Goal: Complete application form: Complete application form

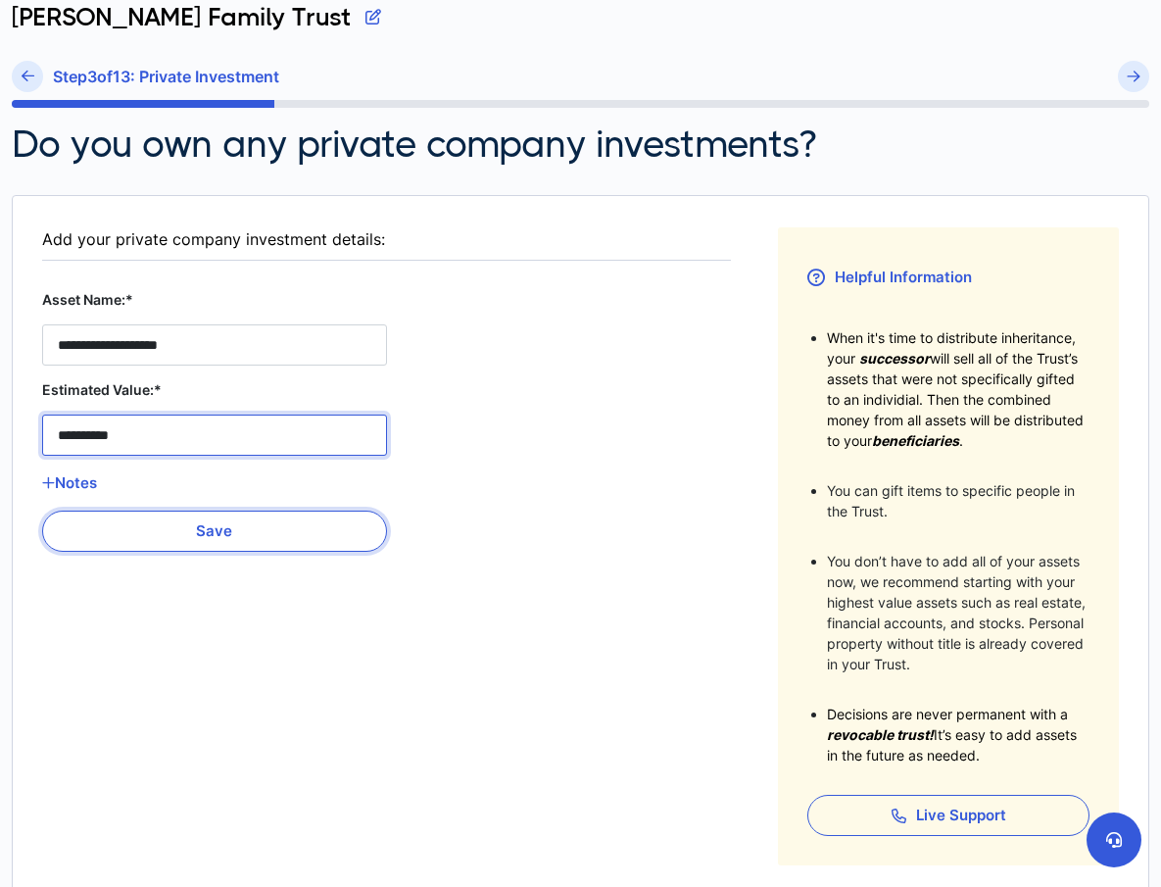
type Stock__estimated_value__0 "**********"
click at [208, 533] on button "Save" at bounding box center [214, 531] width 345 height 41
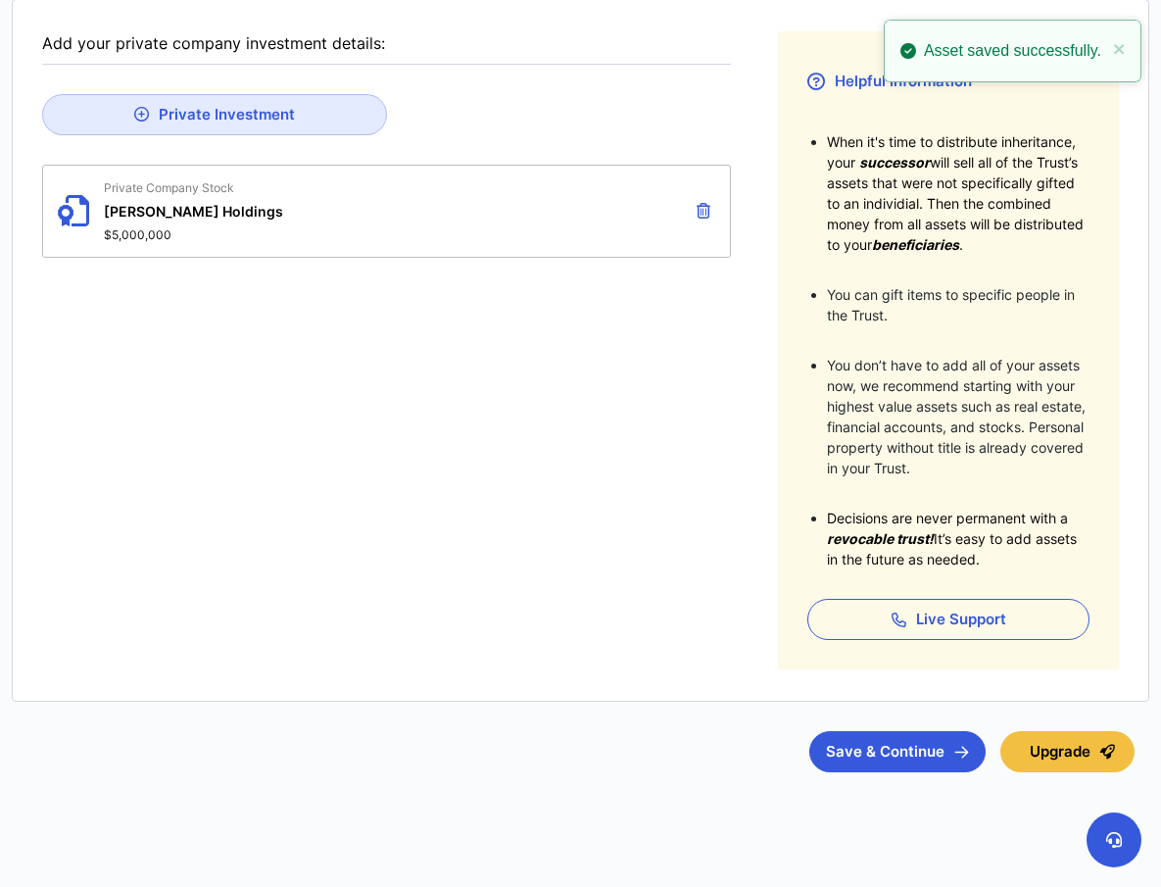
scroll to position [314, 0]
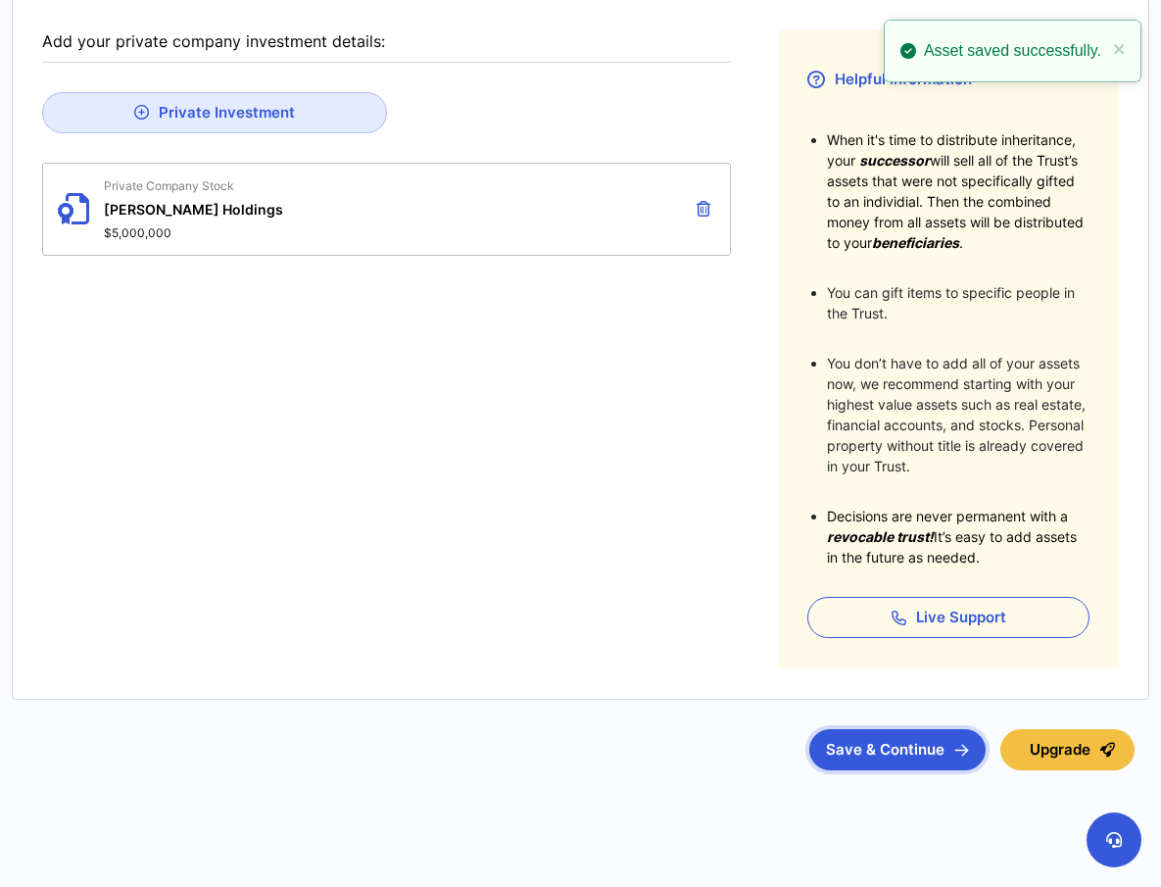
click at [900, 752] on button "Save & Continue" at bounding box center [897, 749] width 176 height 41
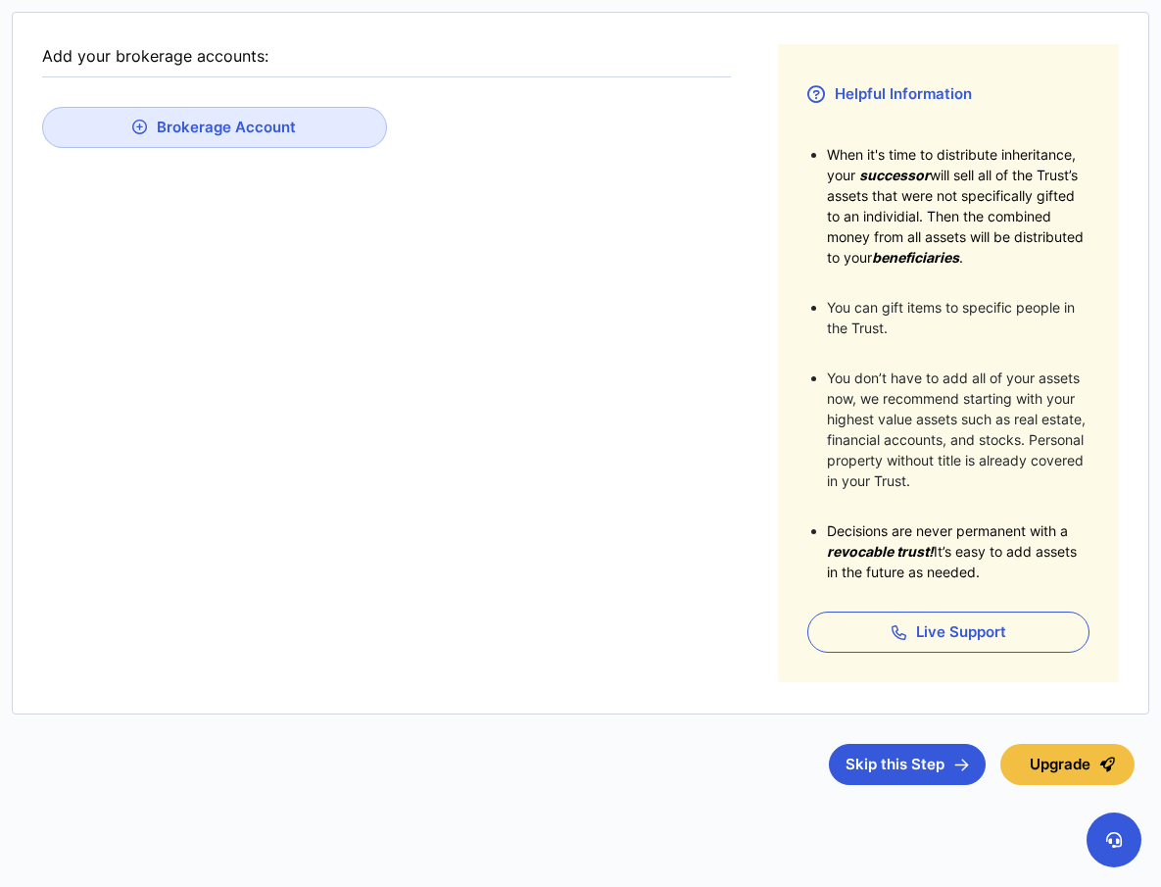
scroll to position [30, 0]
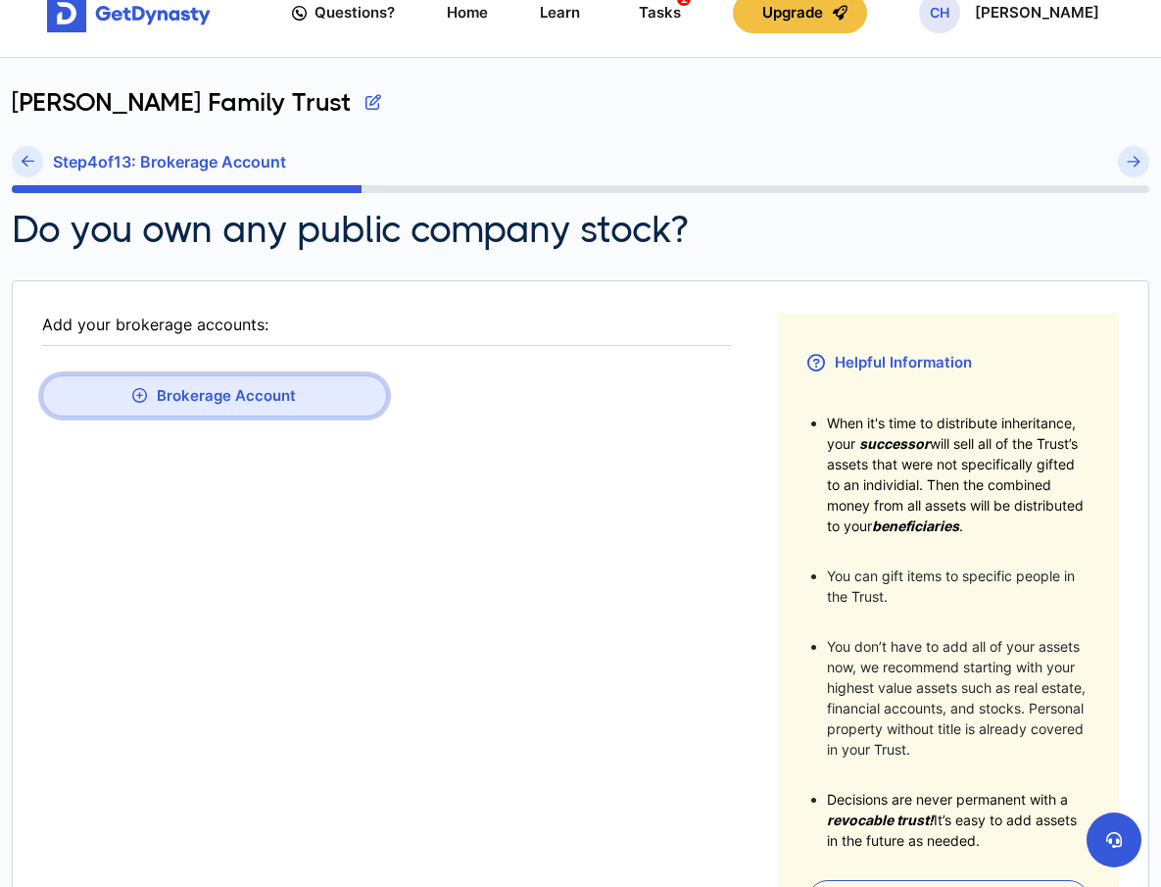
click at [162, 402] on button "Brokerage Account" at bounding box center [214, 395] width 345 height 41
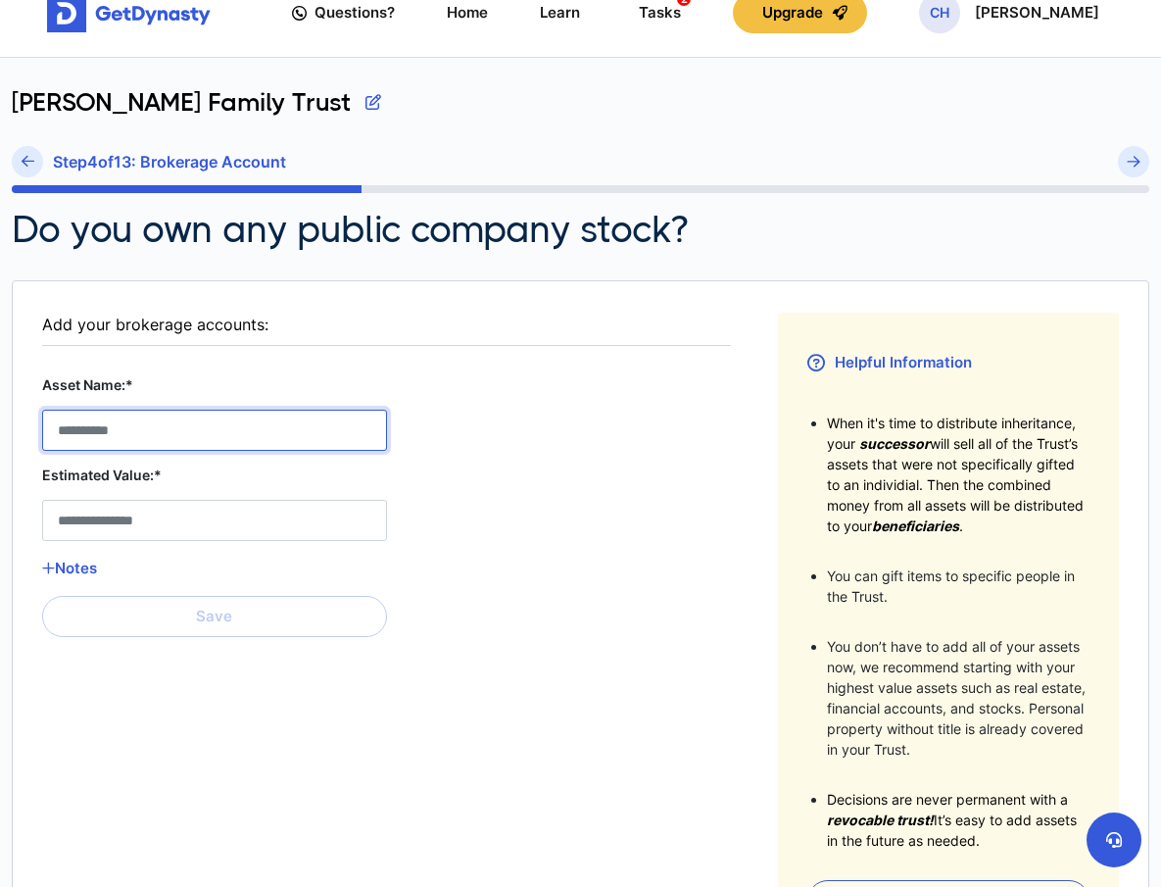
click at [232, 432] on Account__asset_name__0 "Asset Name:*" at bounding box center [214, 430] width 345 height 41
type Account__asset_name__0 "*********"
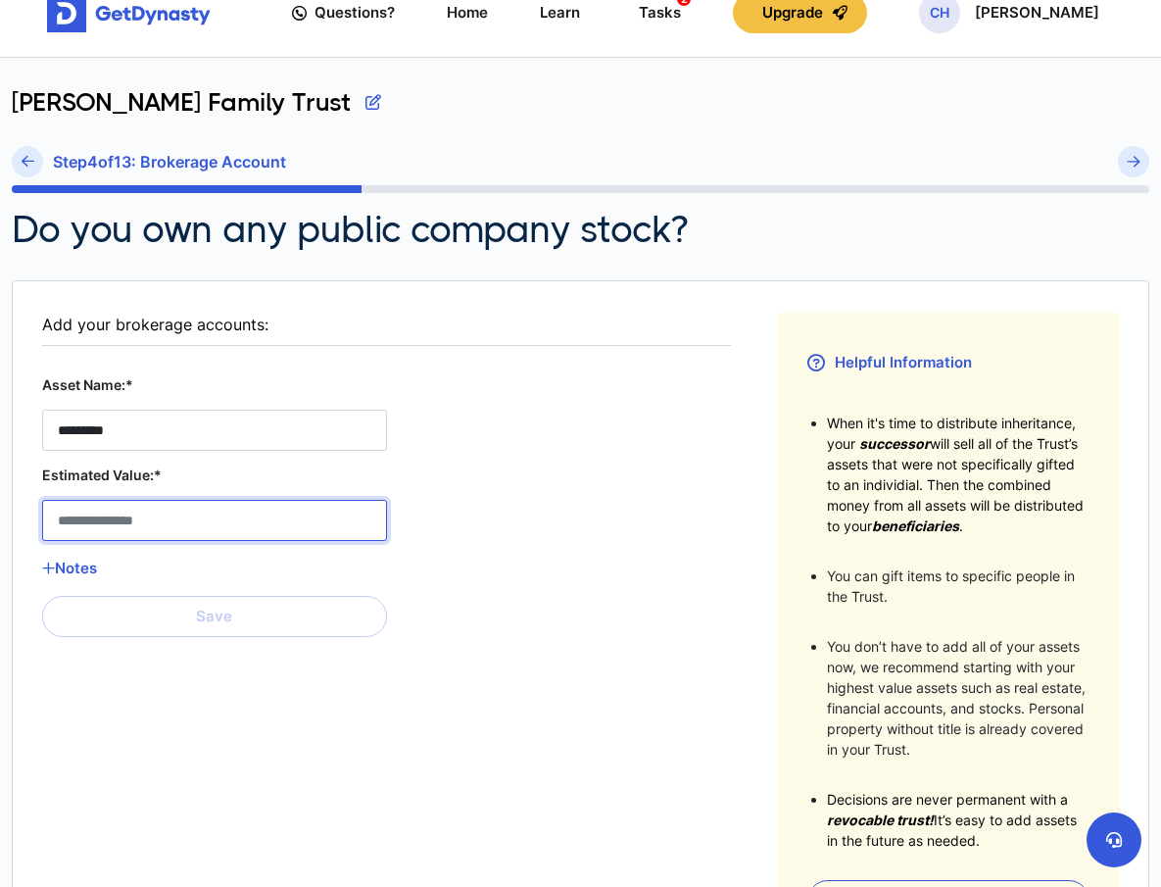
click at [249, 521] on Account__estimated_value__0 "Estimated Value:*" at bounding box center [214, 520] width 345 height 41
click at [125, 518] on Account__estimated_value__0 "Estimated Value:*" at bounding box center [214, 520] width 345 height 41
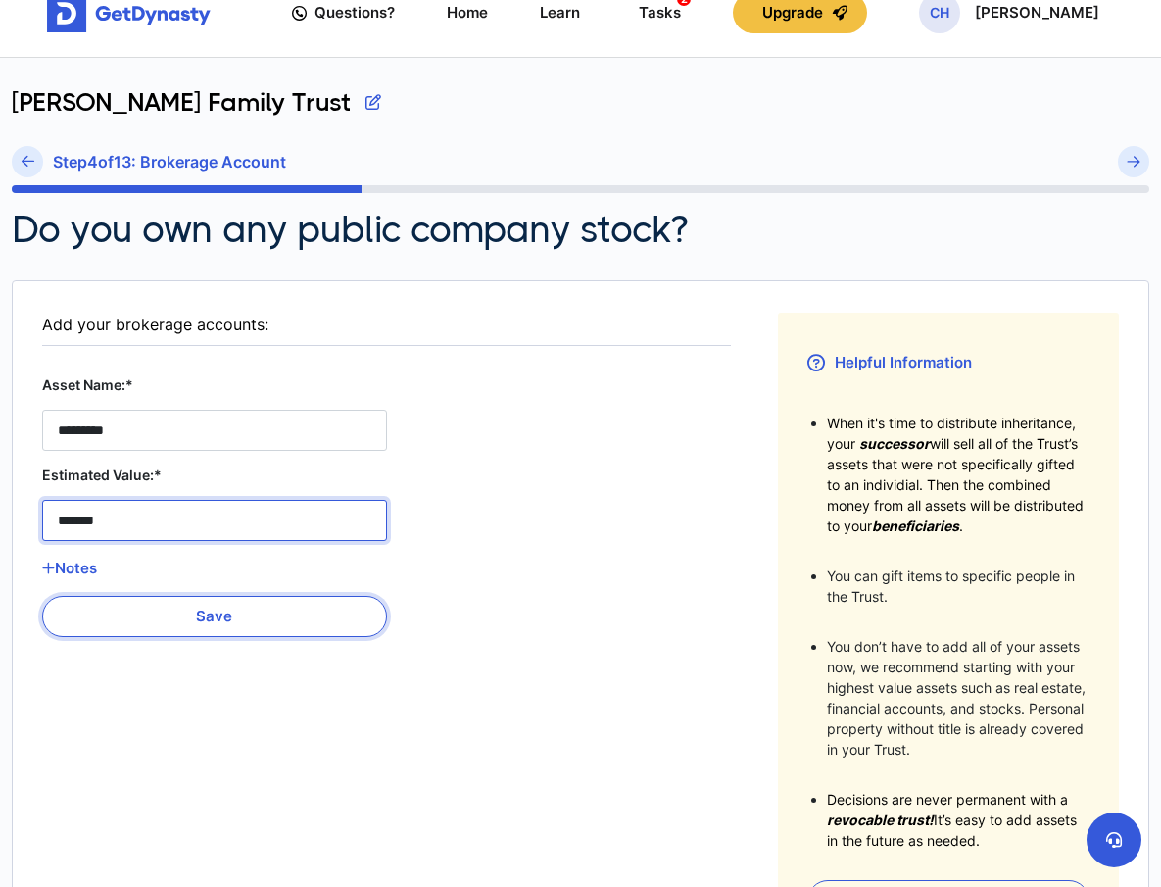
type Account__estimated_value__0 "*******"
drag, startPoint x: 223, startPoint y: 620, endPoint x: 243, endPoint y: 602, distance: 27.0
click at [223, 620] on button "Save" at bounding box center [214, 616] width 345 height 41
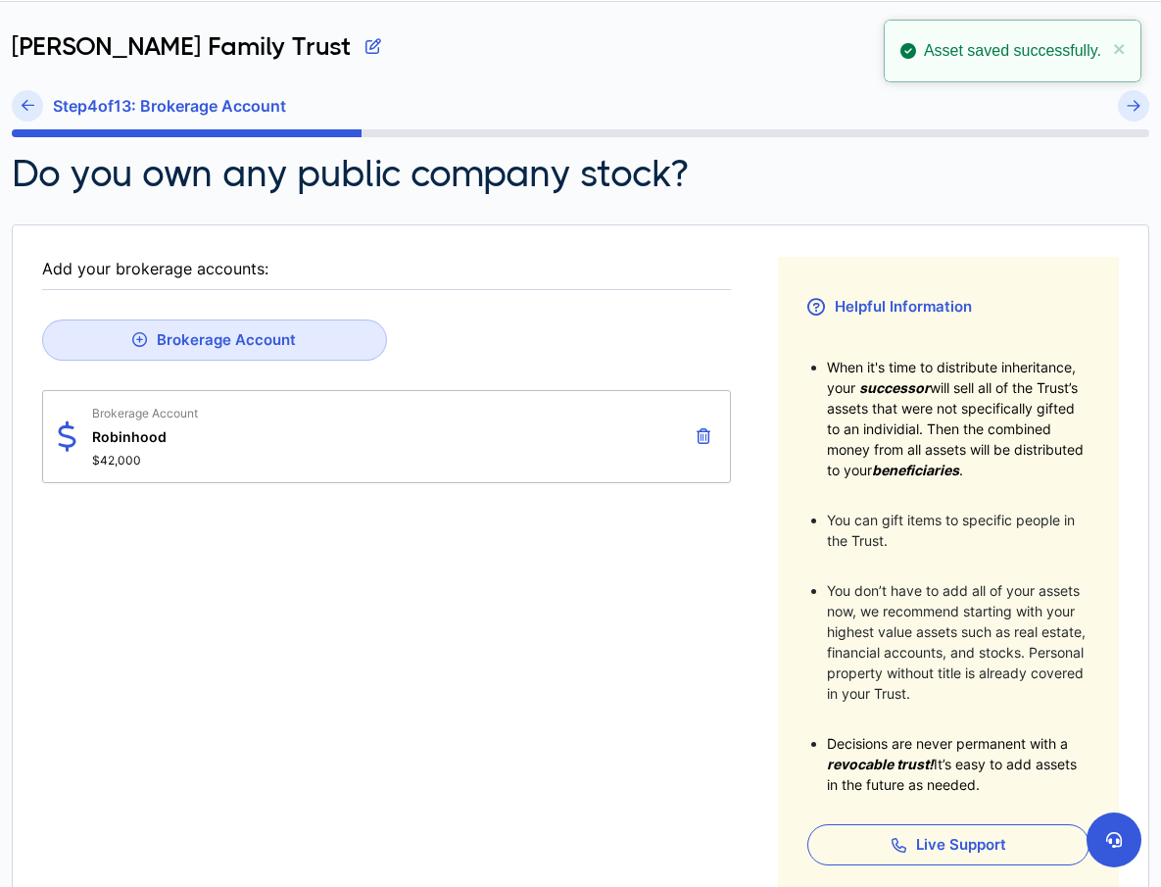
scroll to position [106, 0]
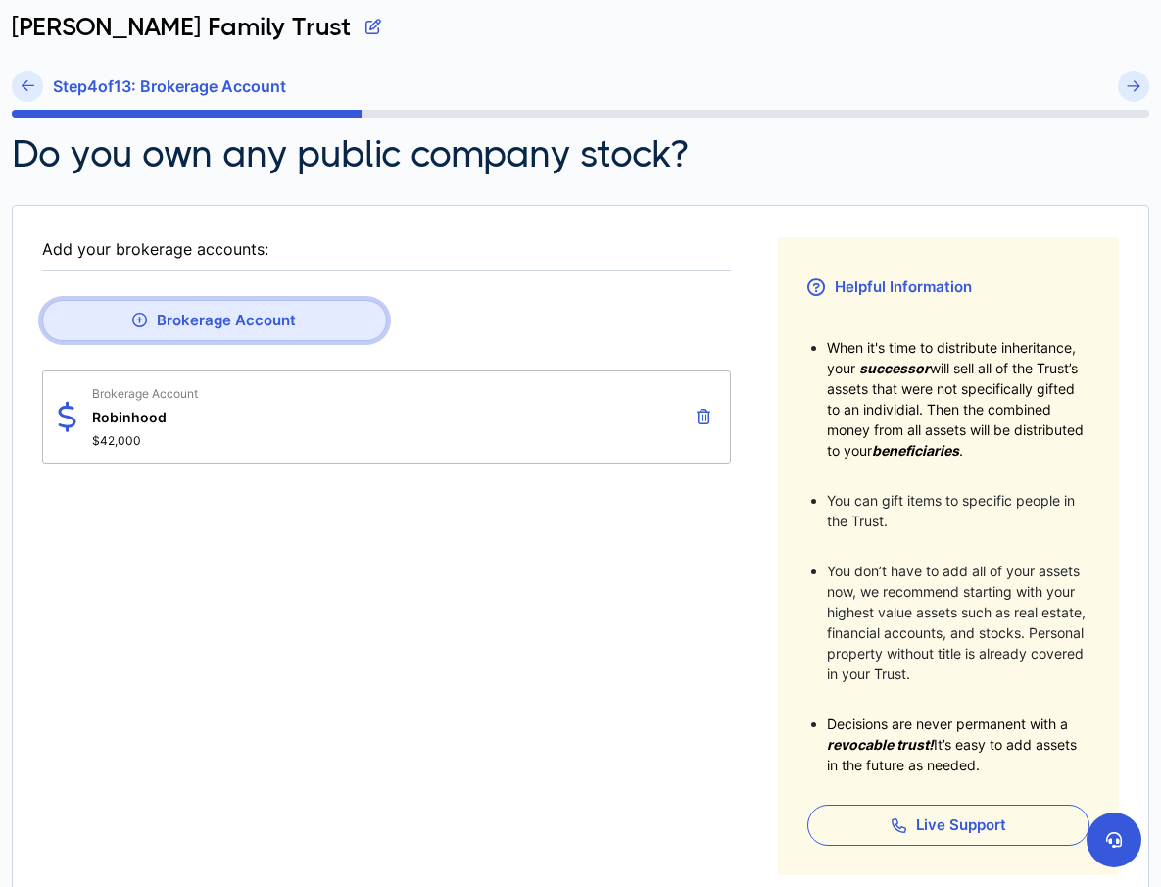
click at [224, 320] on button "Brokerage Account" at bounding box center [214, 320] width 345 height 41
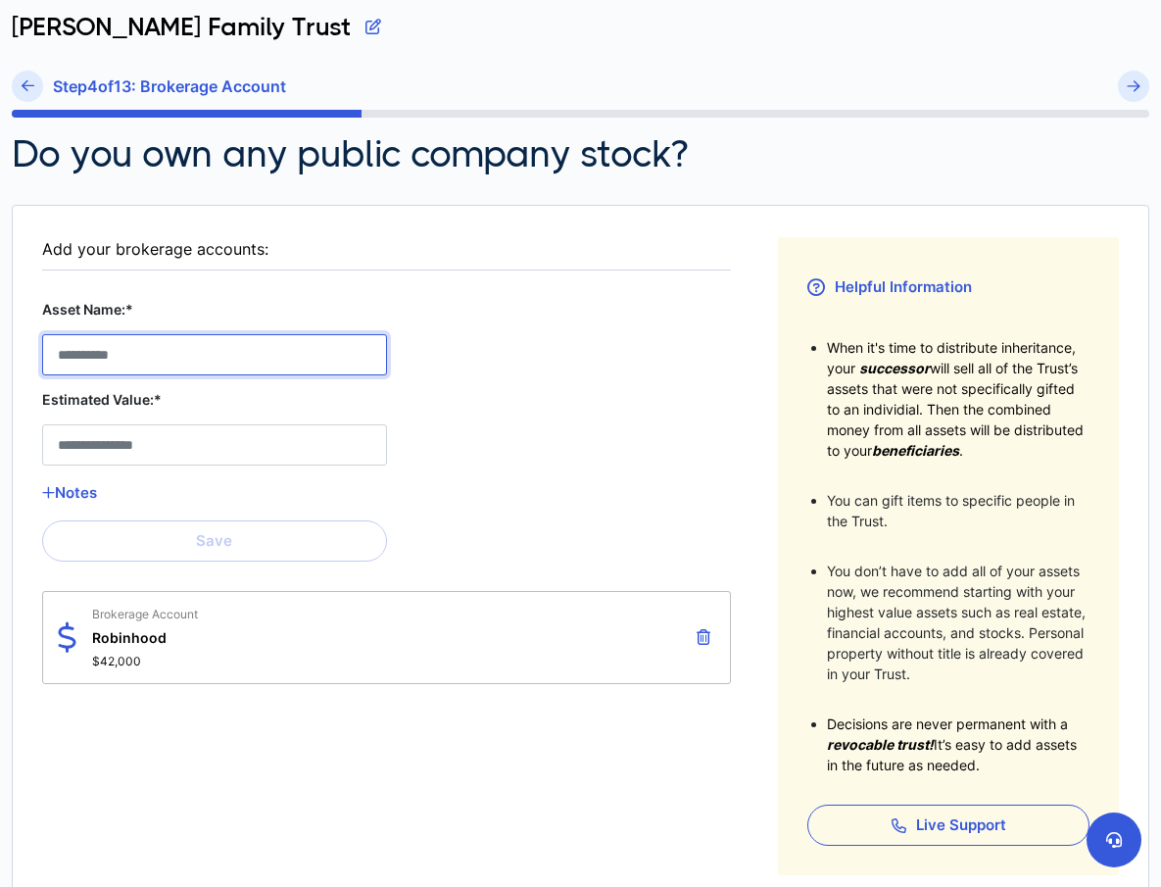
click at [180, 354] on Account__asset_name__1 "Asset Name:*" at bounding box center [214, 354] width 345 height 41
type Account__asset_name__1 "**********"
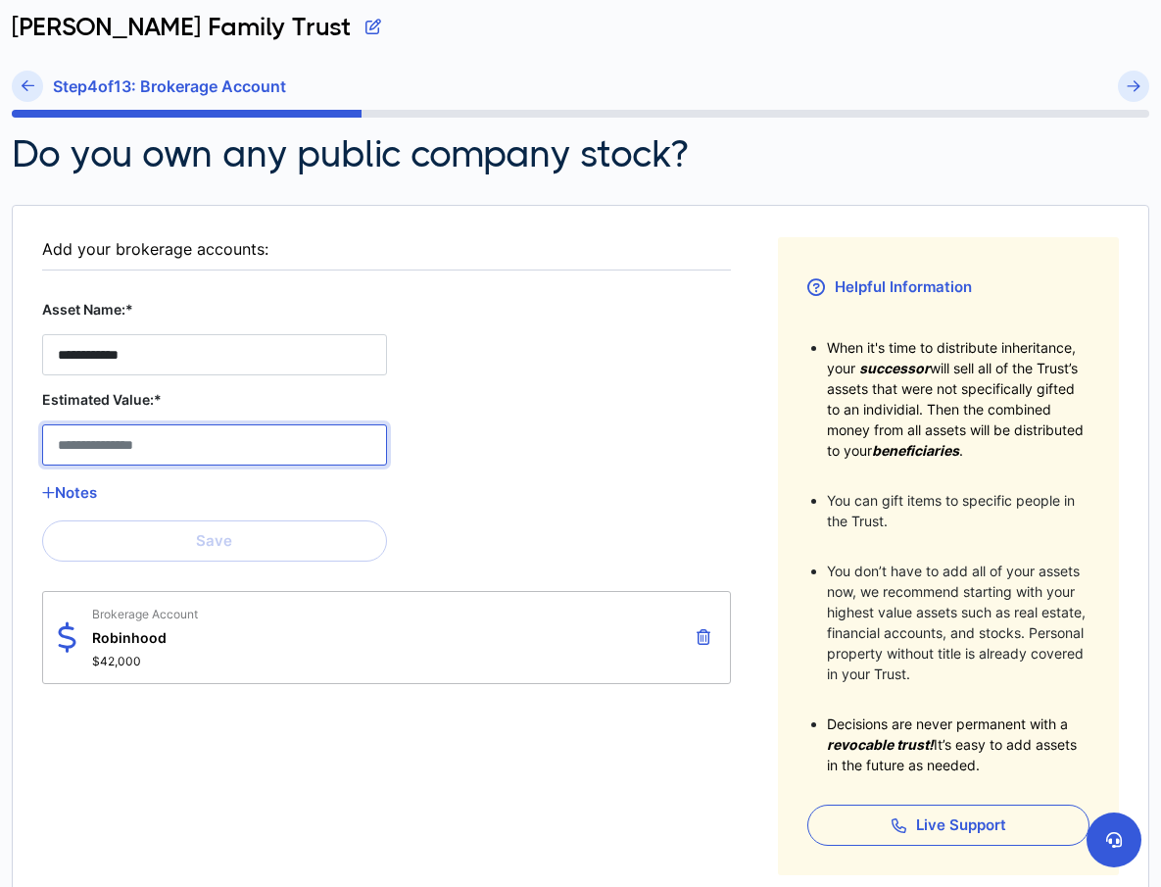
click at [177, 441] on Account__estimated_value__1 "Estimated Value:*" at bounding box center [214, 444] width 345 height 41
click at [130, 444] on Account__estimated_value__1 "Estimated Value:*" at bounding box center [214, 444] width 345 height 41
type Account__estimated_value__1 "******"
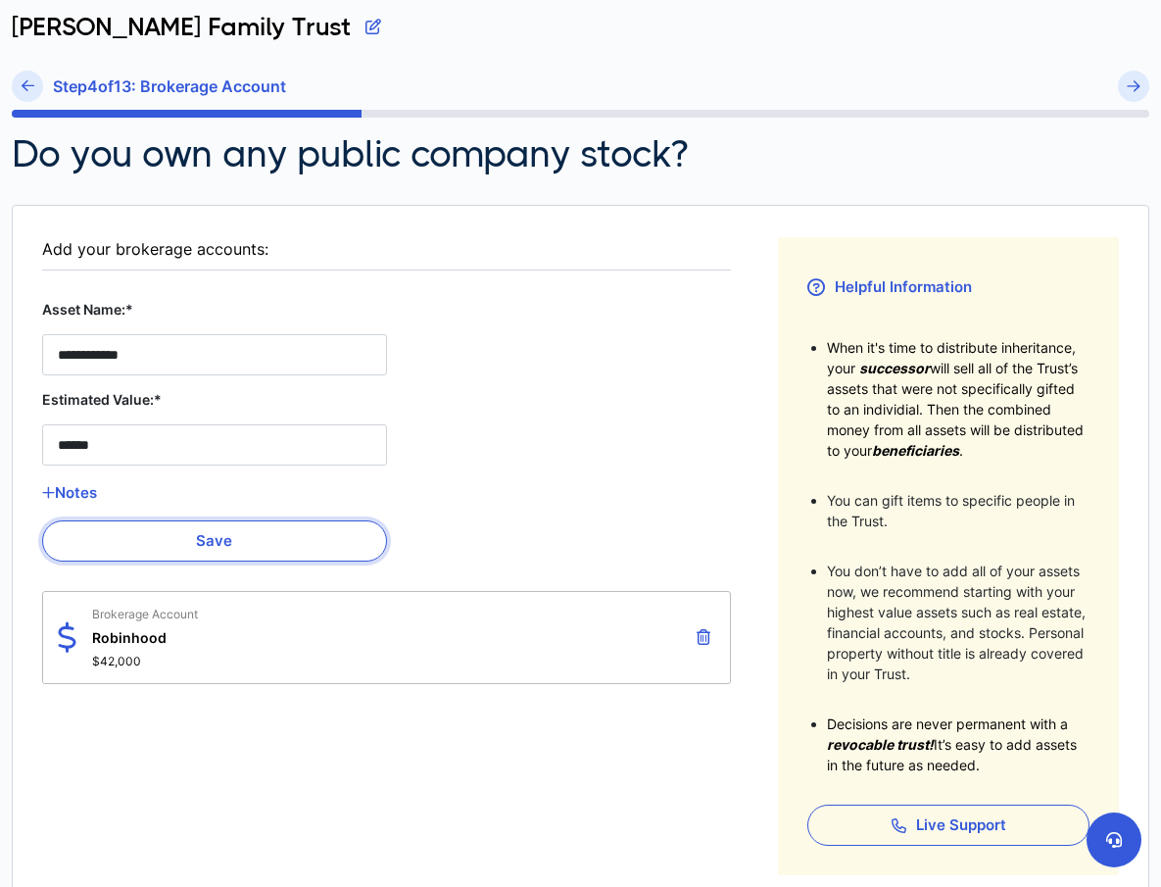
click at [264, 544] on button "Save" at bounding box center [214, 540] width 345 height 41
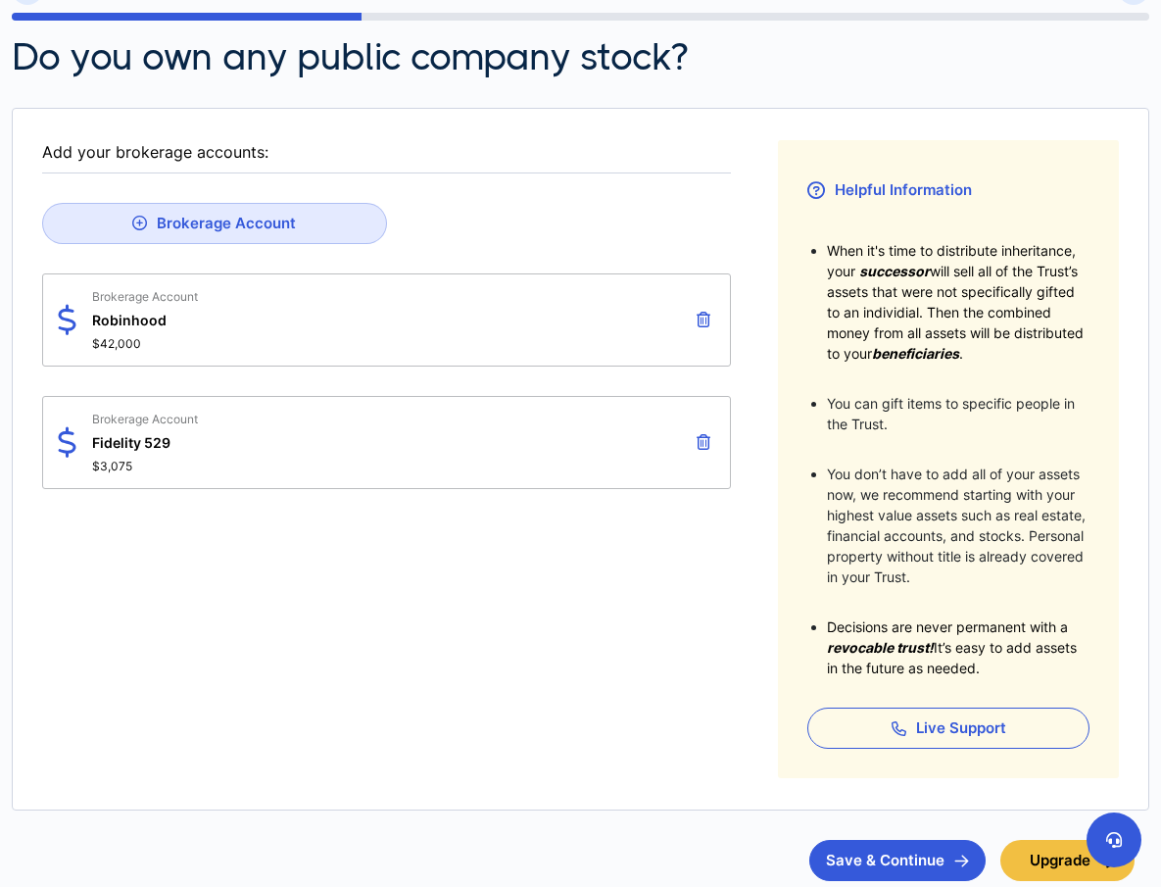
scroll to position [233, 0]
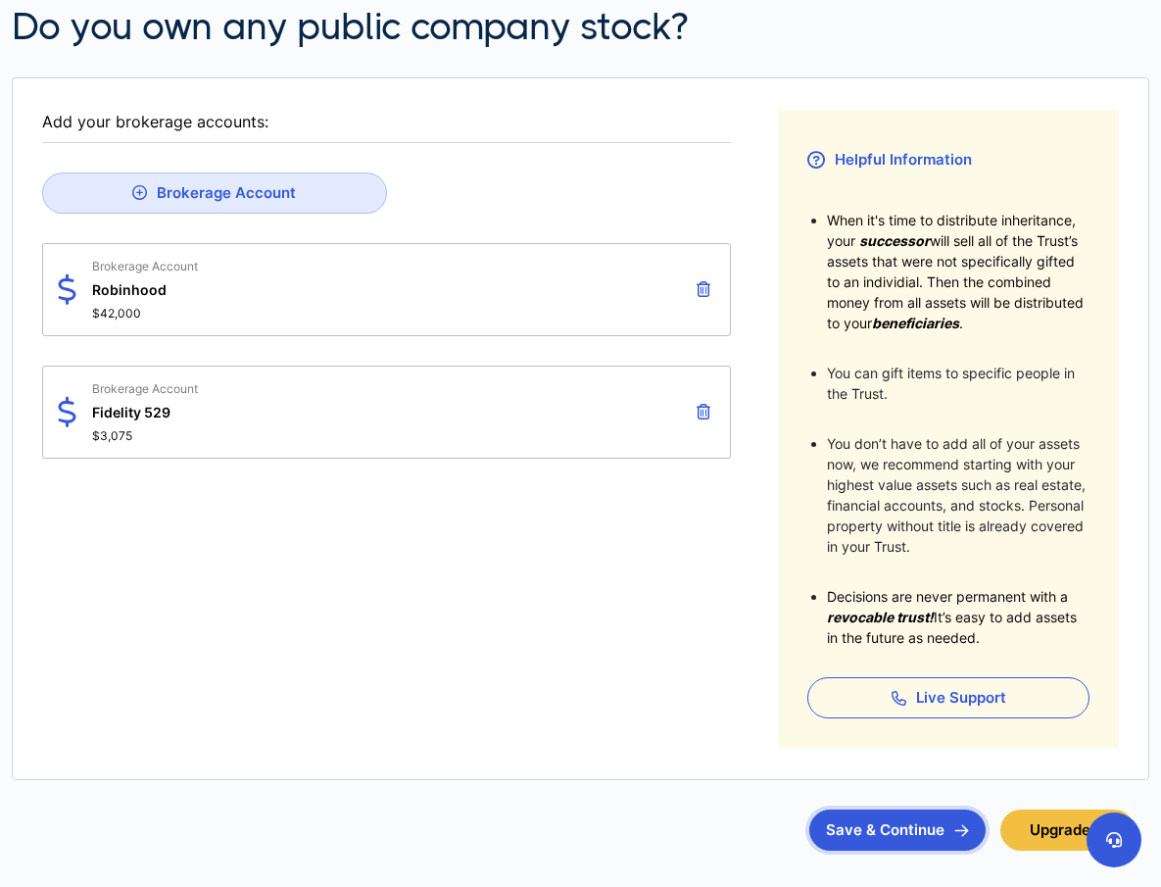
click at [882, 826] on button "Save & Continue" at bounding box center [897, 829] width 176 height 41
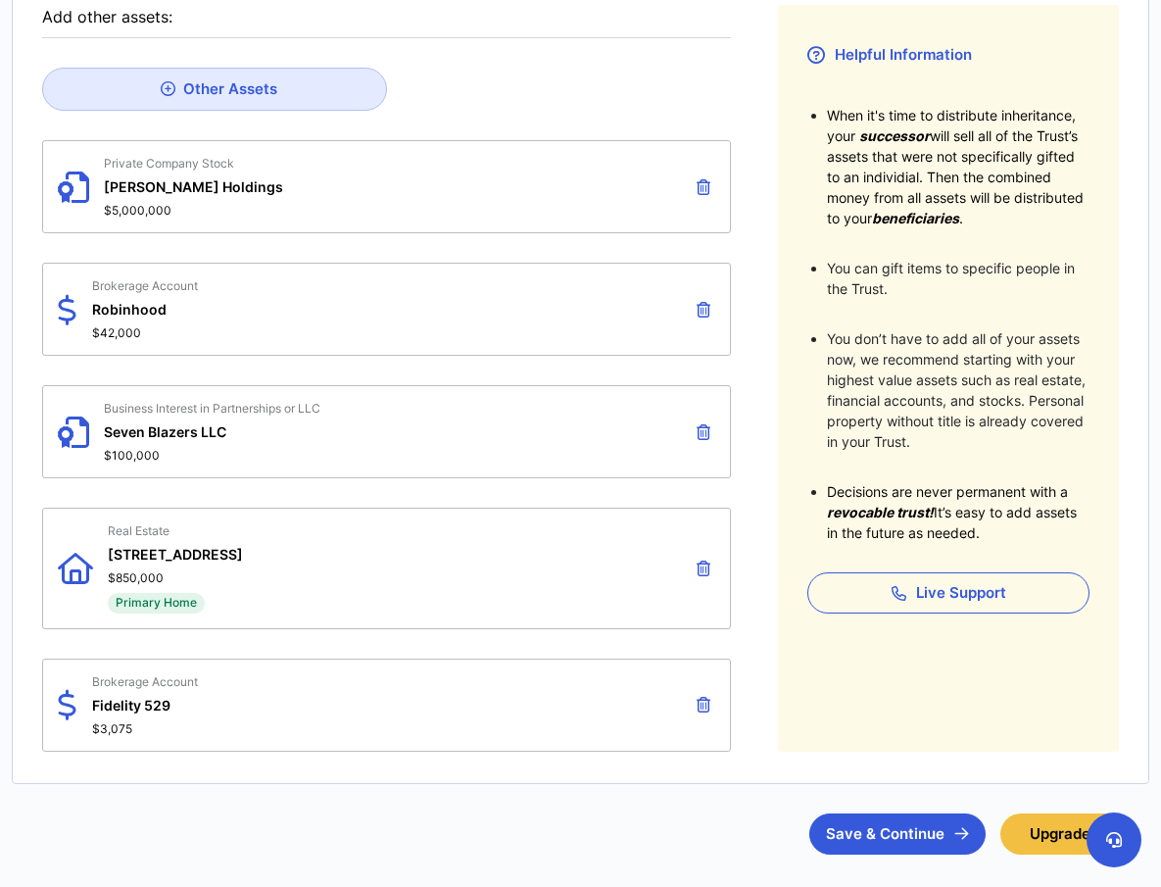
scroll to position [387, 0]
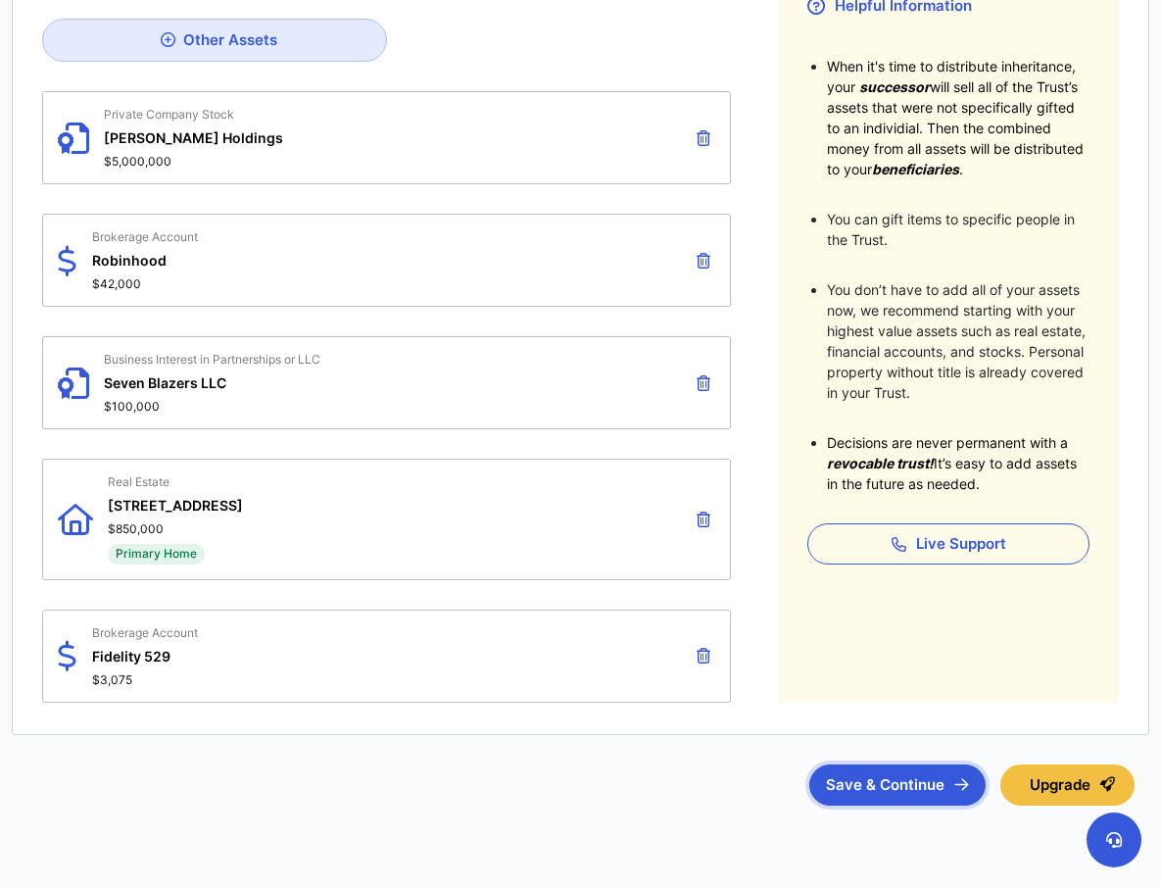
click at [913, 784] on button "Save & Continue" at bounding box center [897, 784] width 176 height 41
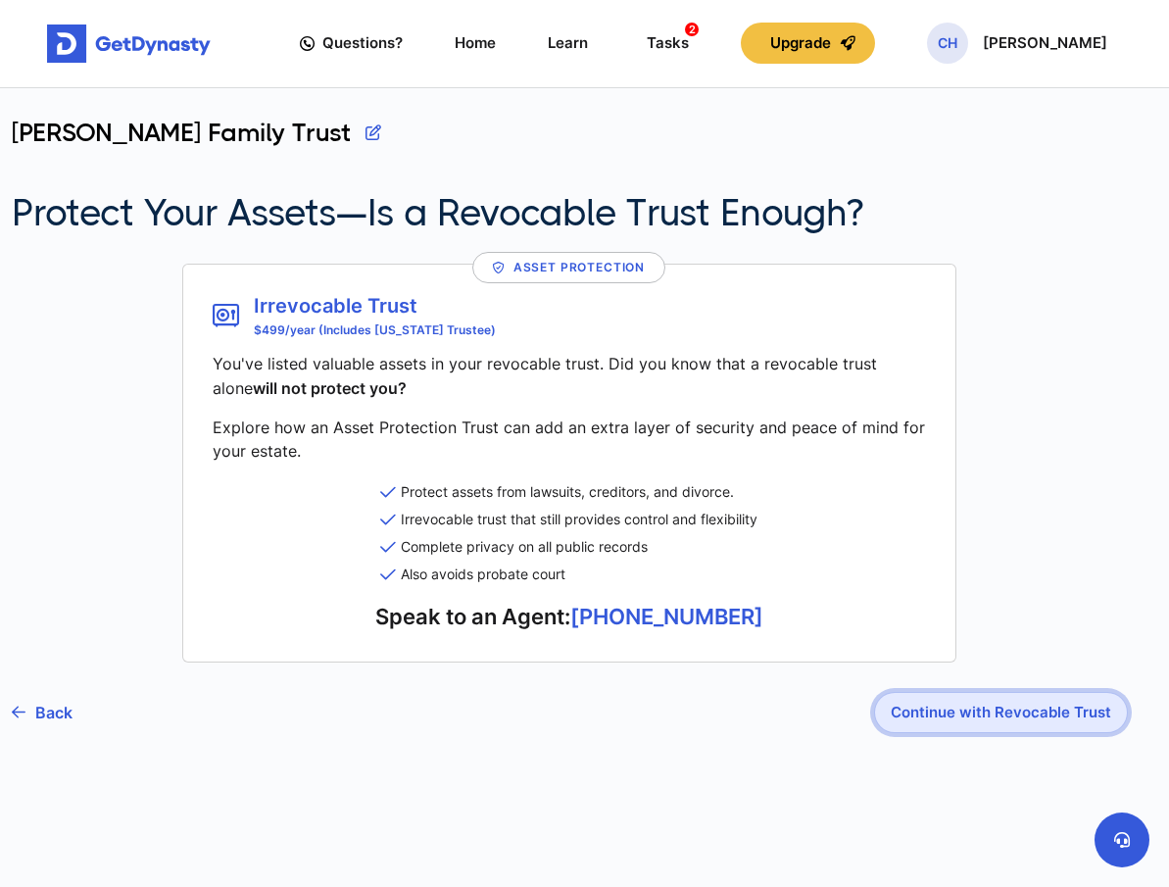
click at [983, 710] on button "Continue with Revocable Trust" at bounding box center [1001, 712] width 254 height 41
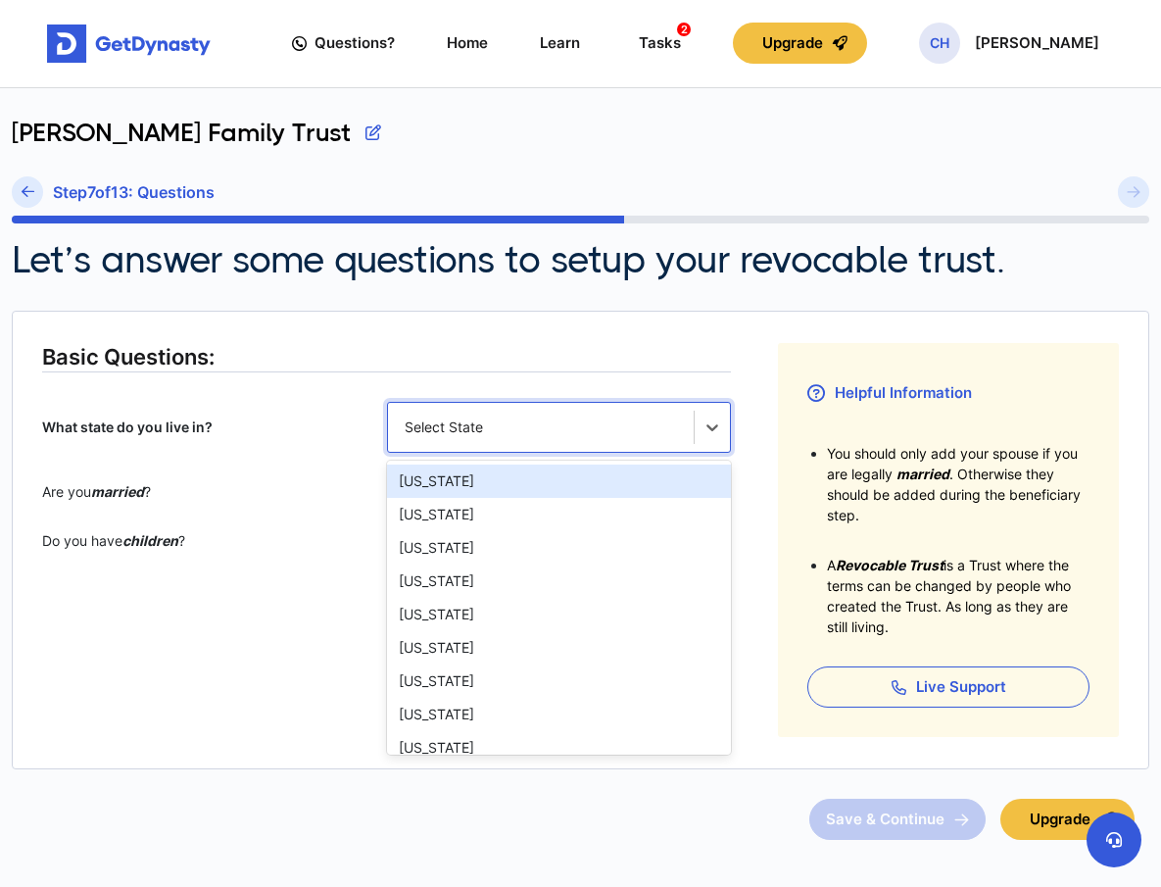
click at [509, 440] on div "Select State" at bounding box center [541, 427] width 307 height 41
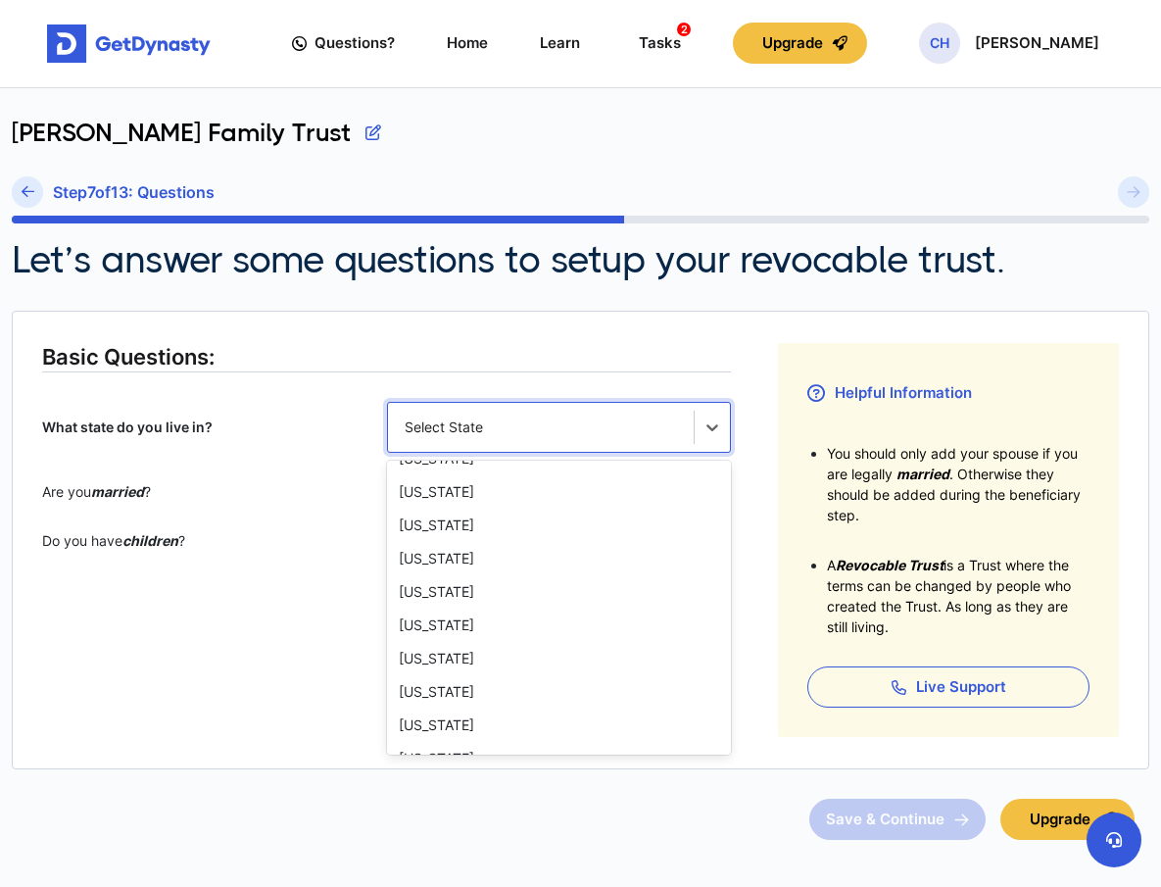
scroll to position [1413, 0]
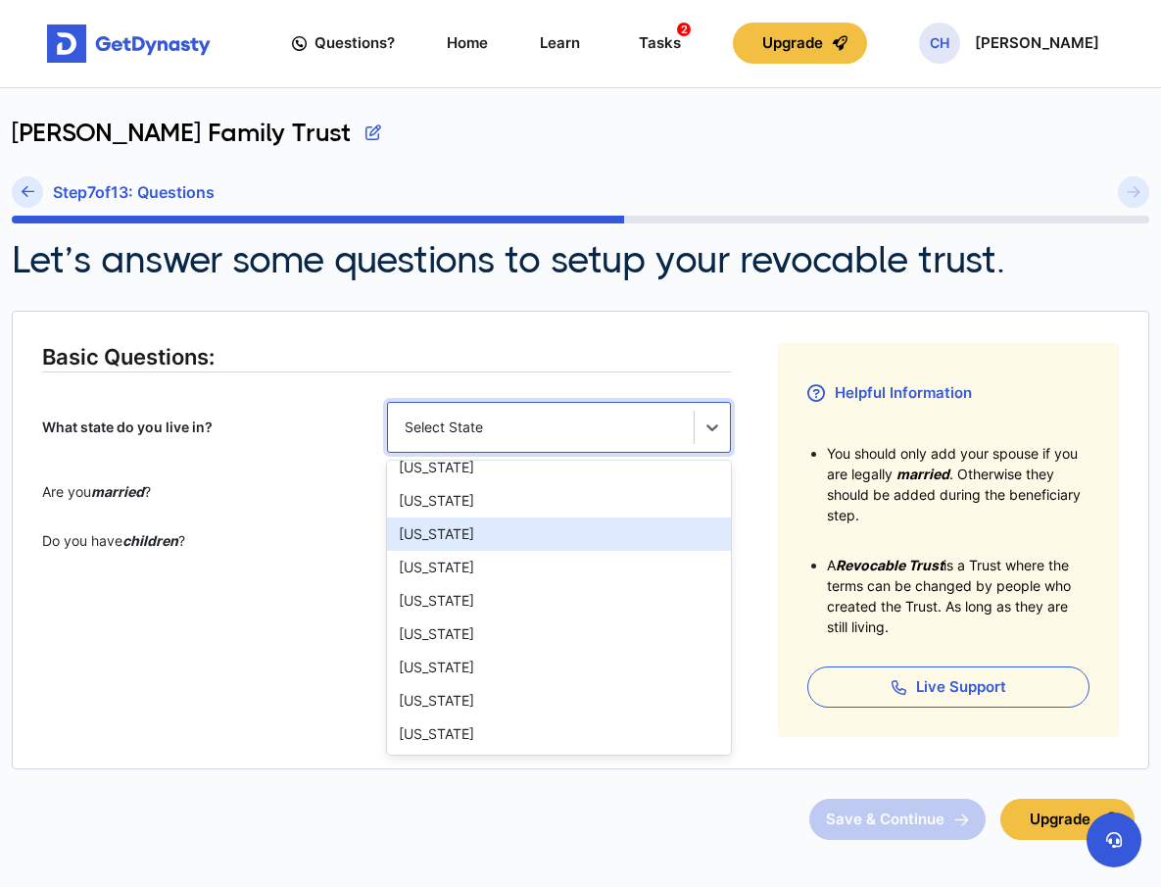
click at [456, 530] on div "[US_STATE]" at bounding box center [559, 533] width 345 height 33
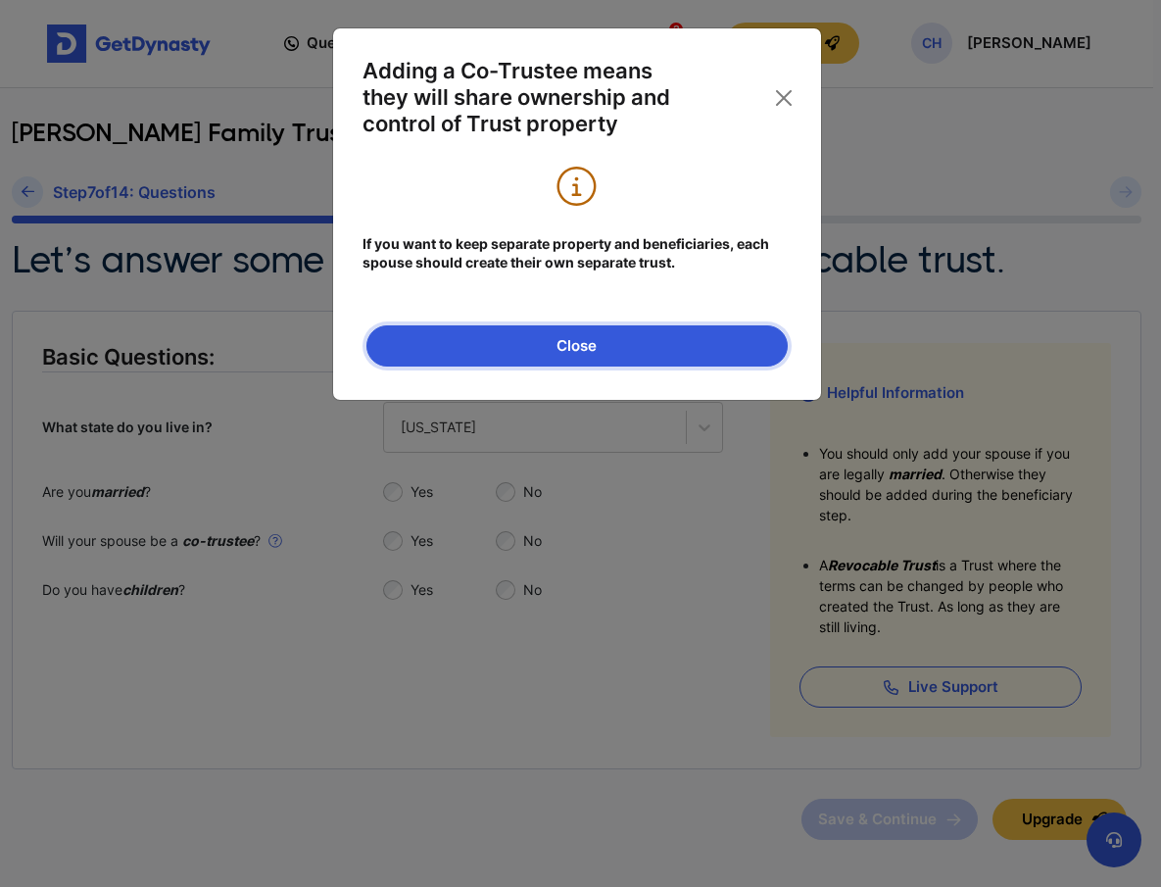
click at [569, 347] on button "Close" at bounding box center [577, 345] width 421 height 41
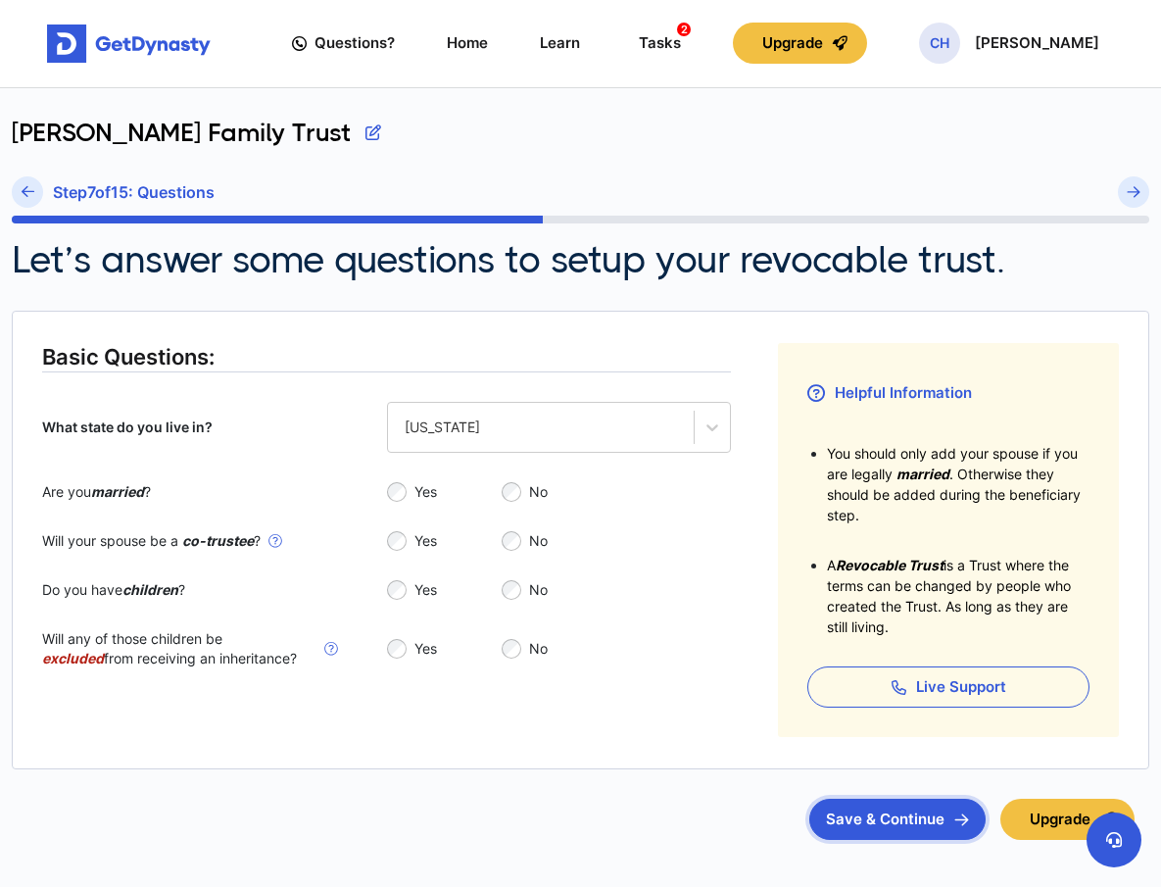
click at [899, 818] on button "Save & Continue" at bounding box center [897, 819] width 176 height 41
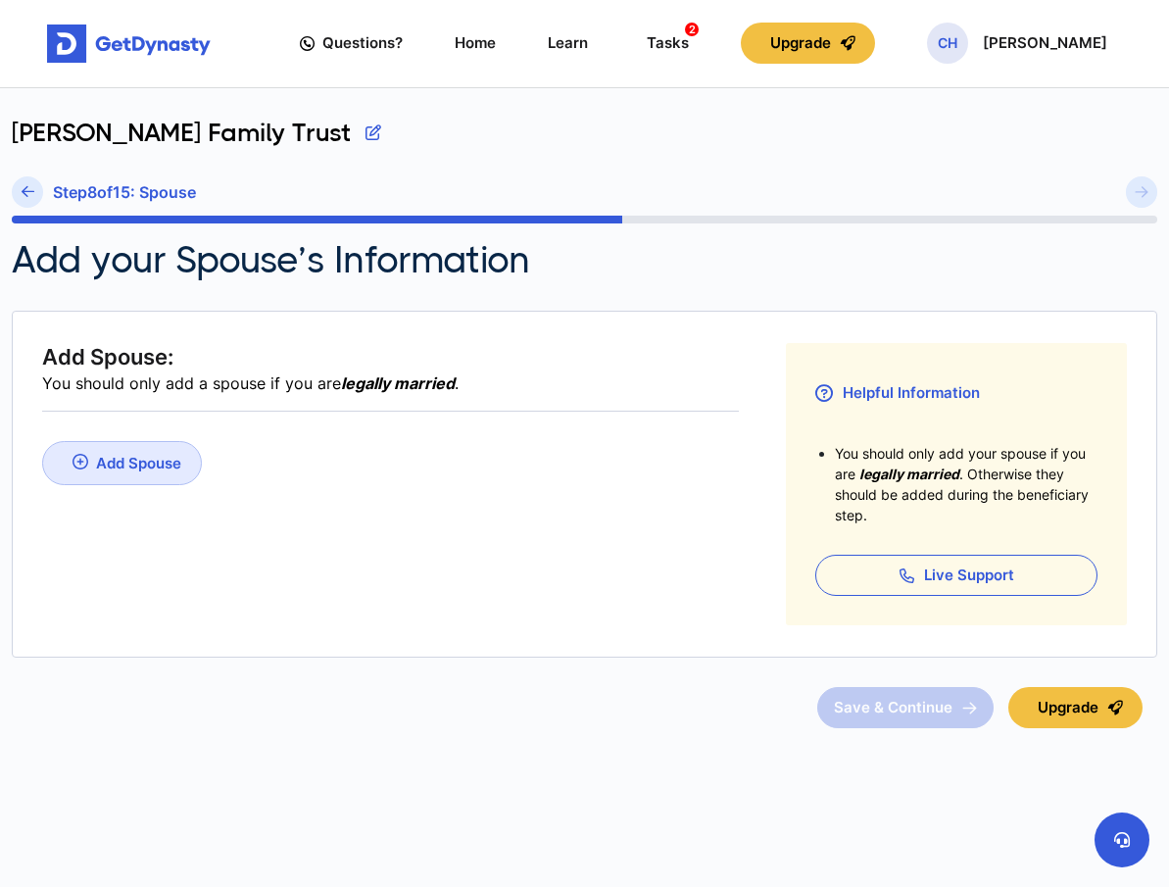
click at [79, 464] on img at bounding box center [81, 462] width 16 height 16
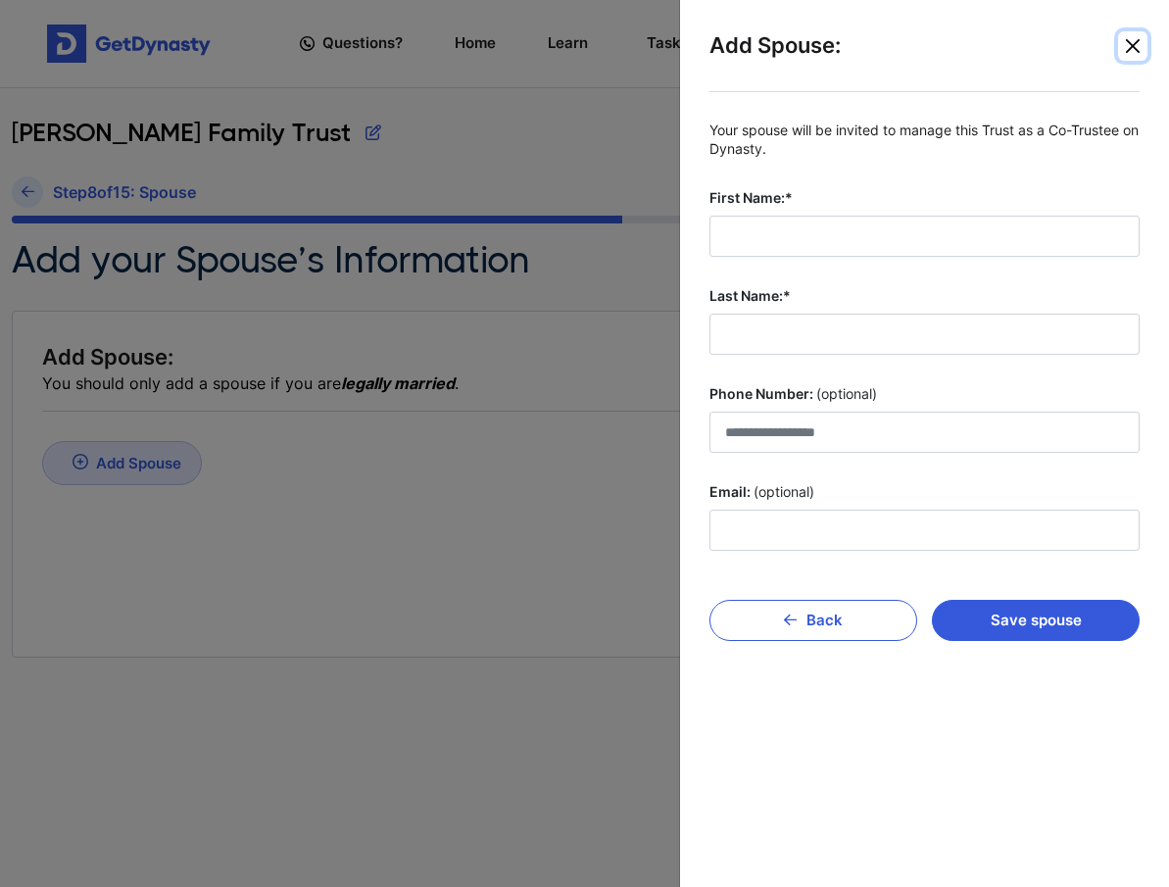
click at [1137, 46] on button "Close" at bounding box center [1132, 45] width 29 height 29
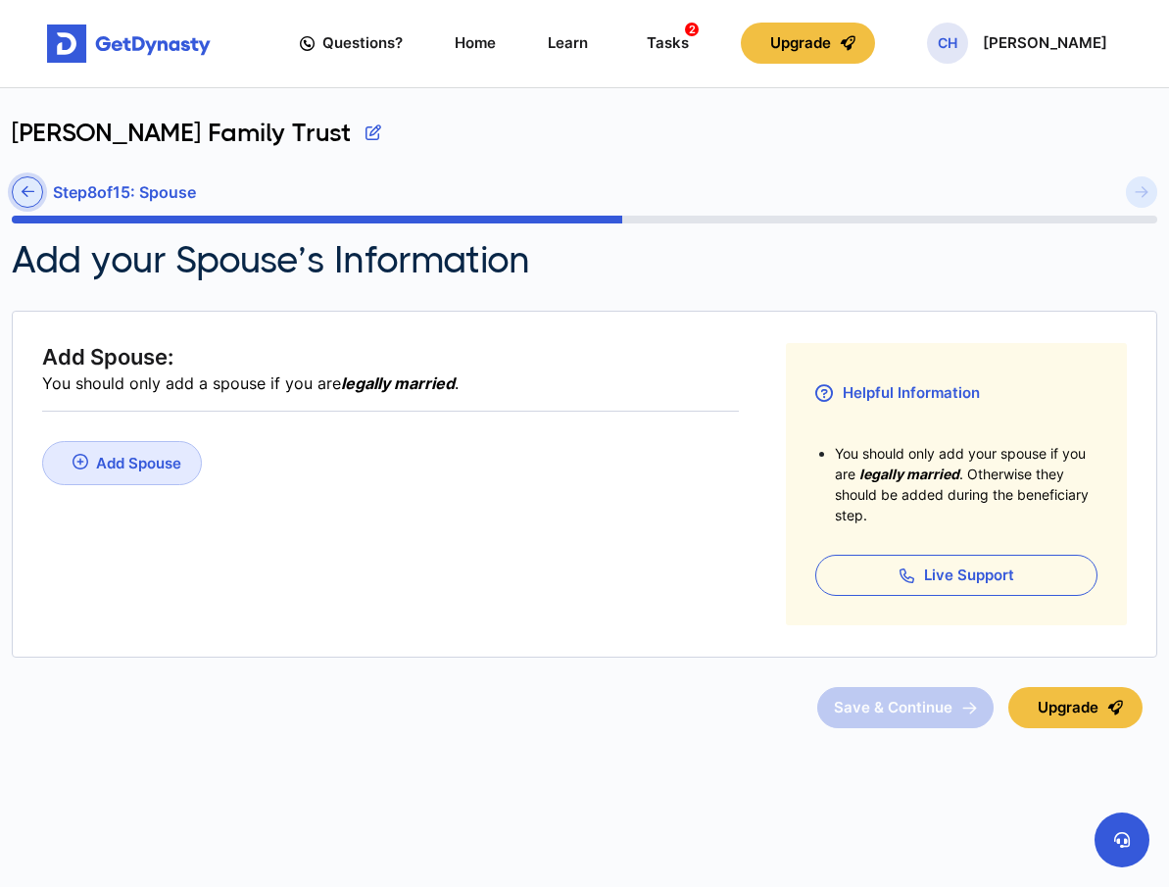
click at [27, 191] on icon at bounding box center [28, 191] width 13 height 15
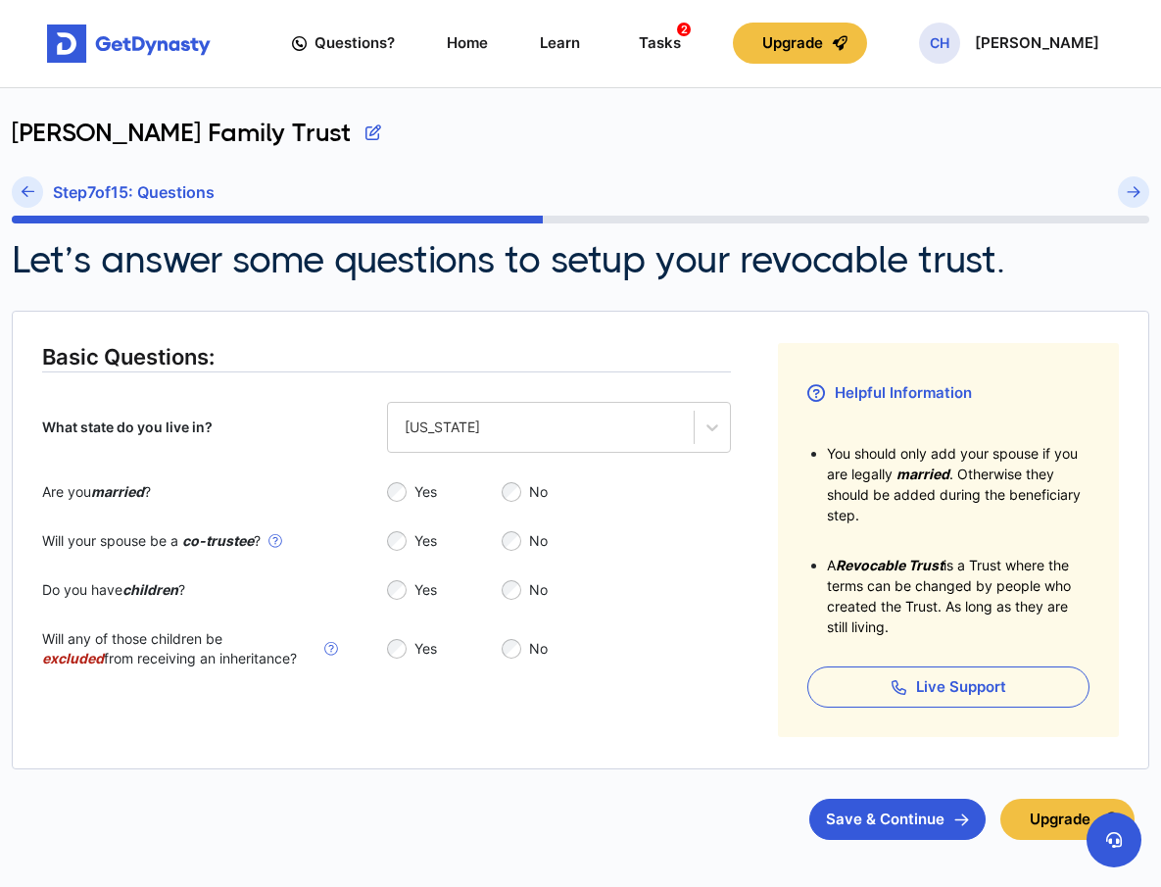
click at [27, 191] on icon at bounding box center [28, 191] width 13 height 15
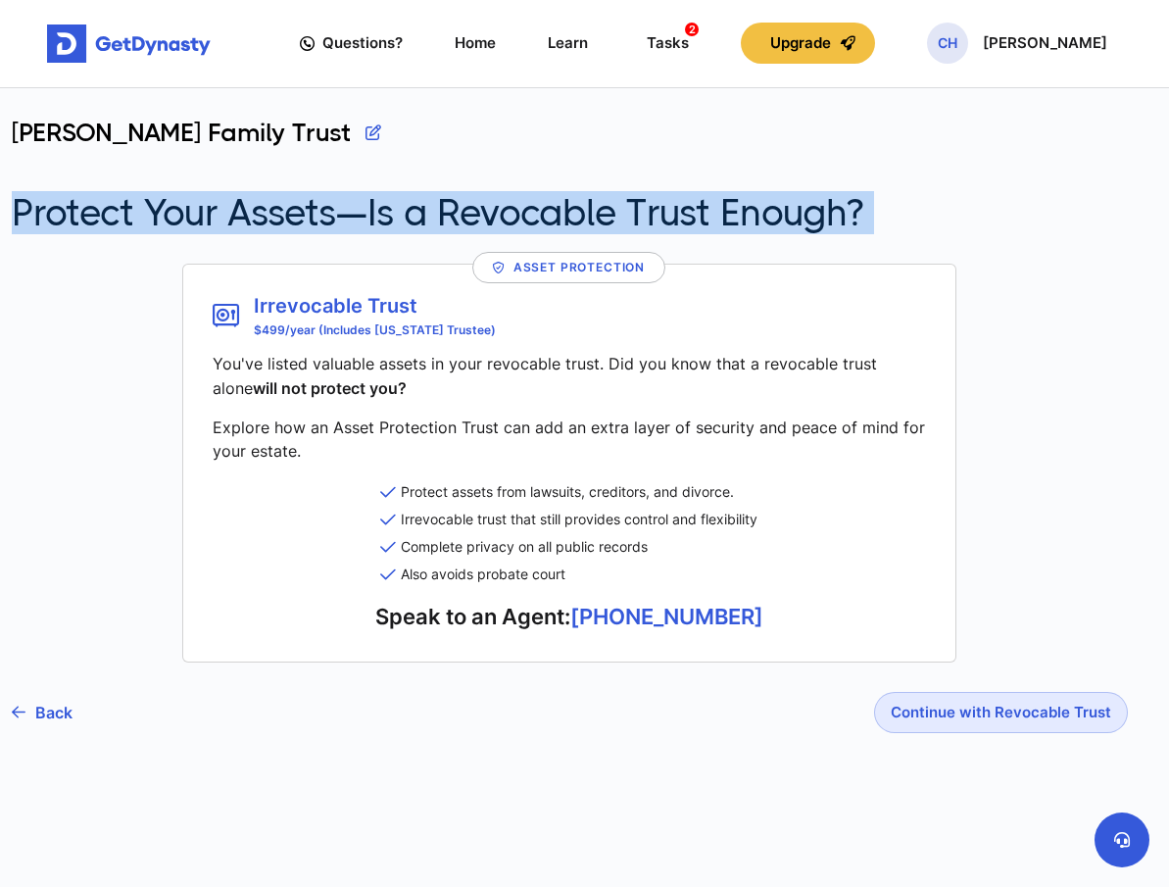
click at [27, 191] on h2 "Protect Your Assets—Is a Revocable Trust Enough?" at bounding box center [438, 212] width 853 height 43
click at [58, 713] on link "Back" at bounding box center [42, 712] width 61 height 49
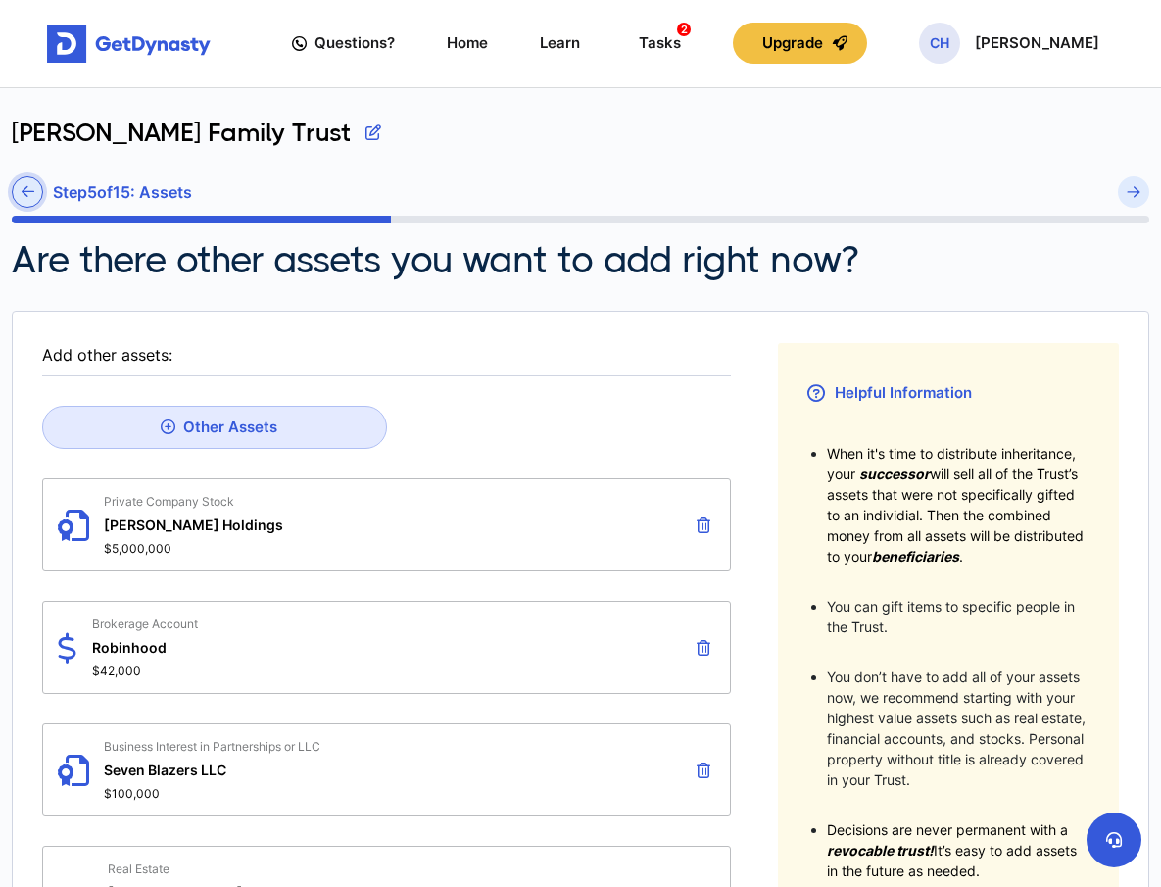
click at [30, 193] on icon at bounding box center [28, 191] width 13 height 15
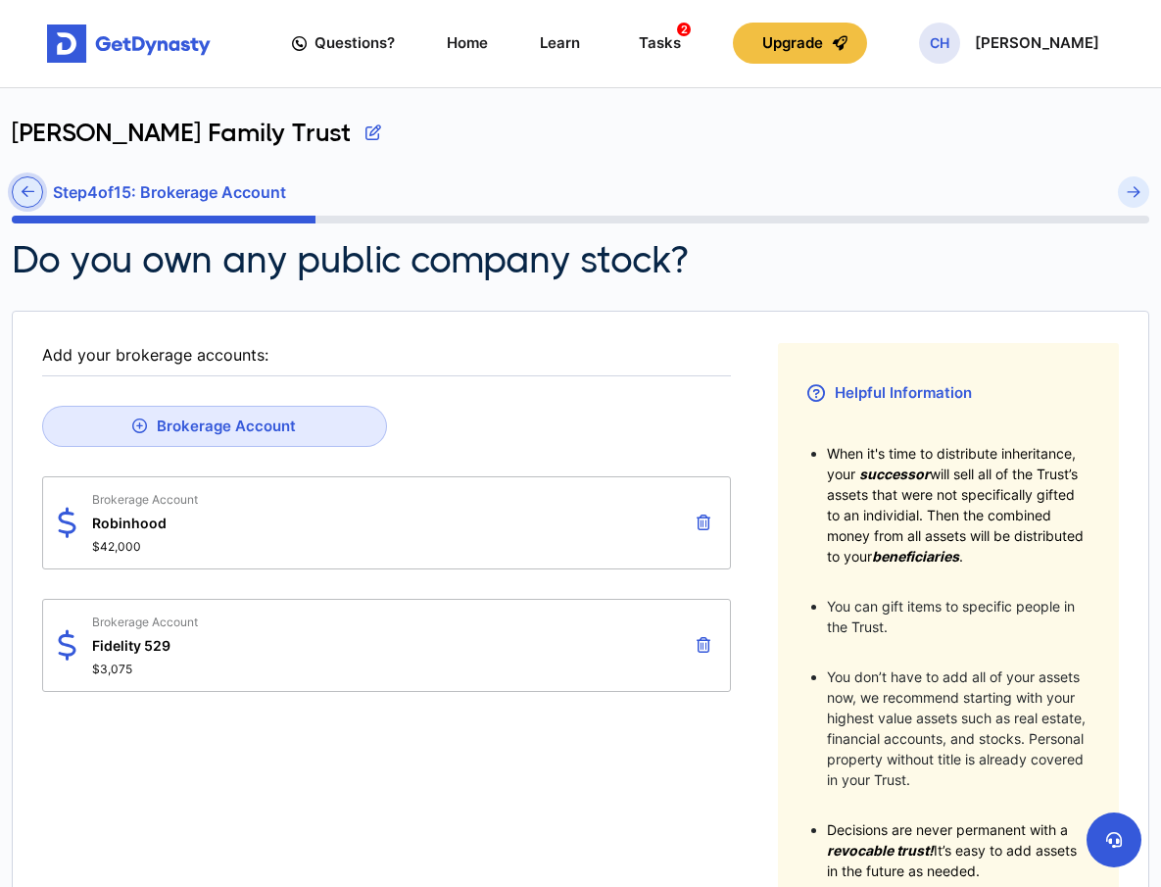
click at [29, 193] on icon at bounding box center [28, 191] width 13 height 15
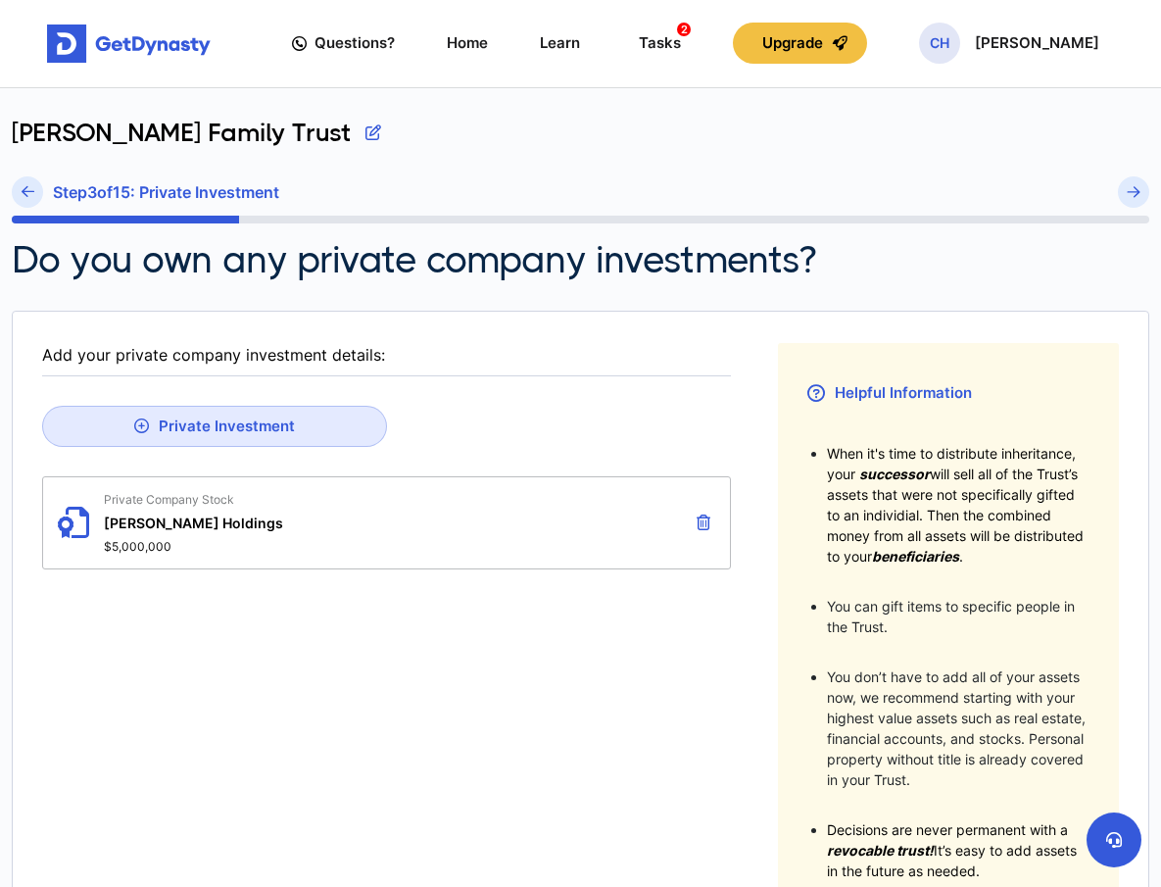
click at [29, 193] on icon at bounding box center [28, 191] width 13 height 15
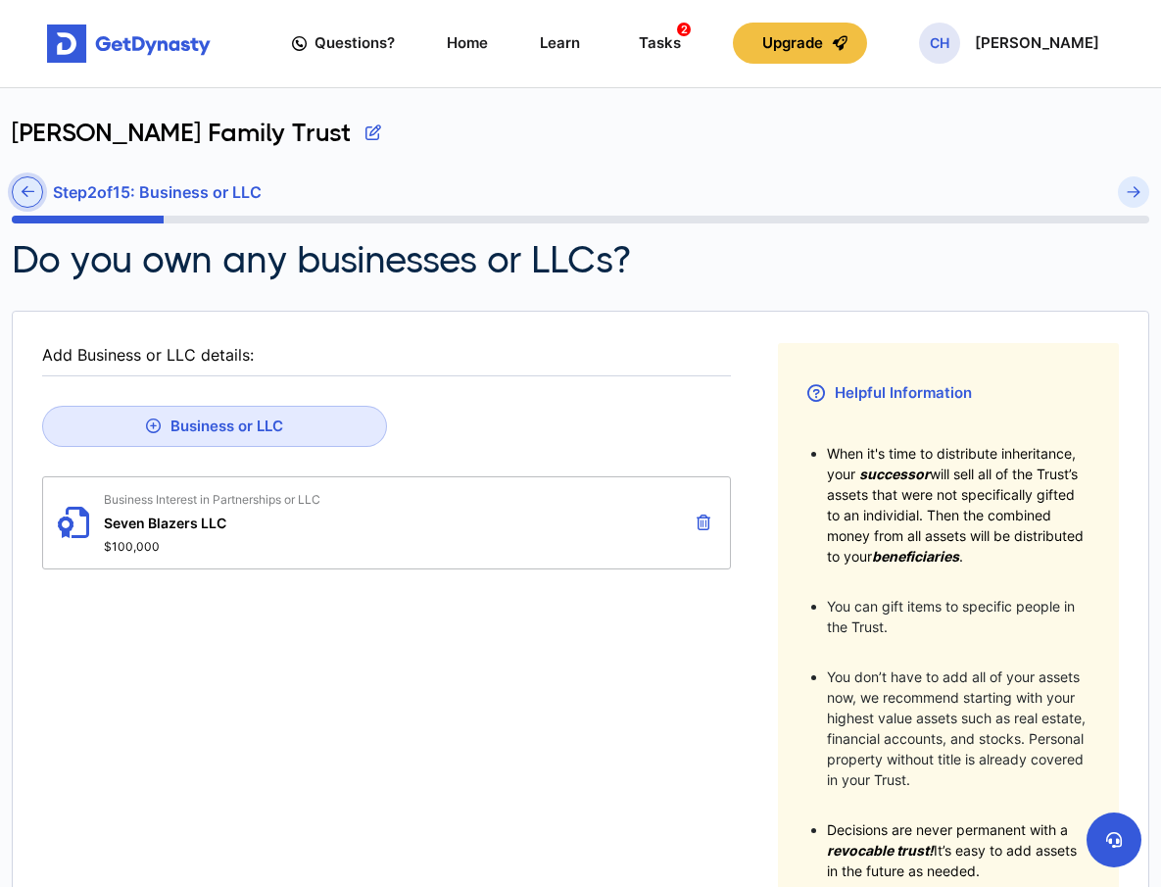
click at [29, 193] on icon at bounding box center [28, 191] width 13 height 15
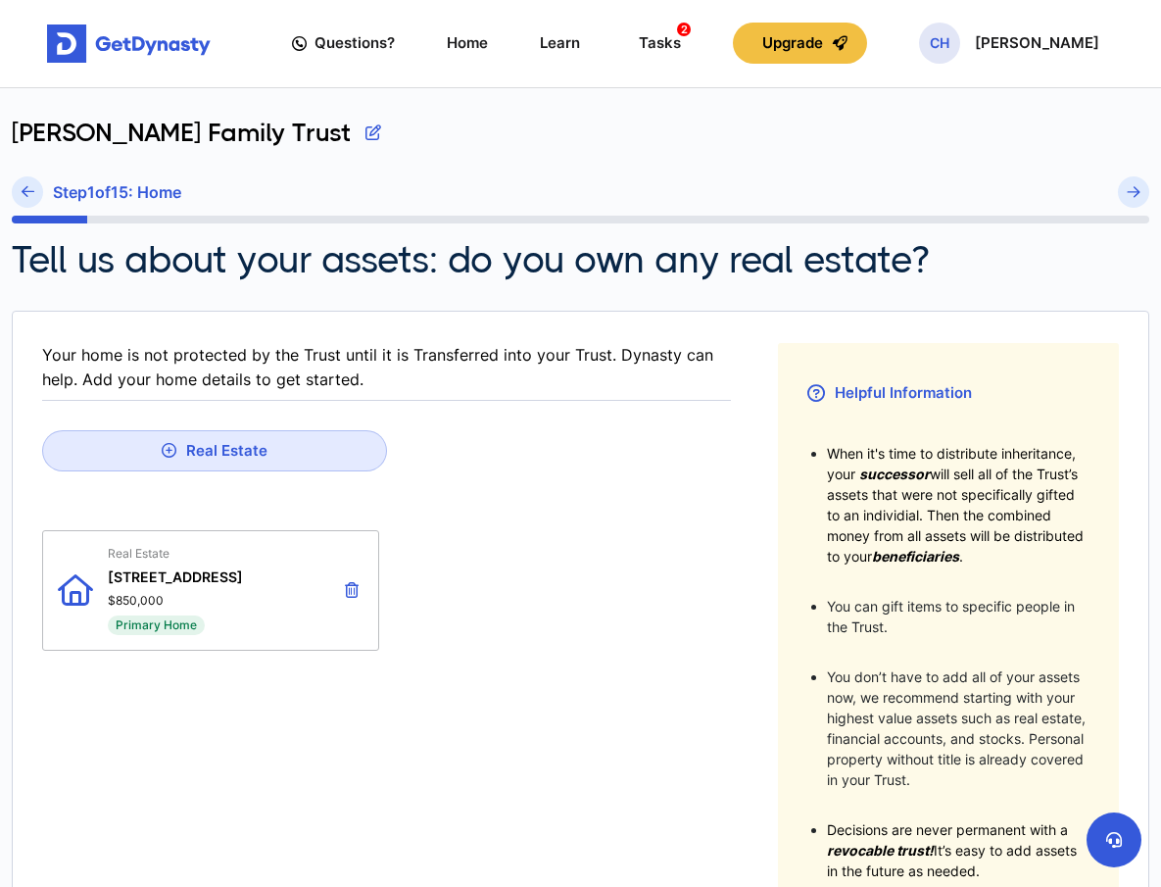
click at [29, 193] on icon at bounding box center [28, 191] width 13 height 15
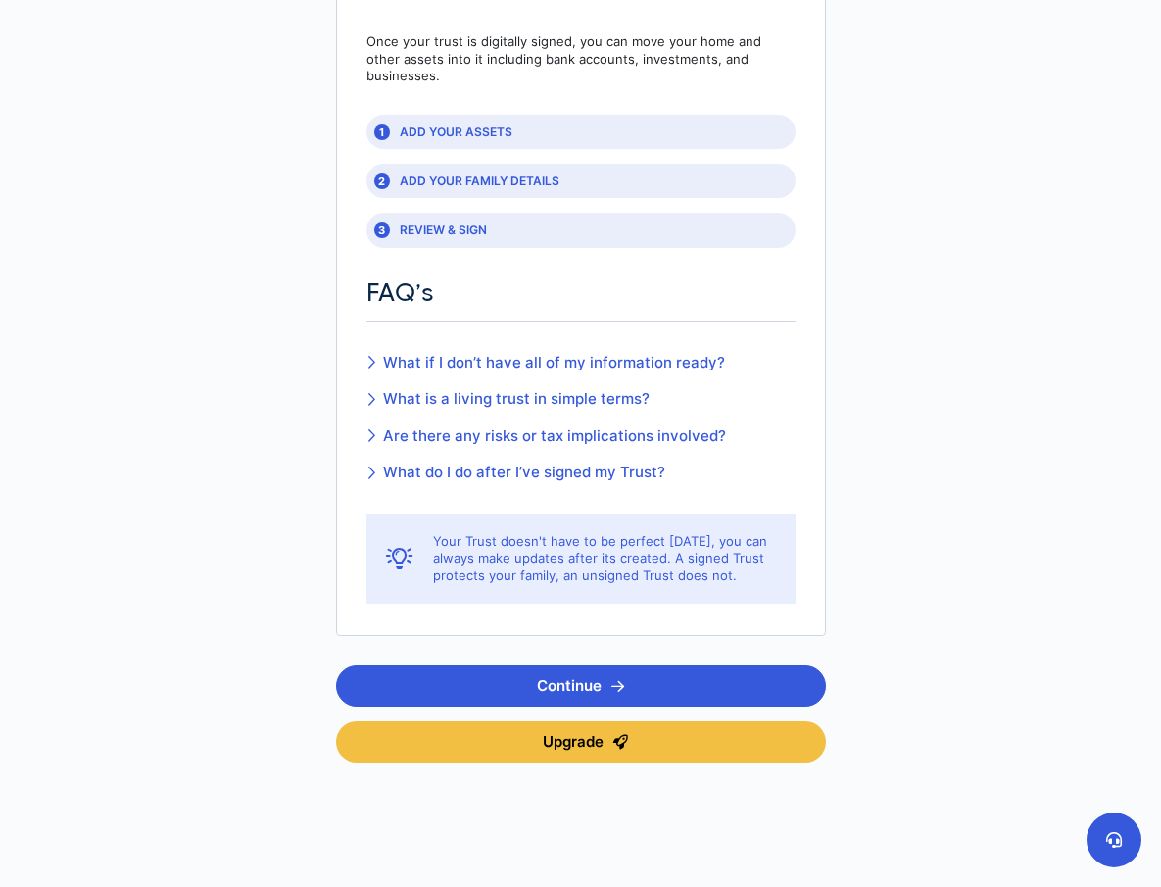
scroll to position [244, 0]
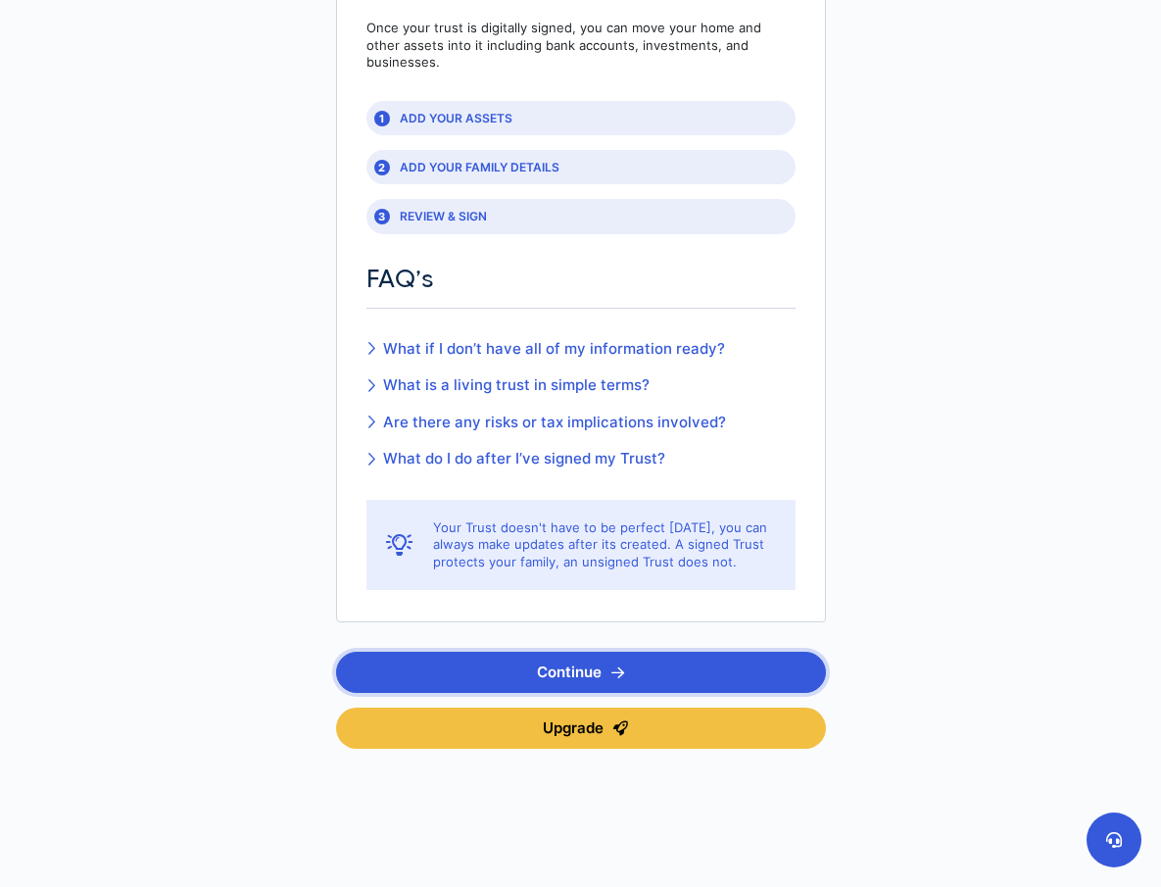
click at [614, 665] on icon "button" at bounding box center [618, 672] width 13 height 15
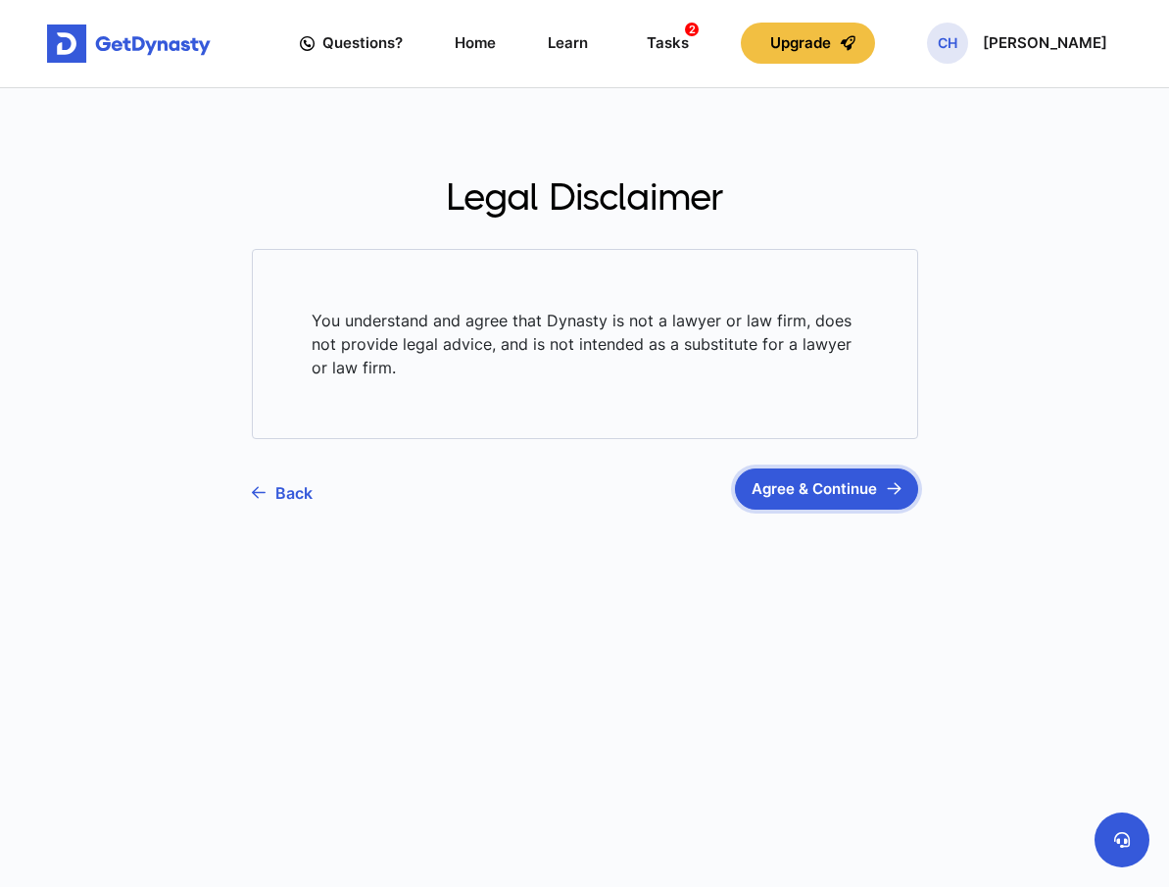
click at [828, 488] on button "Agree & Continue" at bounding box center [826, 488] width 183 height 41
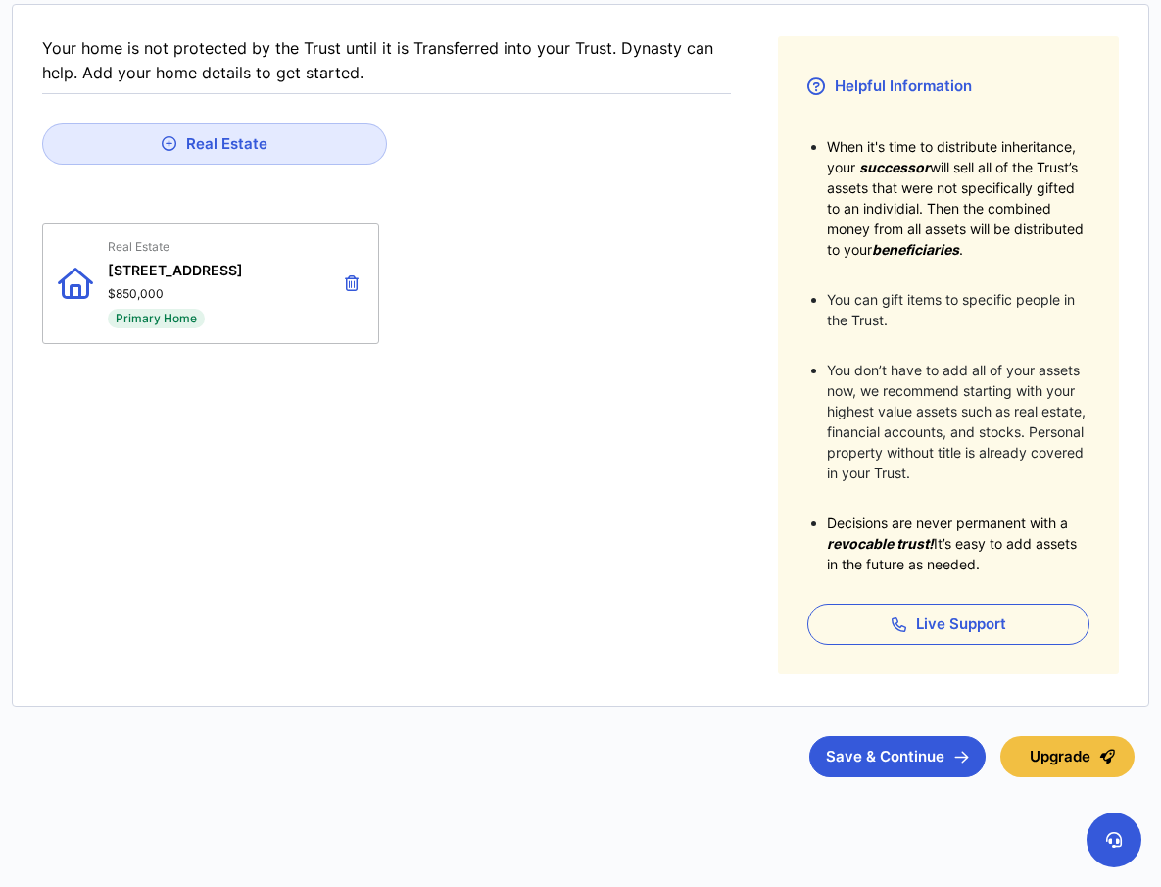
scroll to position [314, 0]
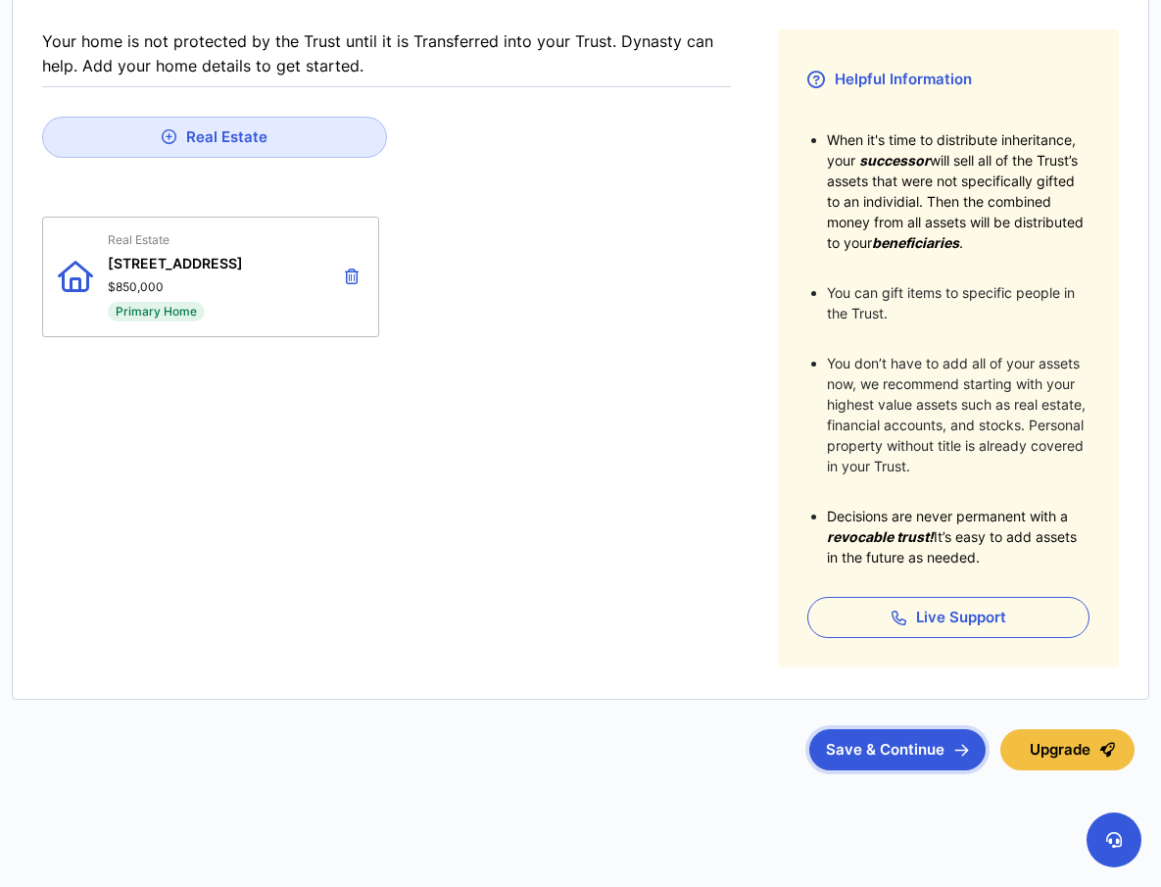
click at [947, 754] on button "Save & Continue" at bounding box center [897, 749] width 176 height 41
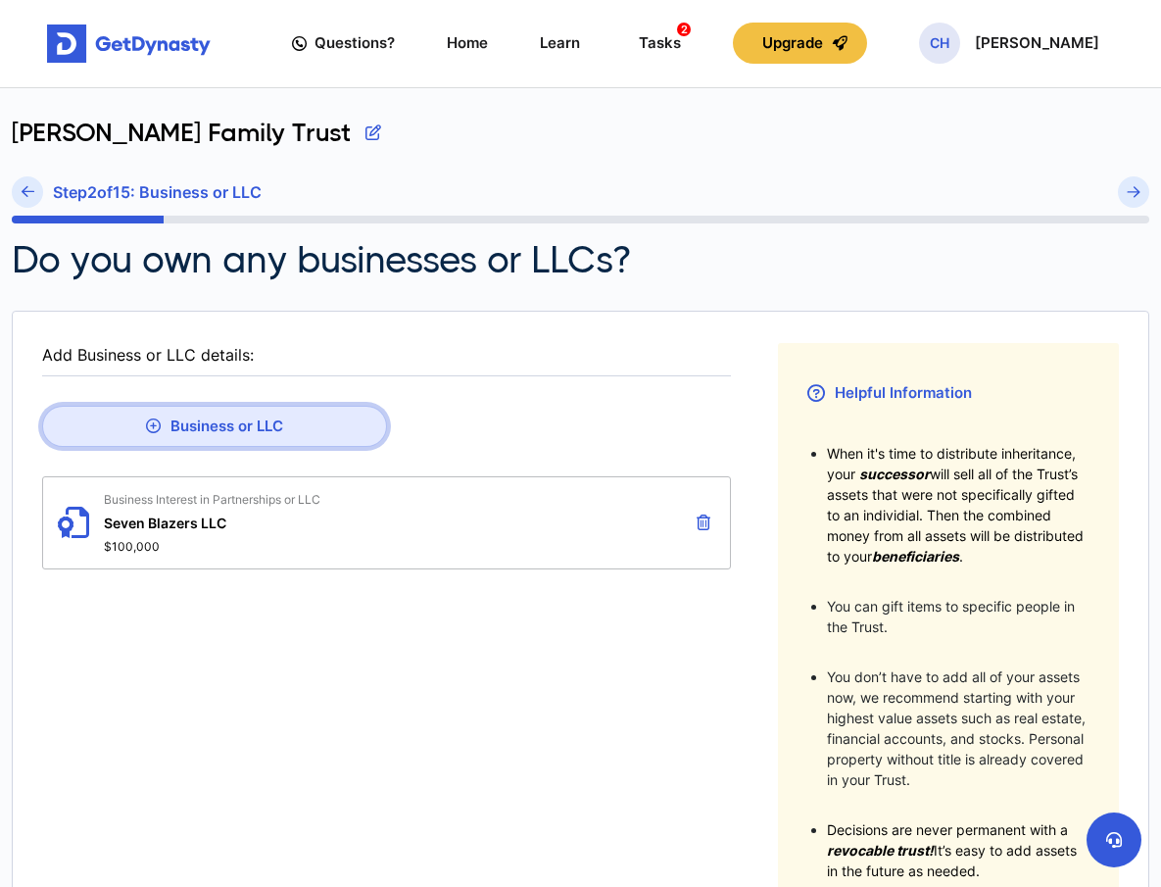
click at [193, 426] on button "Business or LLC" at bounding box center [214, 426] width 345 height 41
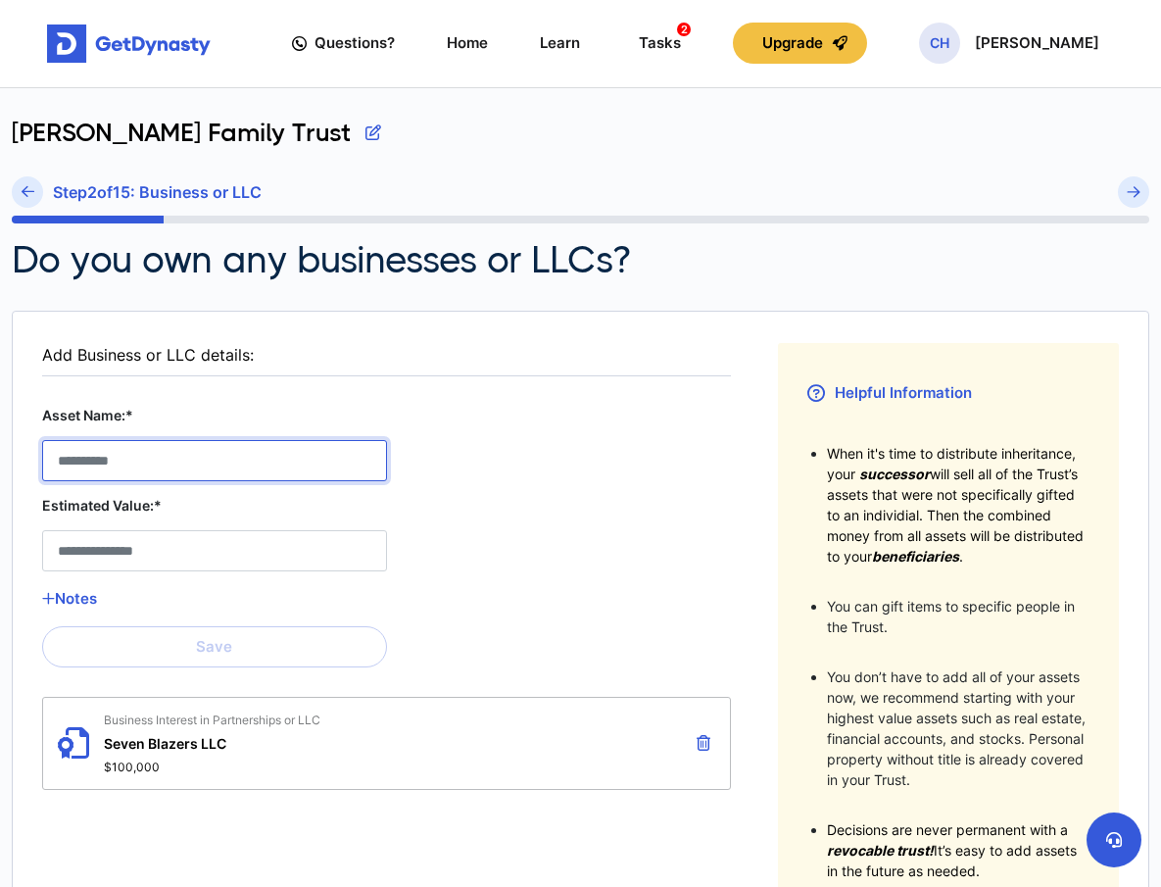
click at [168, 464] on LLC__asset_name__1 "Asset Name:*" at bounding box center [214, 460] width 345 height 41
type LLC__asset_name__1 "**********"
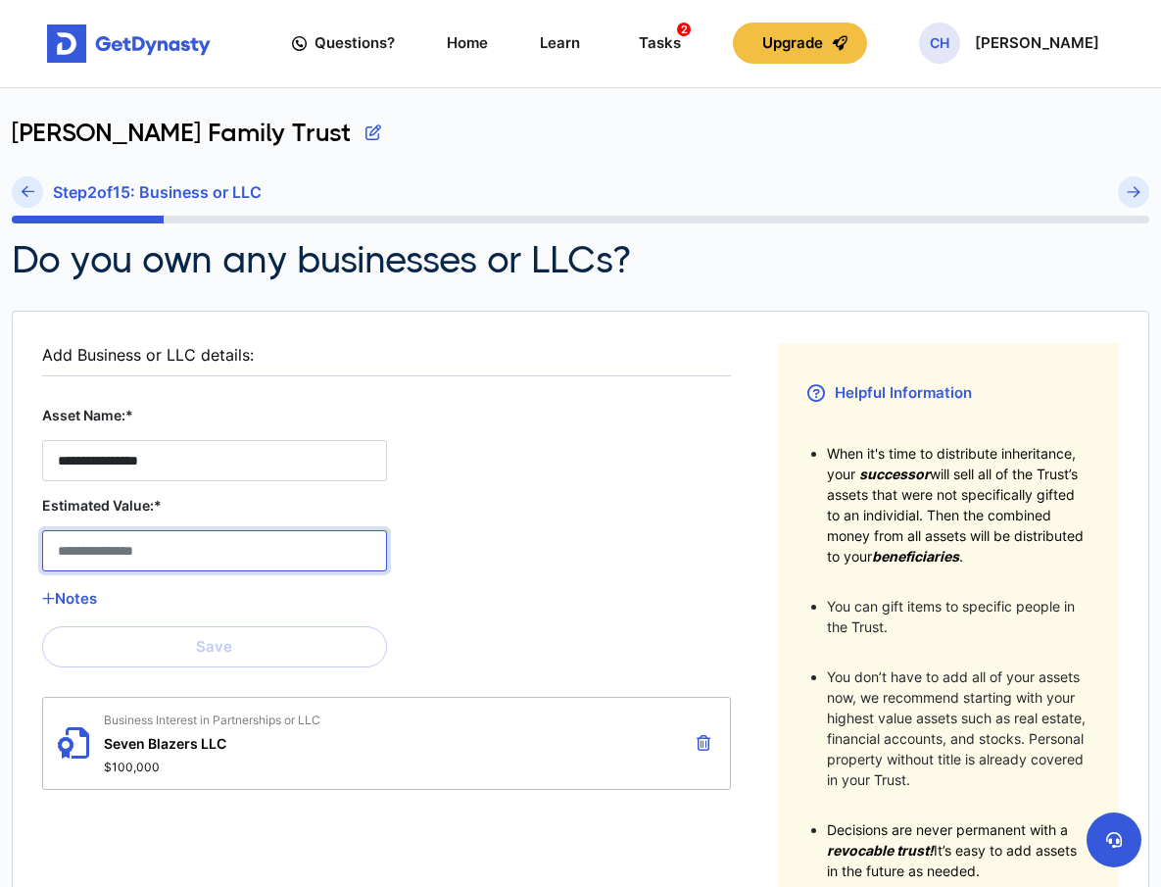
click at [118, 547] on LLC__estimated_value__1 "Estimated Value:*" at bounding box center [214, 550] width 345 height 41
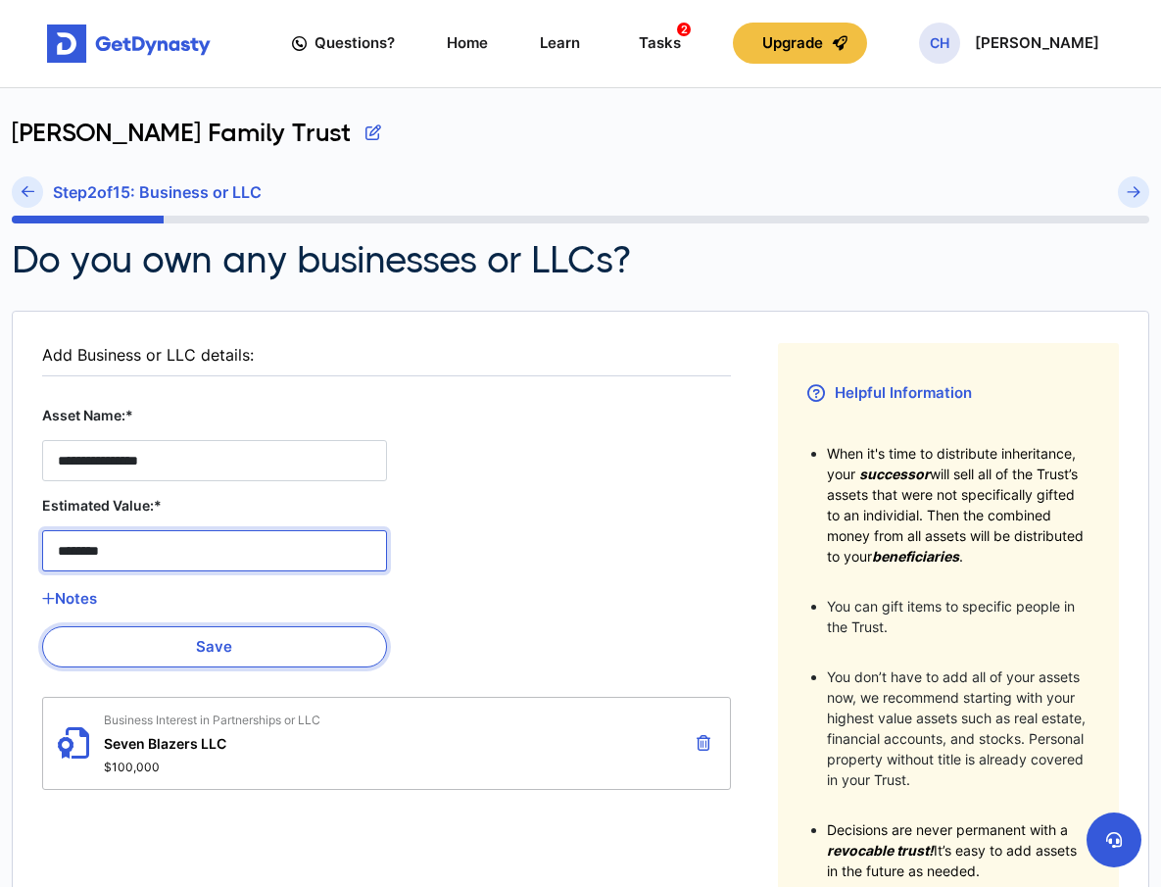
type LLC__estimated_value__1 "********"
click at [216, 648] on button "Save" at bounding box center [214, 646] width 345 height 41
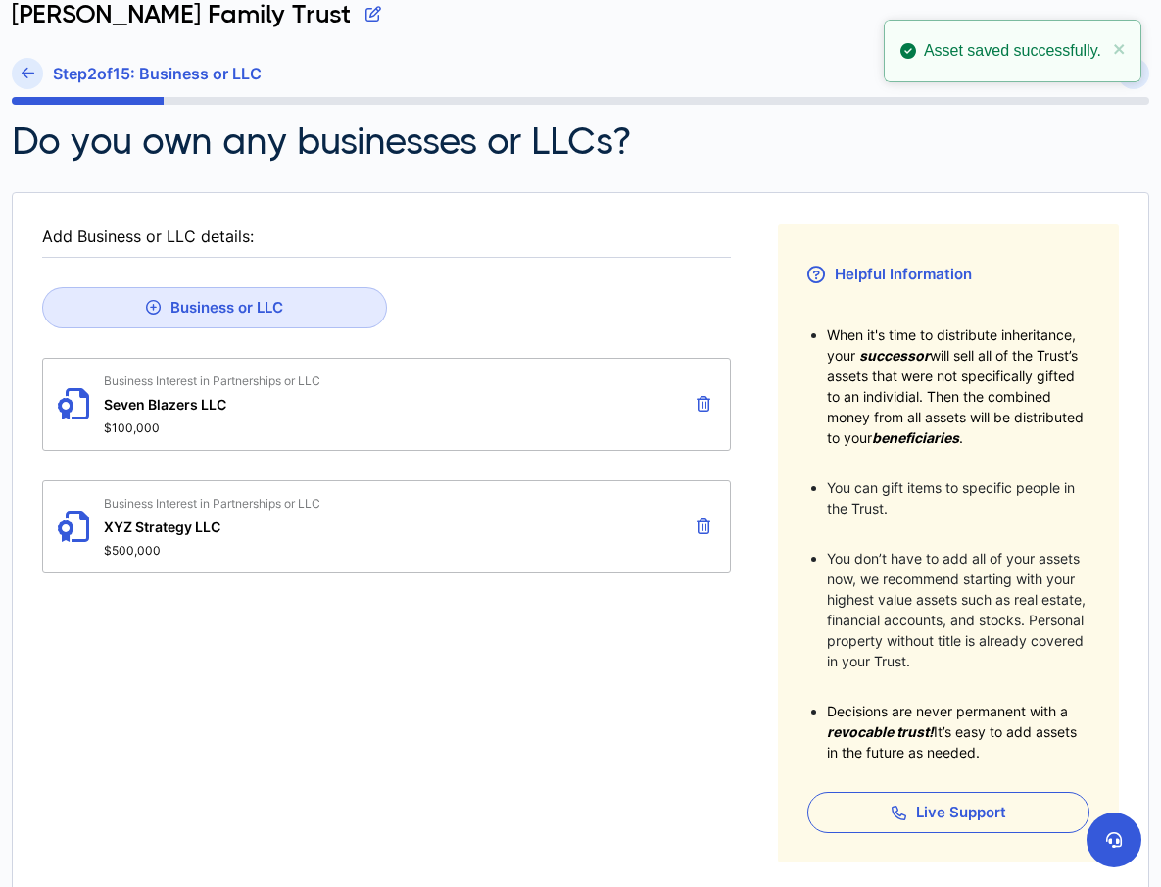
scroll to position [314, 0]
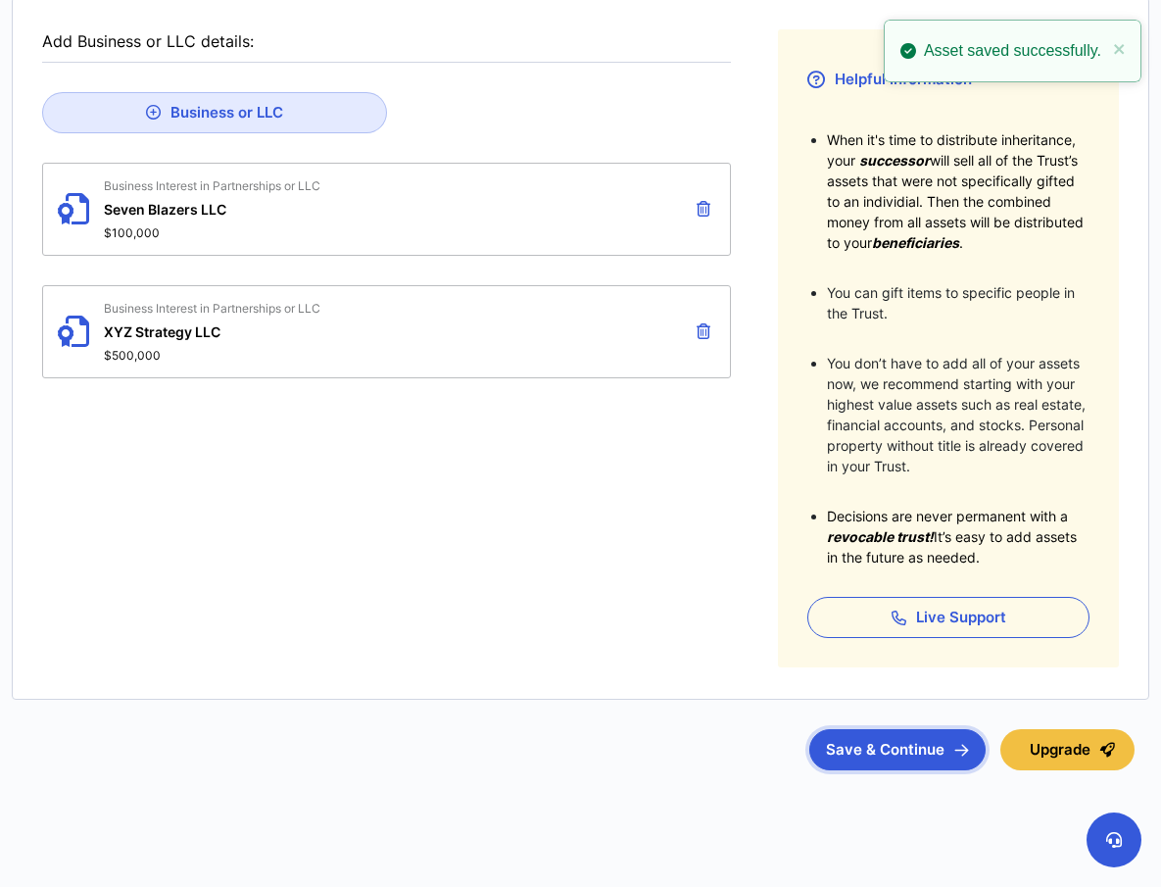
click at [910, 746] on button "Save & Continue" at bounding box center [897, 749] width 176 height 41
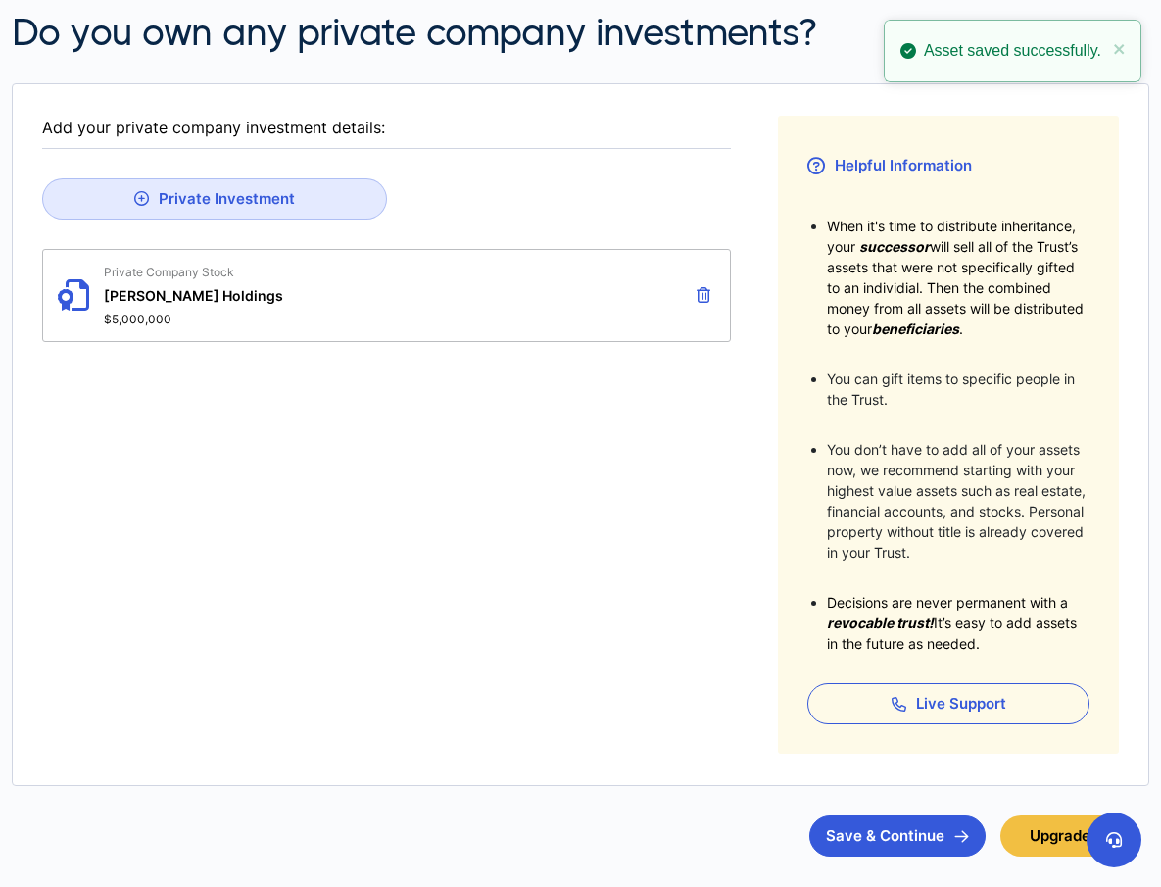
scroll to position [244, 0]
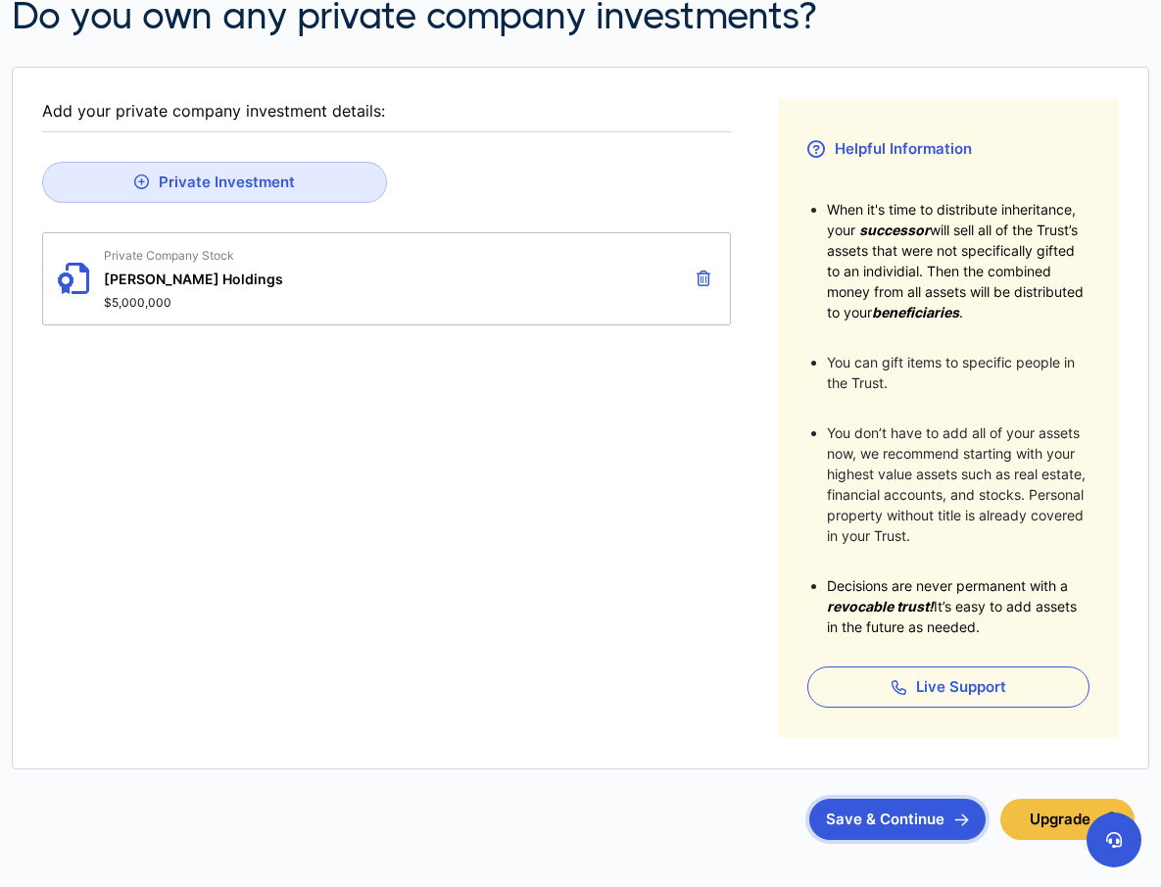
click at [931, 829] on button "Save & Continue" at bounding box center [897, 819] width 176 height 41
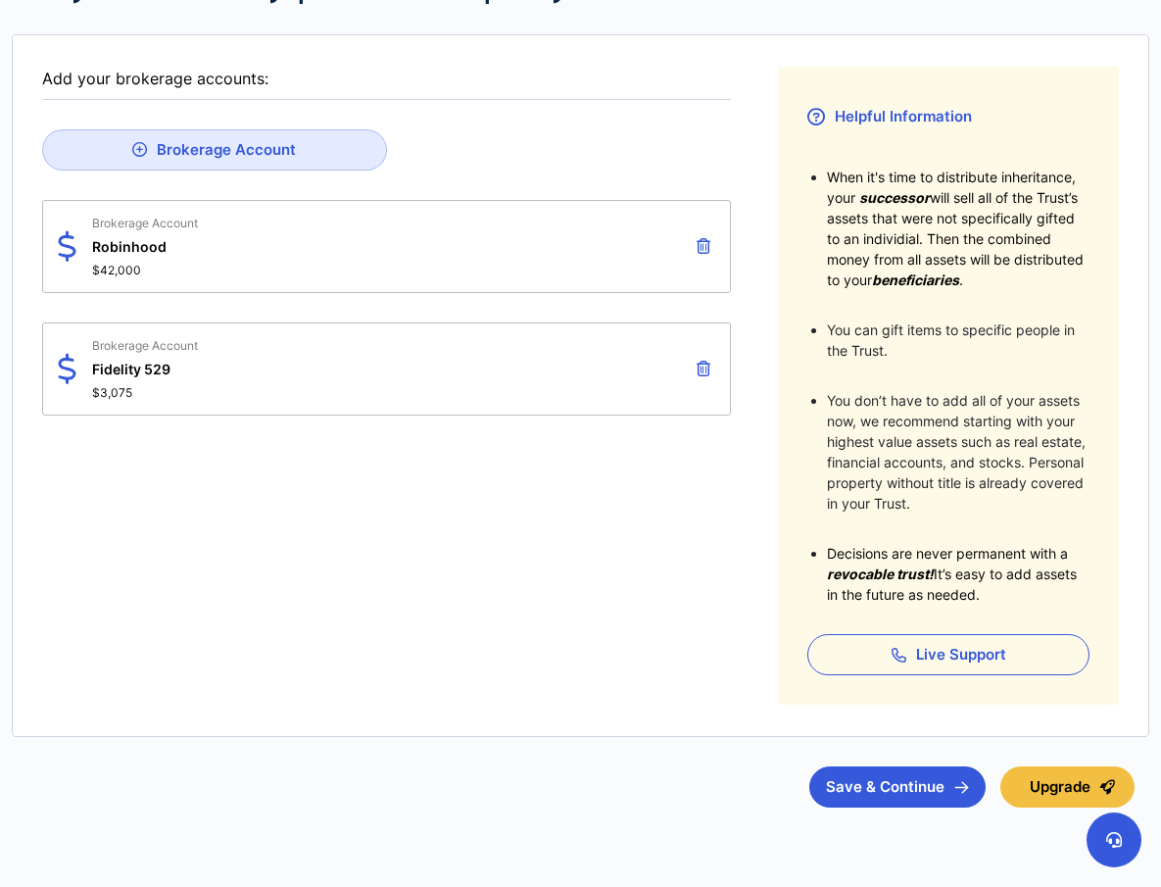
scroll to position [314, 0]
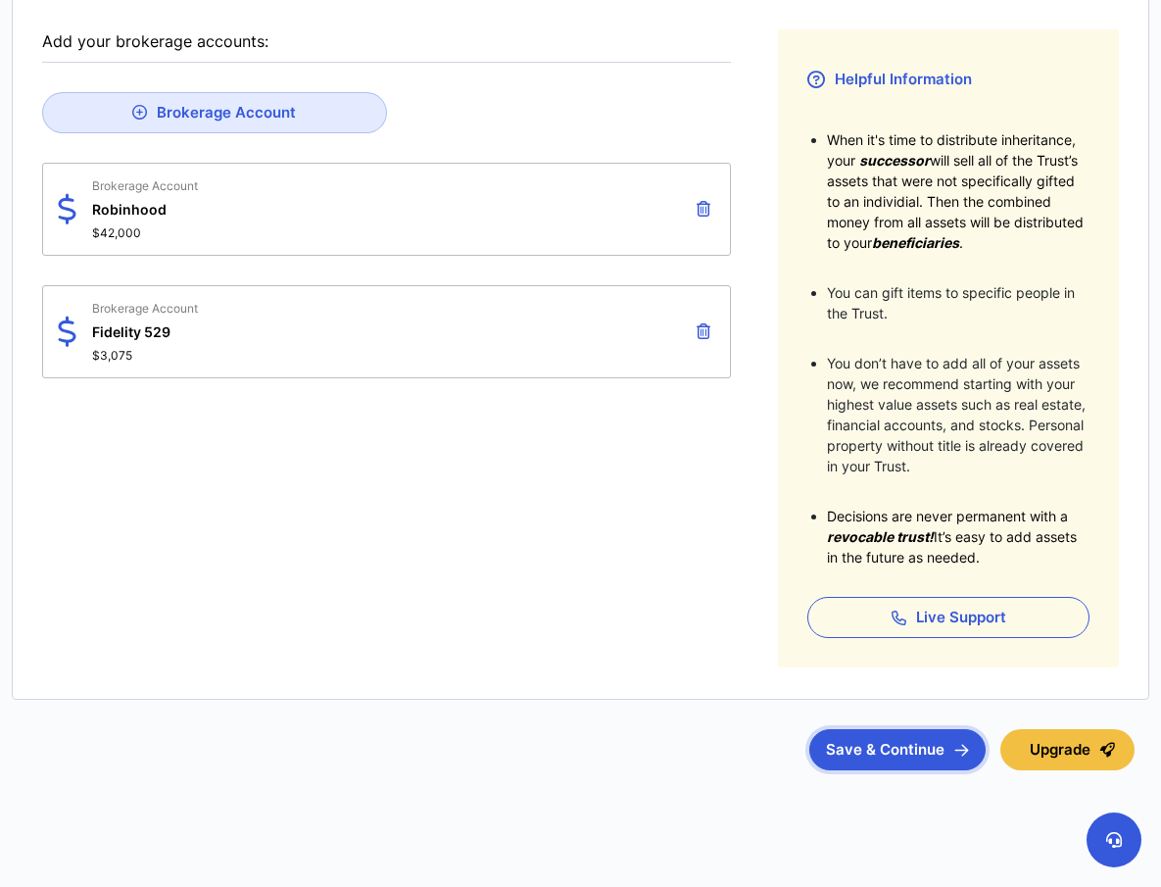
click at [923, 750] on button "Save & Continue" at bounding box center [897, 749] width 176 height 41
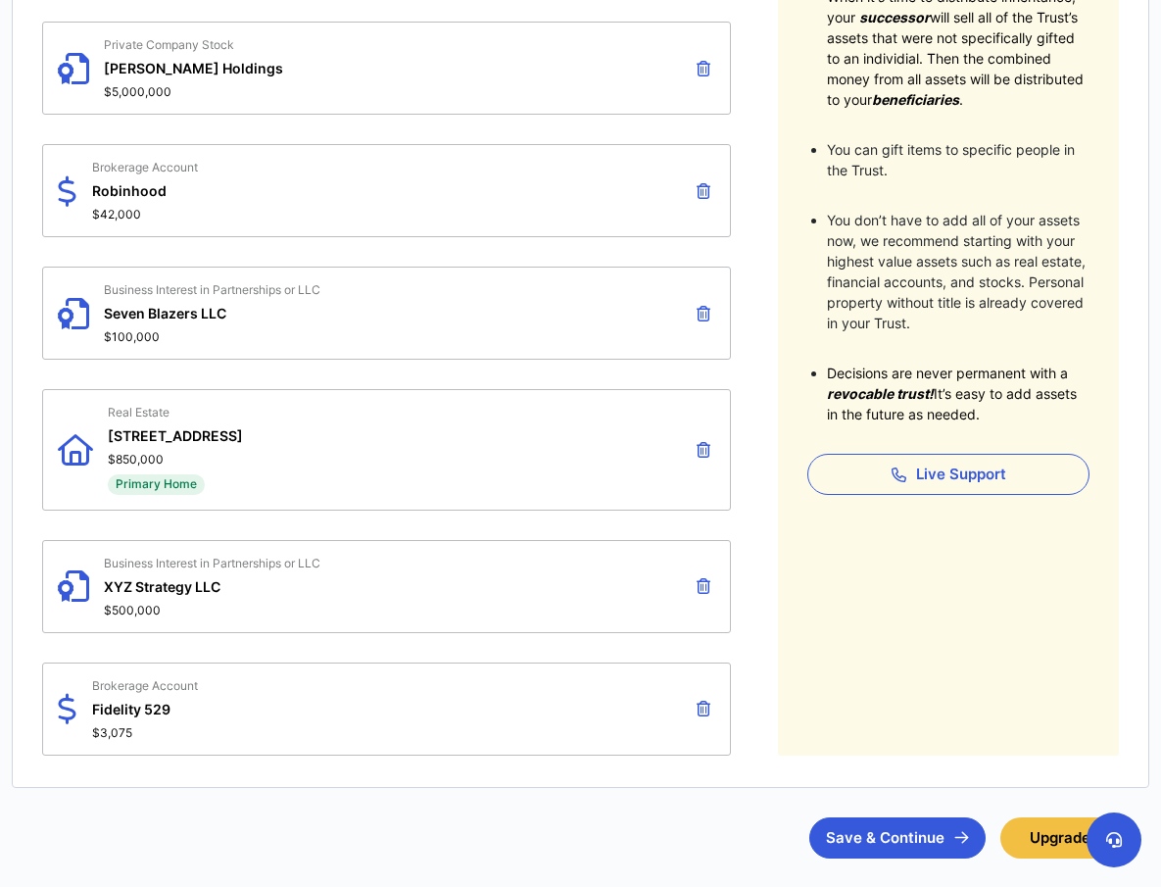
scroll to position [458, 0]
click at [960, 839] on img "submit" at bounding box center [961, 836] width 15 height 13
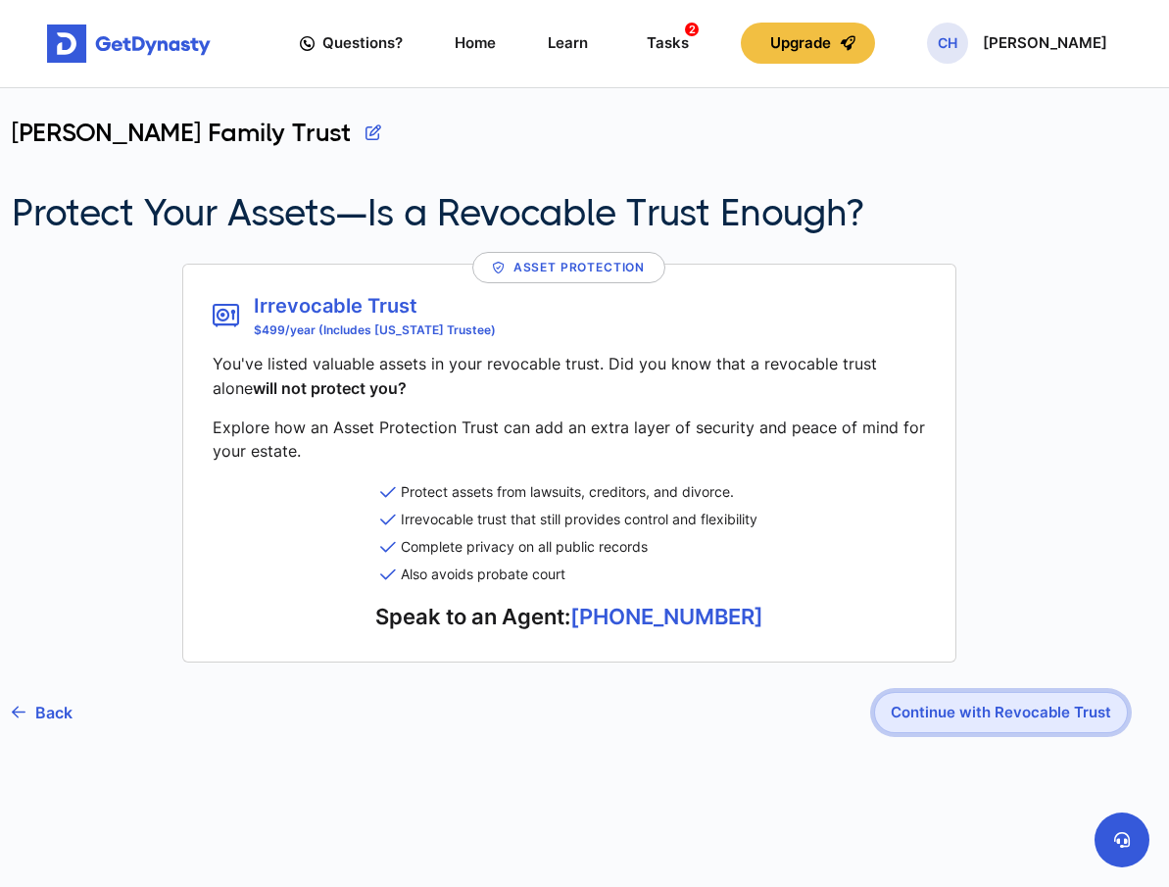
click at [1002, 722] on button "Continue with Revocable Trust" at bounding box center [1001, 712] width 254 height 41
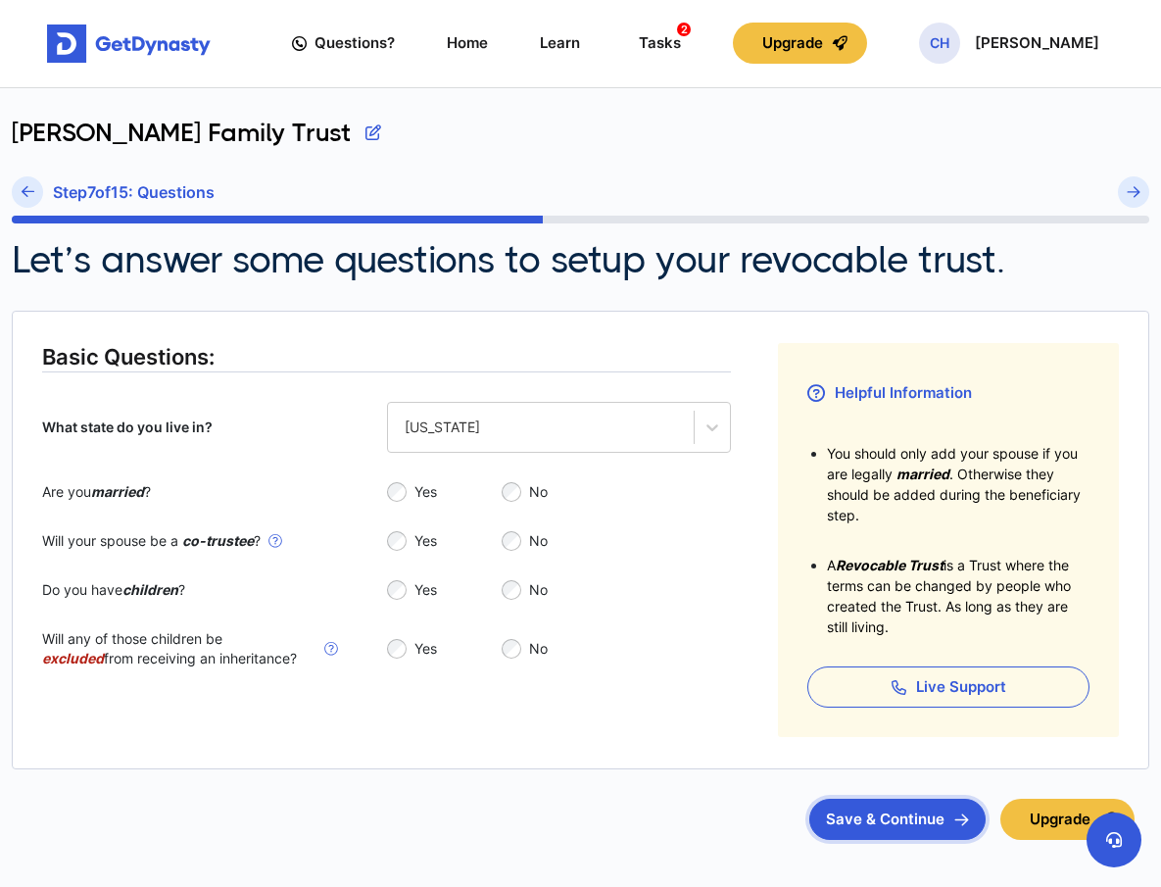
click at [917, 818] on button "Save & Continue" at bounding box center [897, 819] width 176 height 41
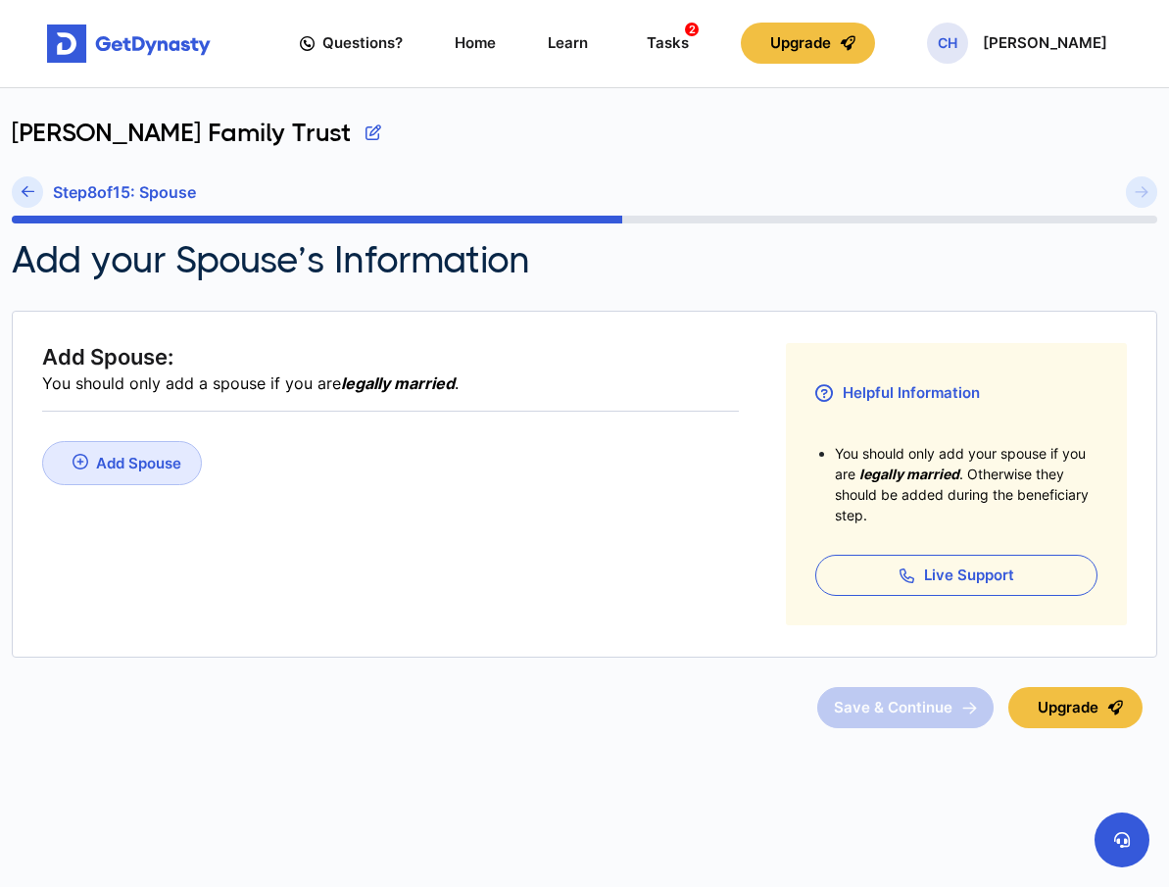
click at [118, 470] on div "Add Spouse" at bounding box center [138, 463] width 85 height 19
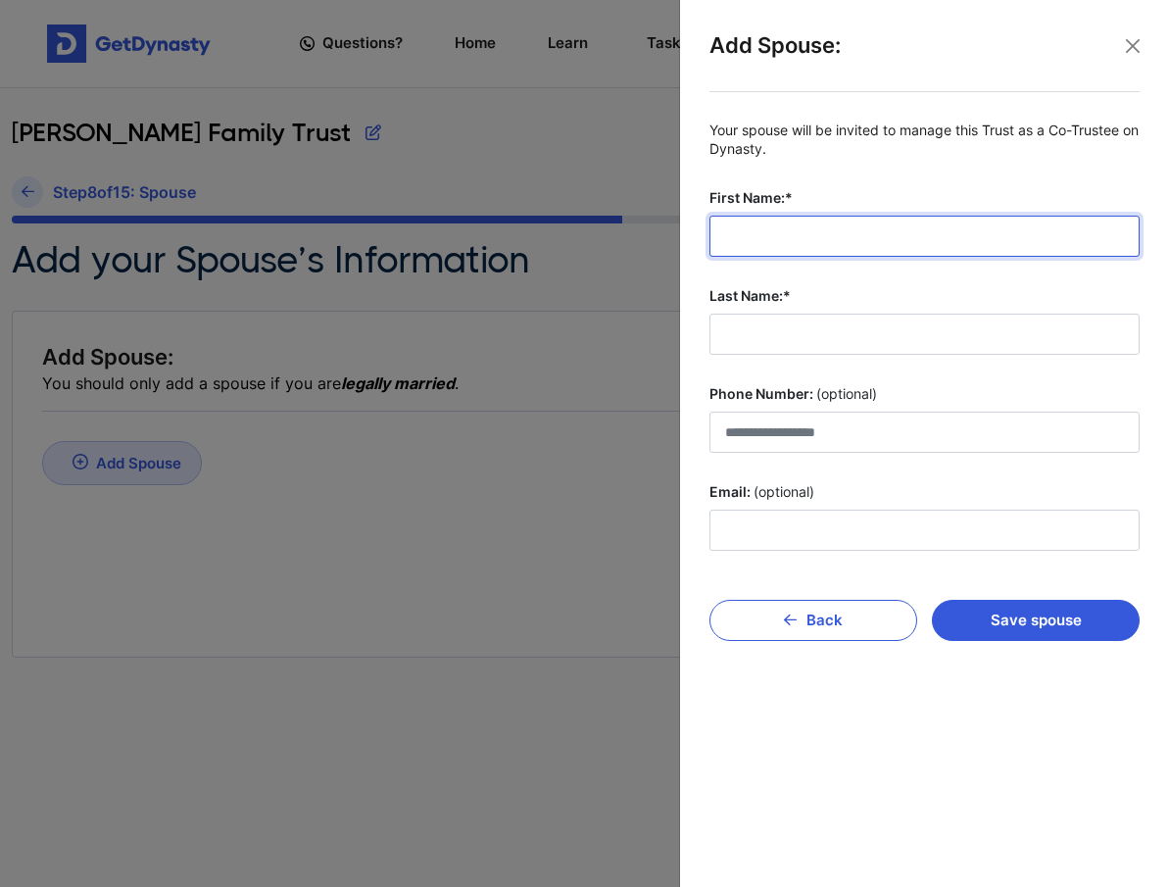
click at [742, 246] on input "First Name:*" at bounding box center [924, 236] width 430 height 41
type input "*******"
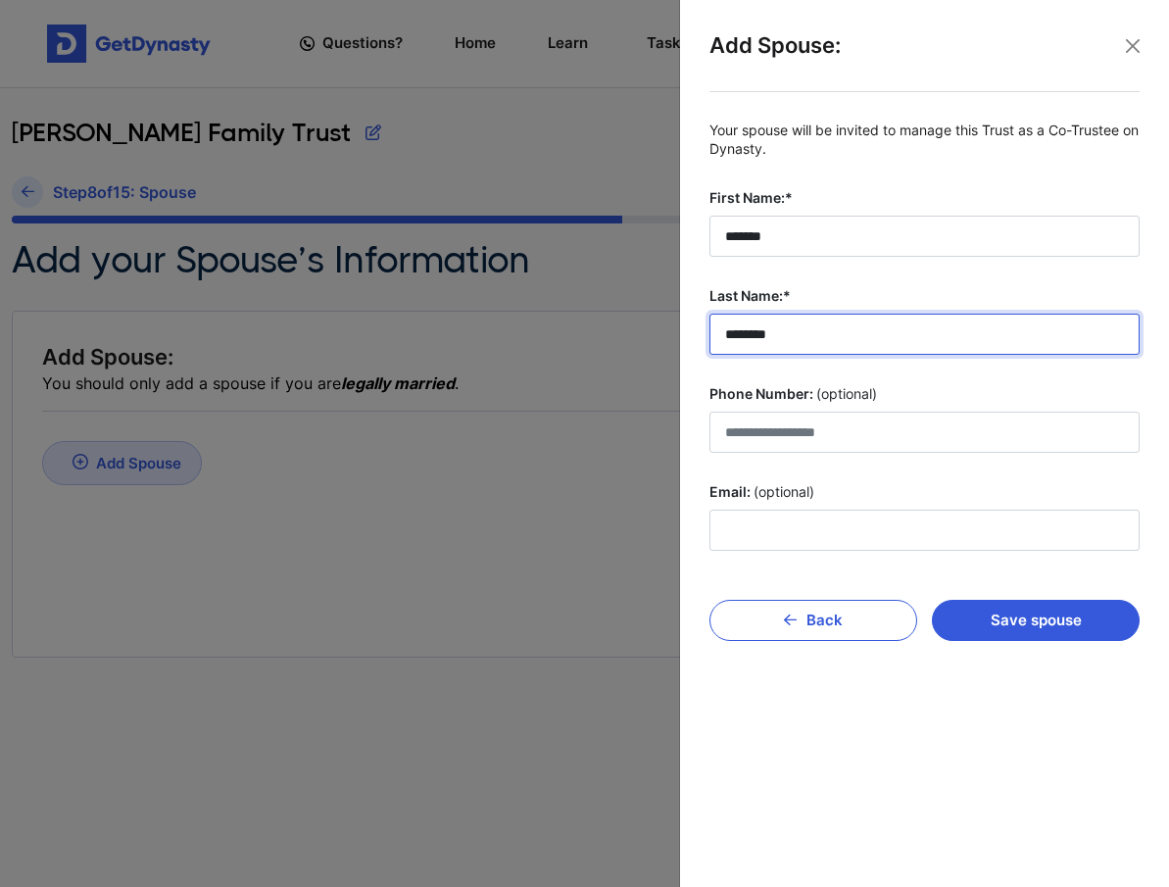
type input "********"
click at [1012, 624] on button "Save spouse" at bounding box center [1036, 620] width 208 height 41
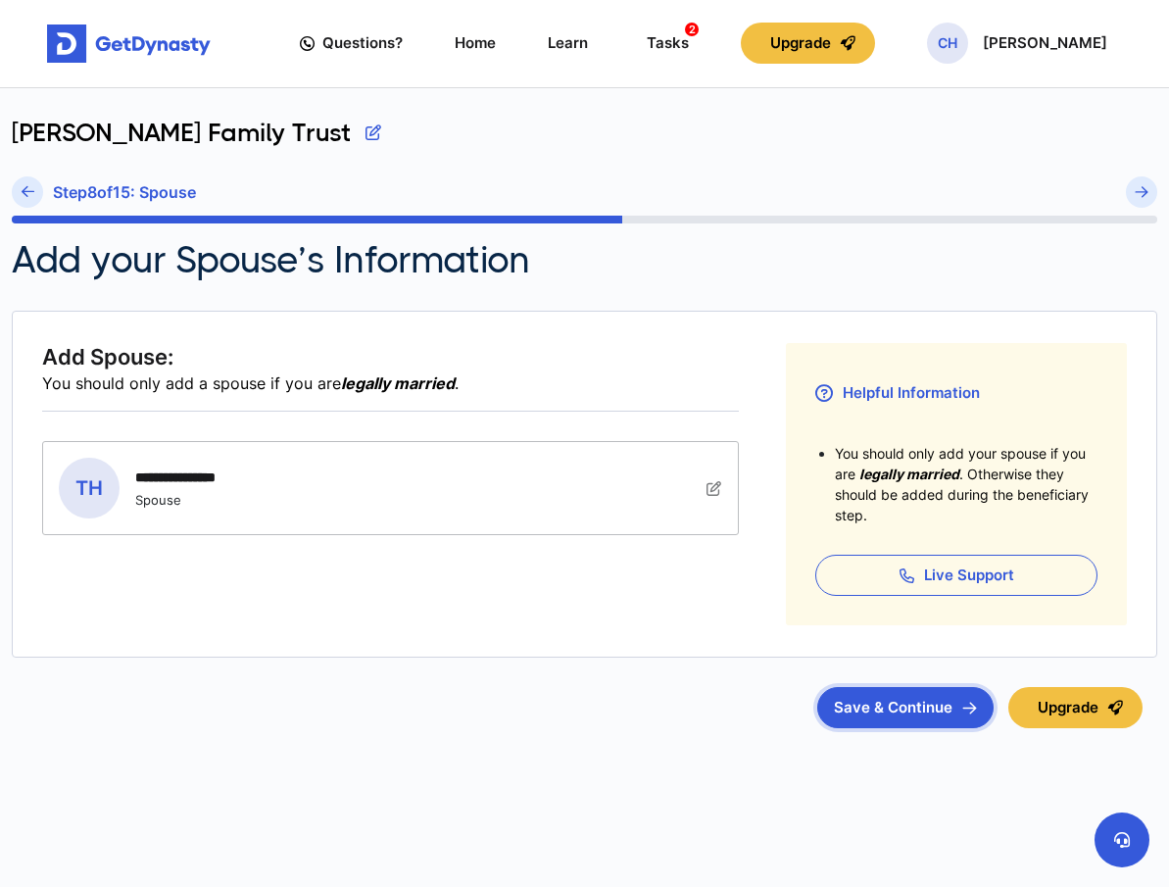
click at [927, 710] on button "Save & Continue" at bounding box center [905, 707] width 176 height 41
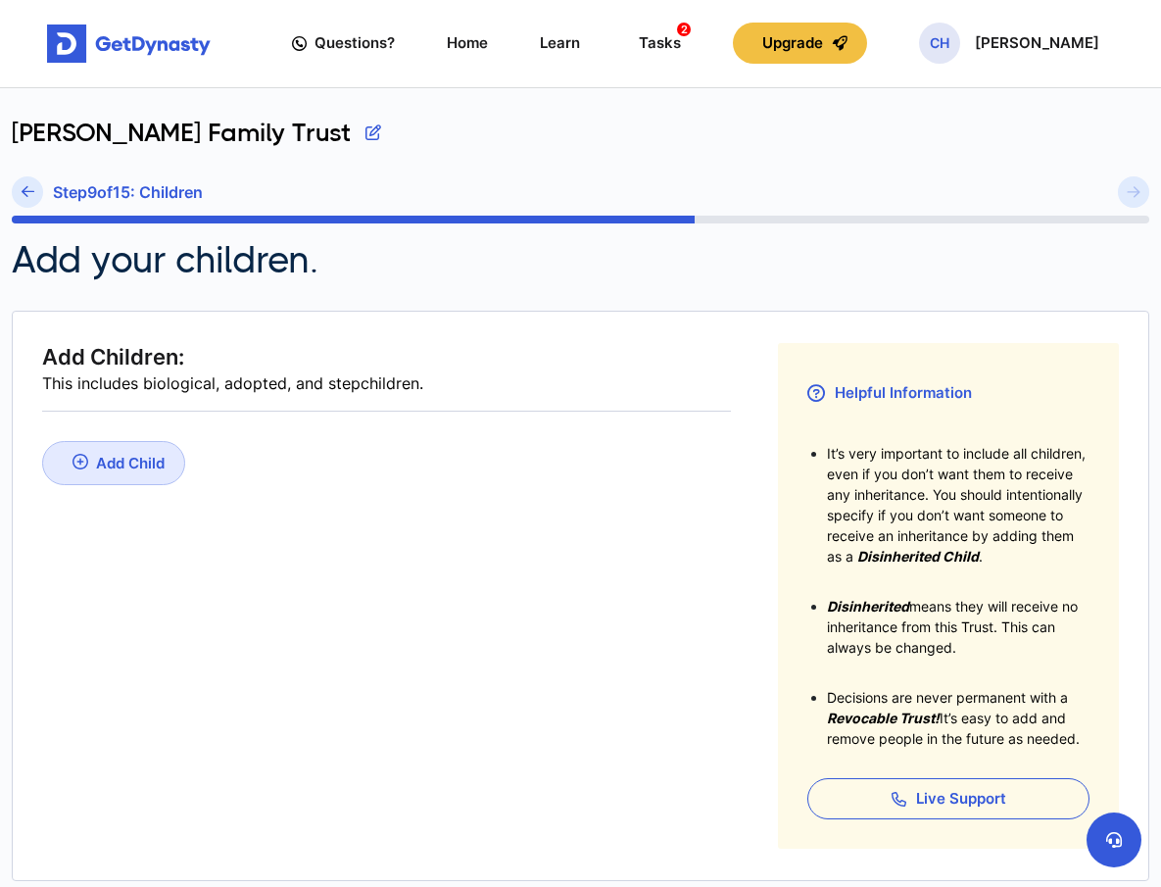
click at [96, 462] on div "Add Child" at bounding box center [130, 463] width 69 height 19
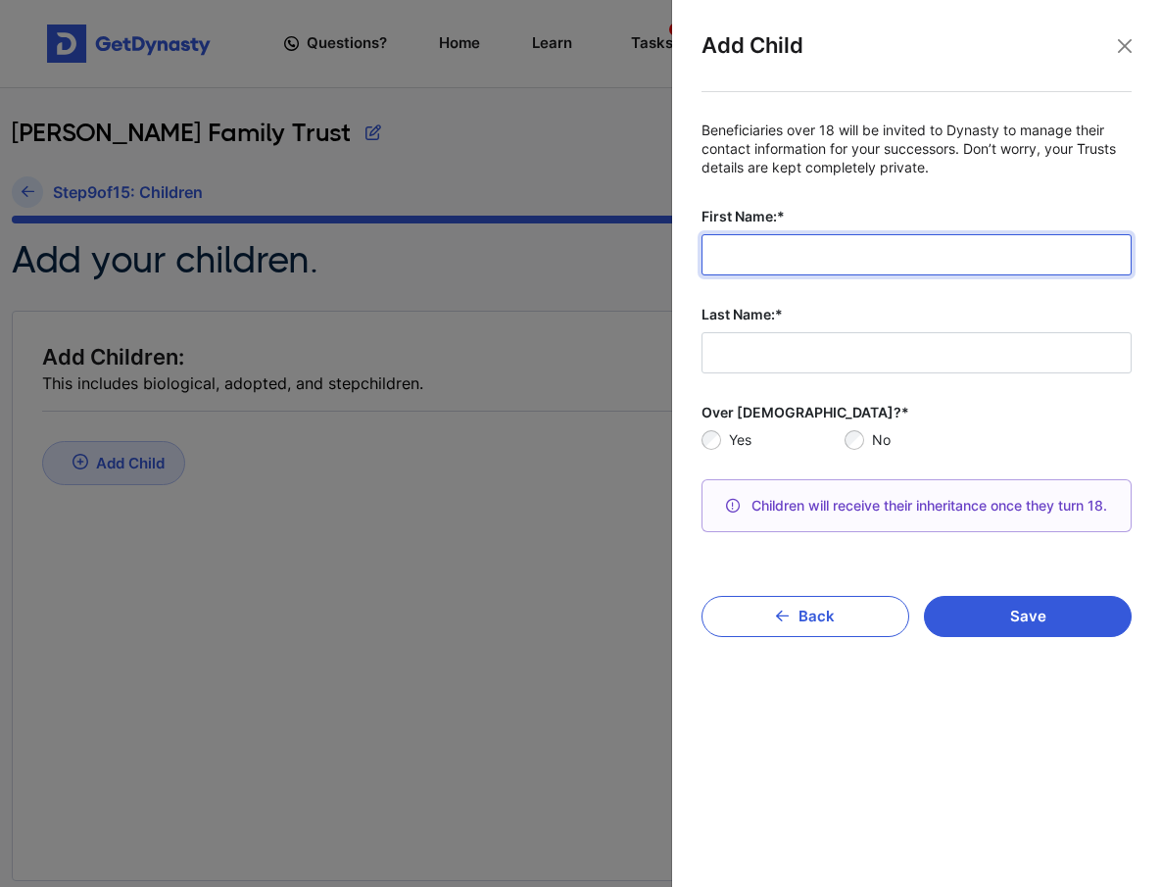
click at [833, 263] on input "First Name:*" at bounding box center [917, 254] width 430 height 41
type input "*"
type input "*******"
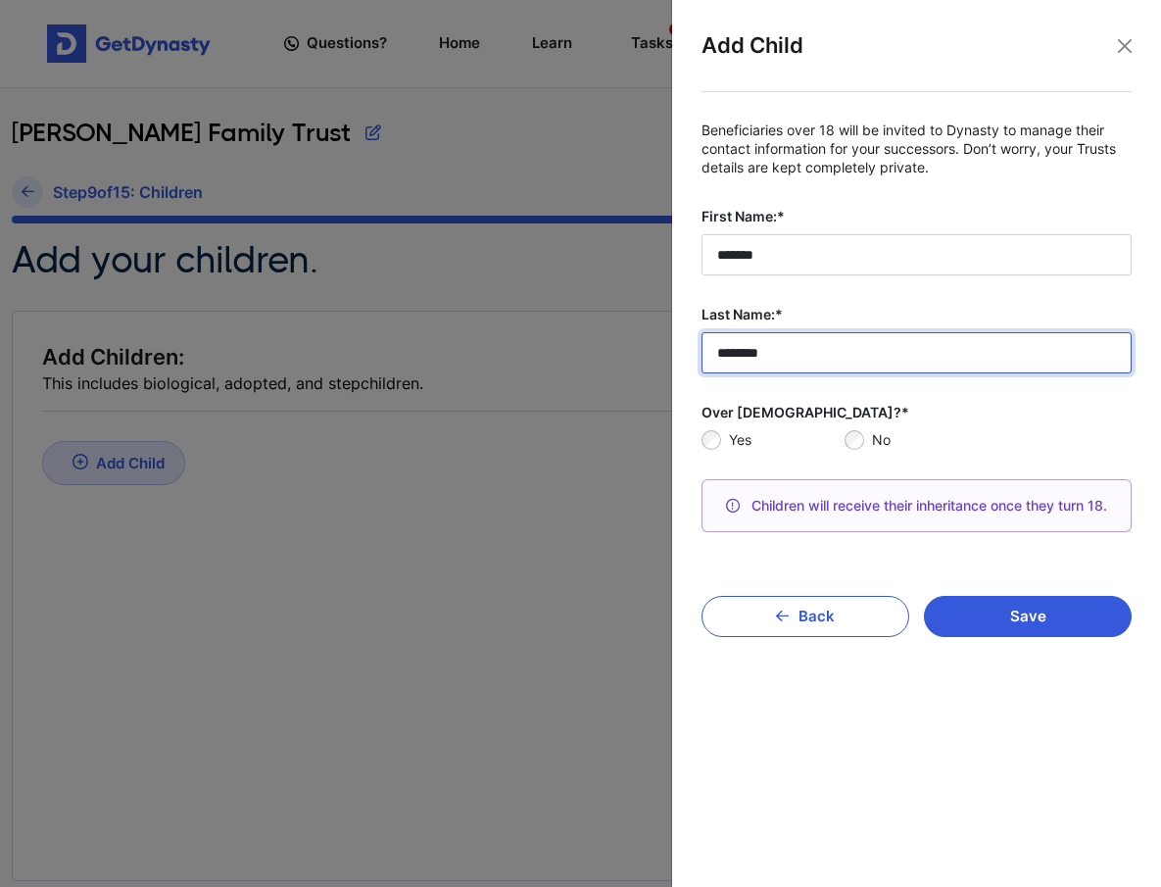
type input "********"
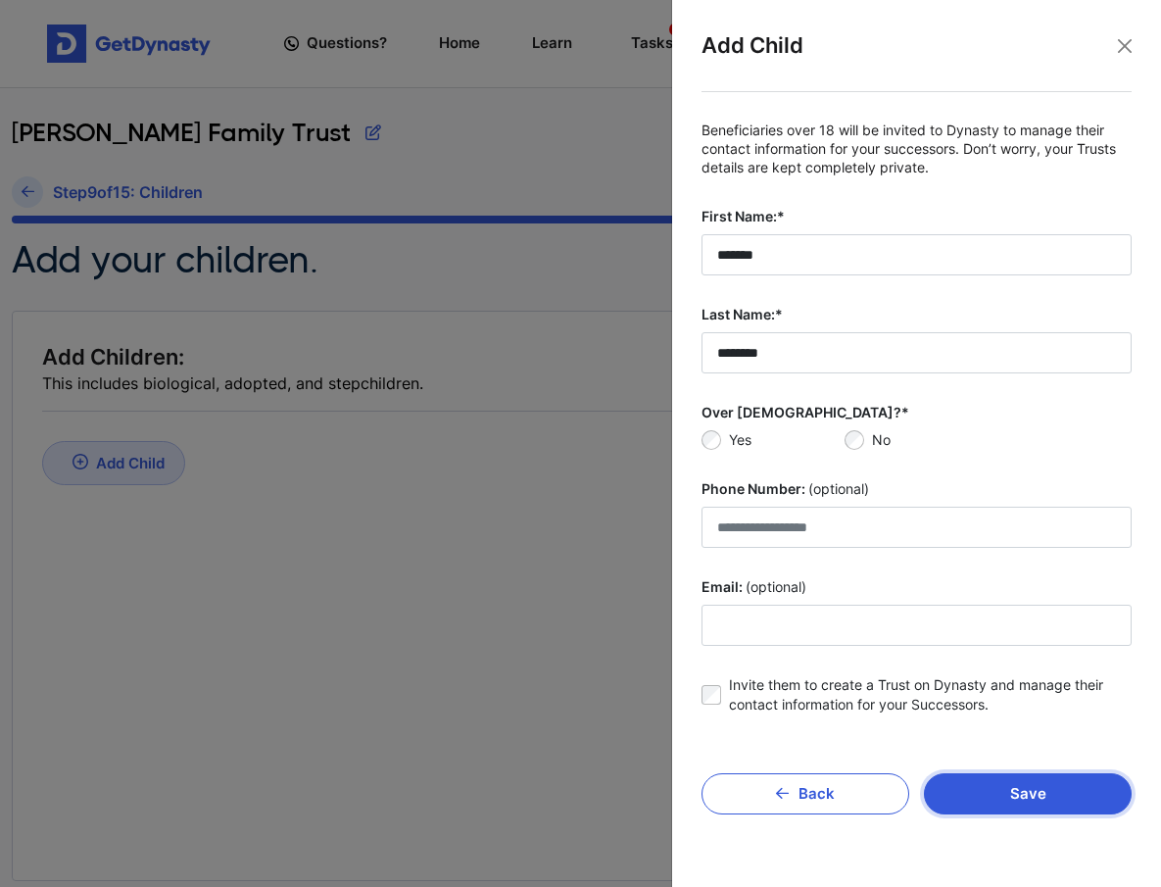
click at [1011, 799] on button "Save" at bounding box center [1028, 793] width 208 height 41
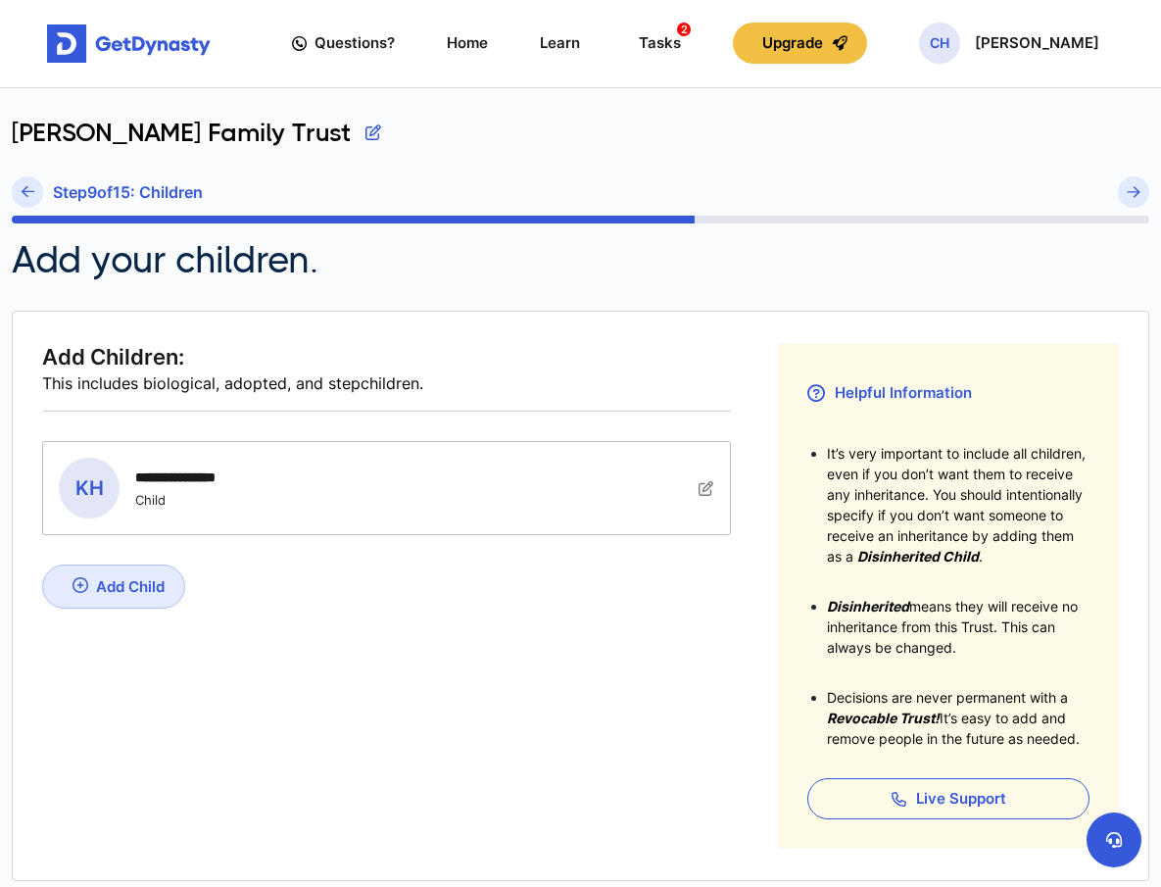
click at [126, 590] on div "Add Child" at bounding box center [130, 586] width 69 height 19
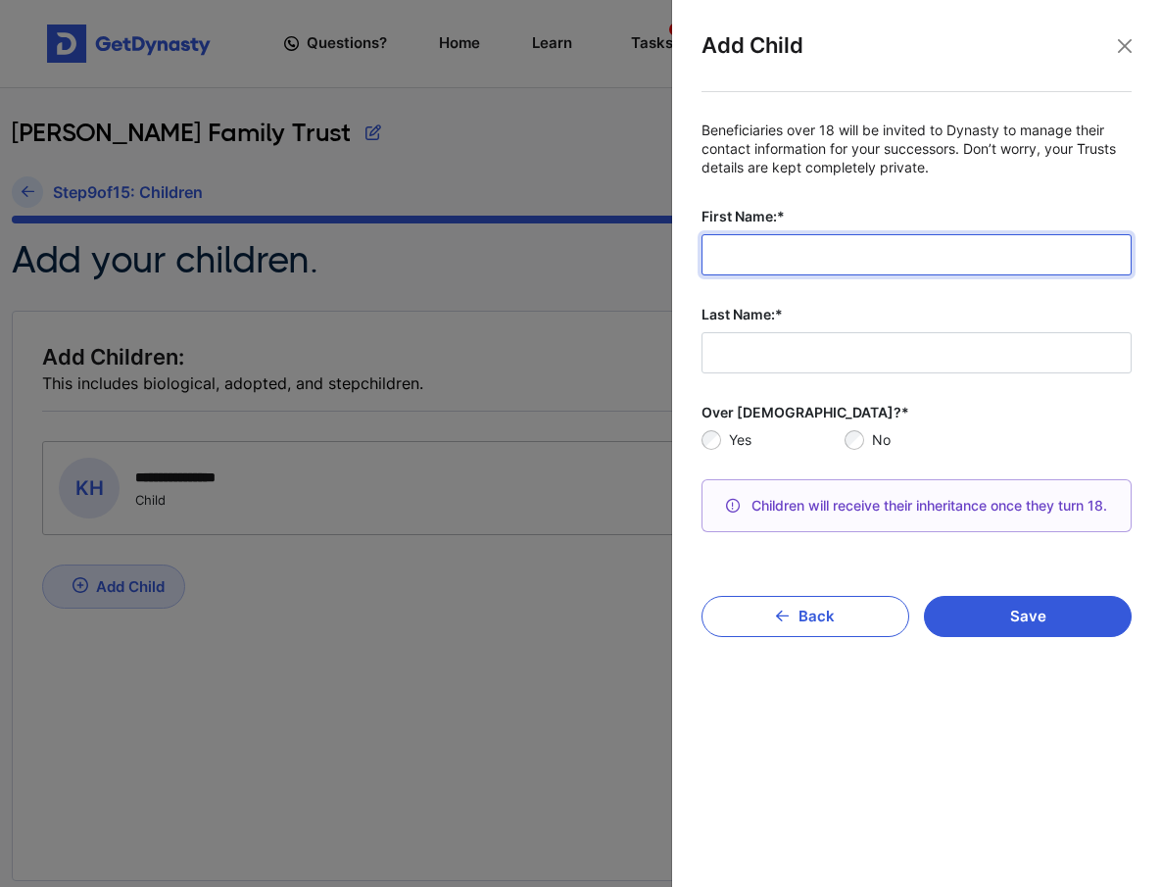
click at [762, 255] on input "First Name:*" at bounding box center [917, 254] width 430 height 41
type input "******"
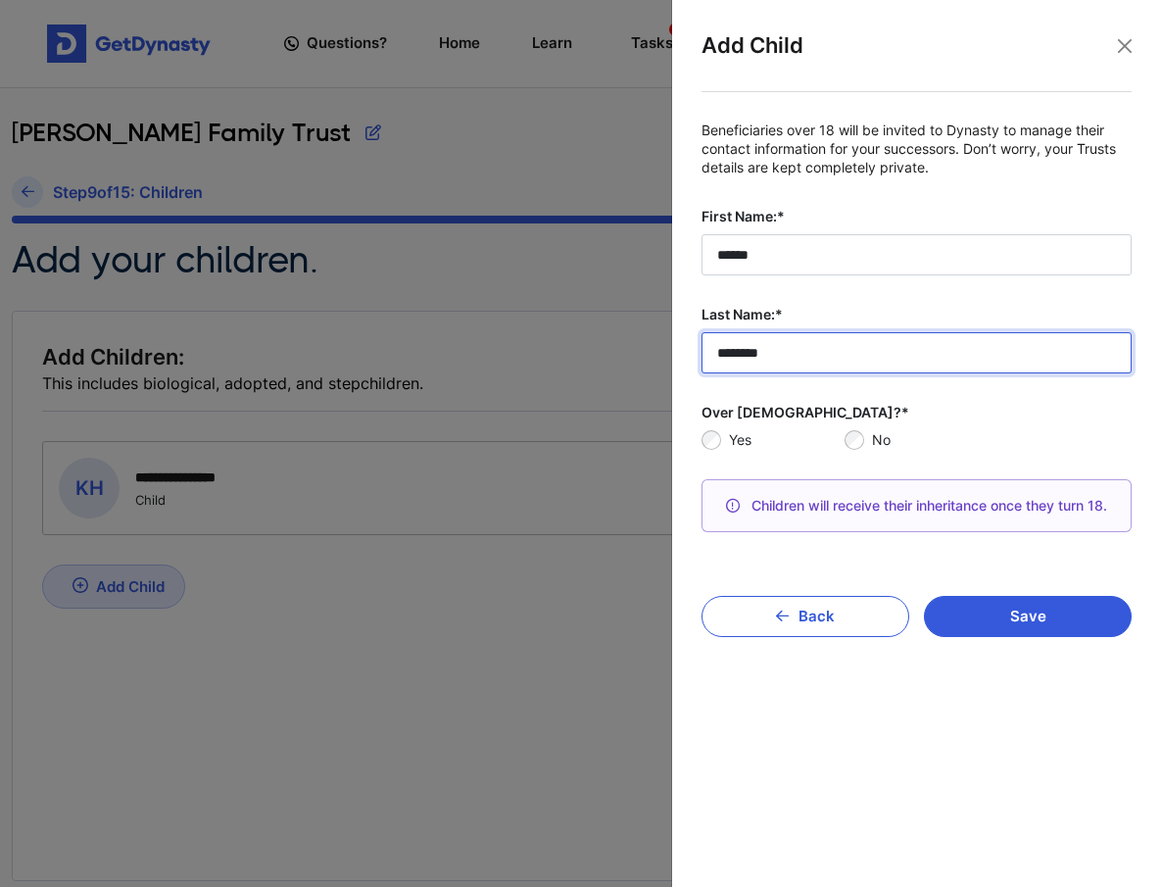
type input "********"
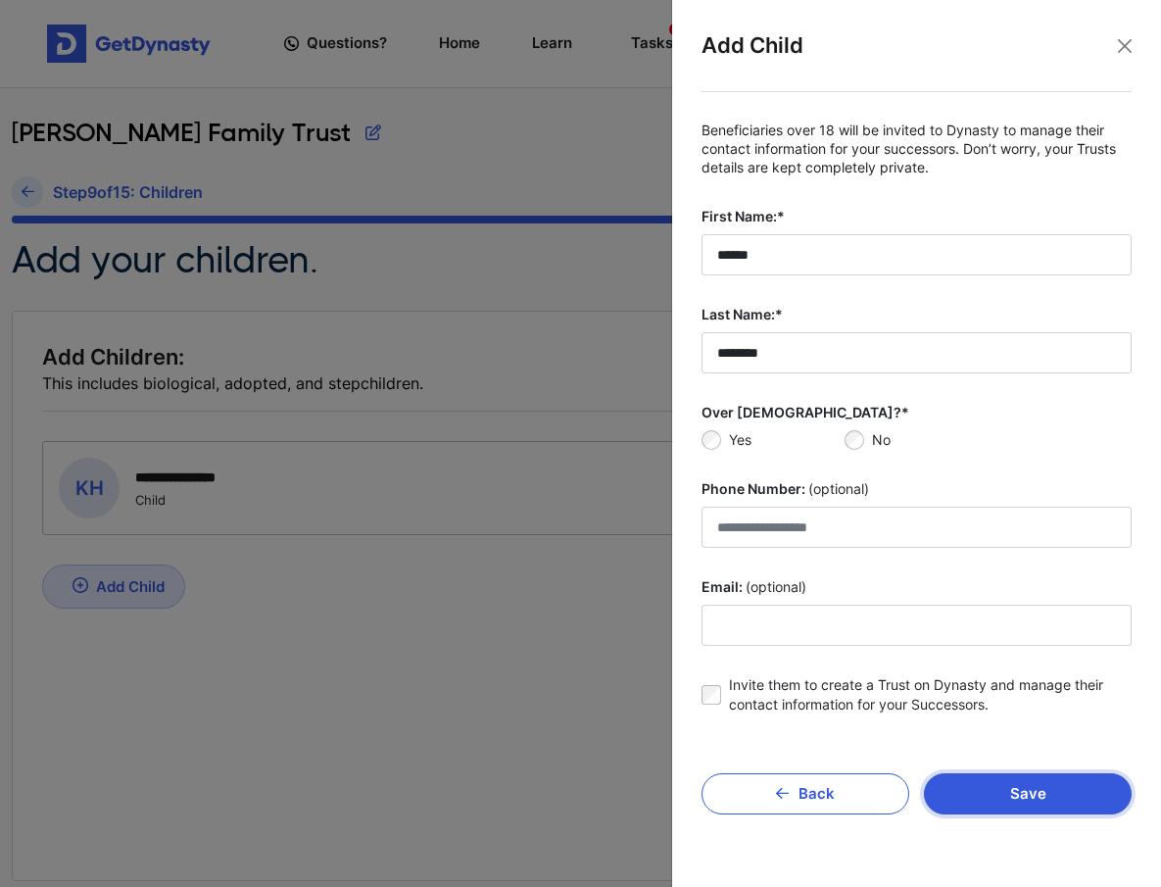
click at [1052, 795] on button "Save" at bounding box center [1028, 793] width 208 height 41
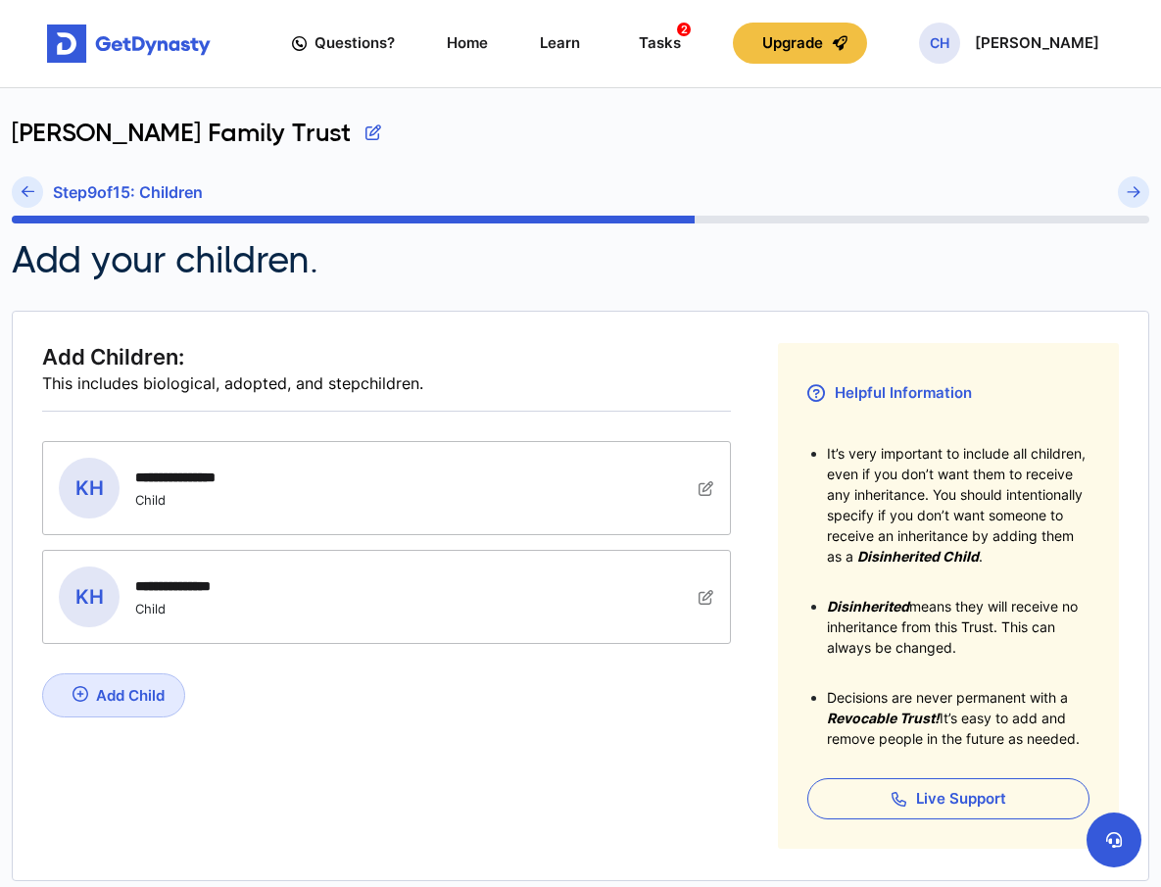
click at [116, 701] on div "Add Child" at bounding box center [130, 695] width 69 height 19
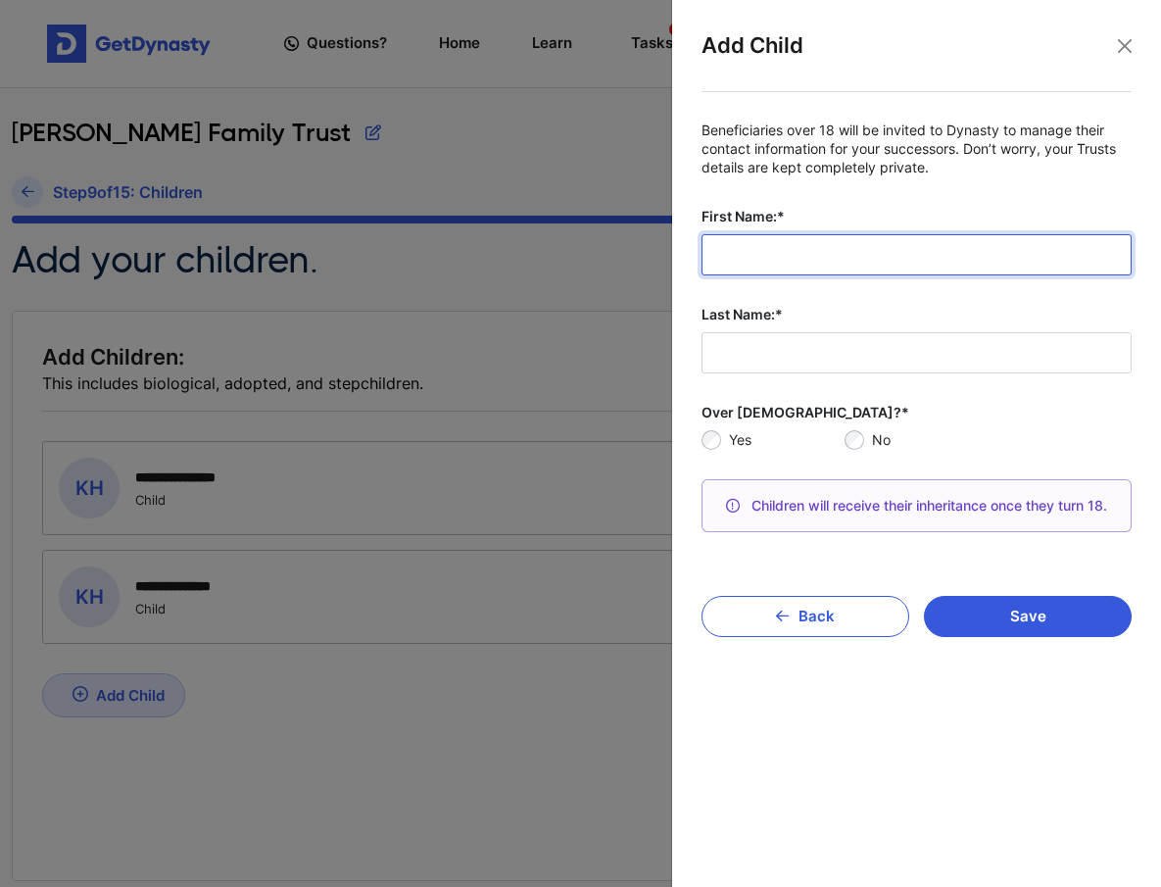
click at [732, 261] on input "First Name:*" at bounding box center [917, 254] width 430 height 41
type input "*******"
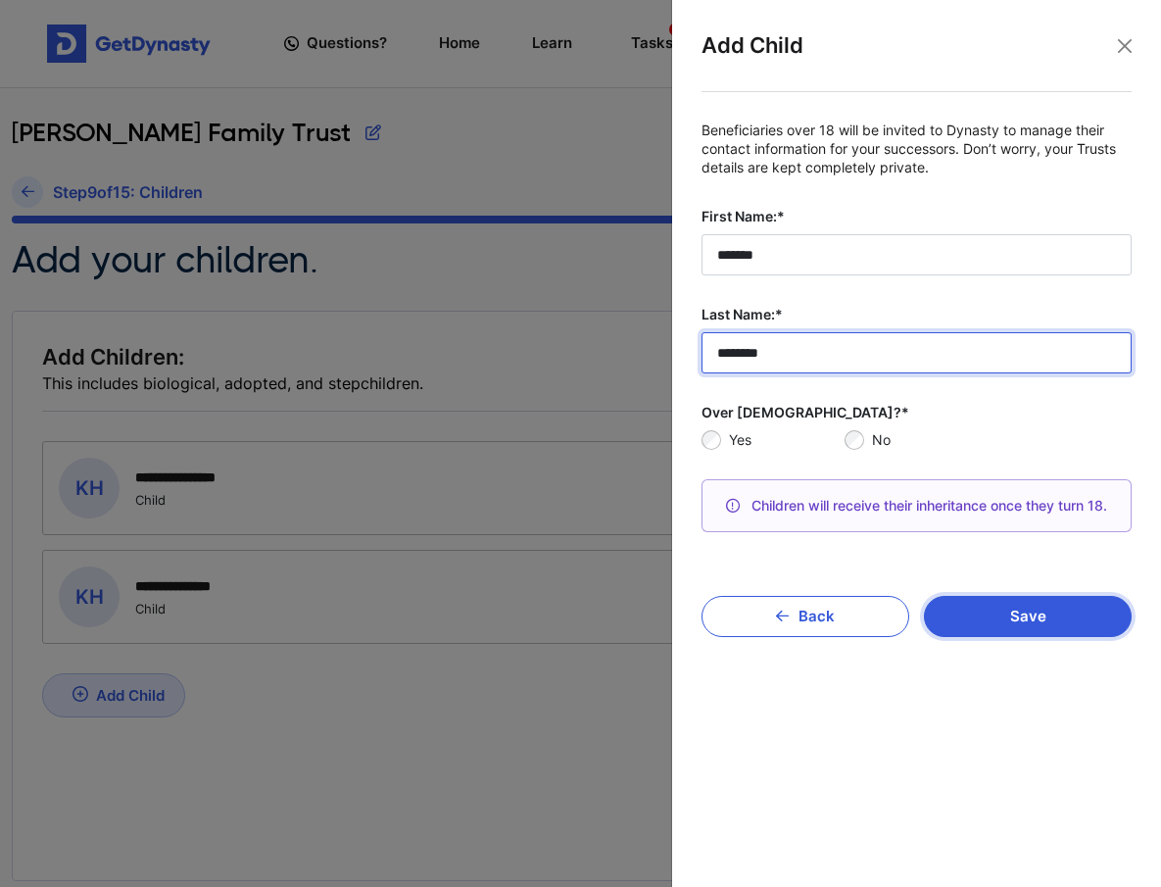
type input "********"
click at [1016, 625] on button "Save" at bounding box center [1028, 616] width 208 height 41
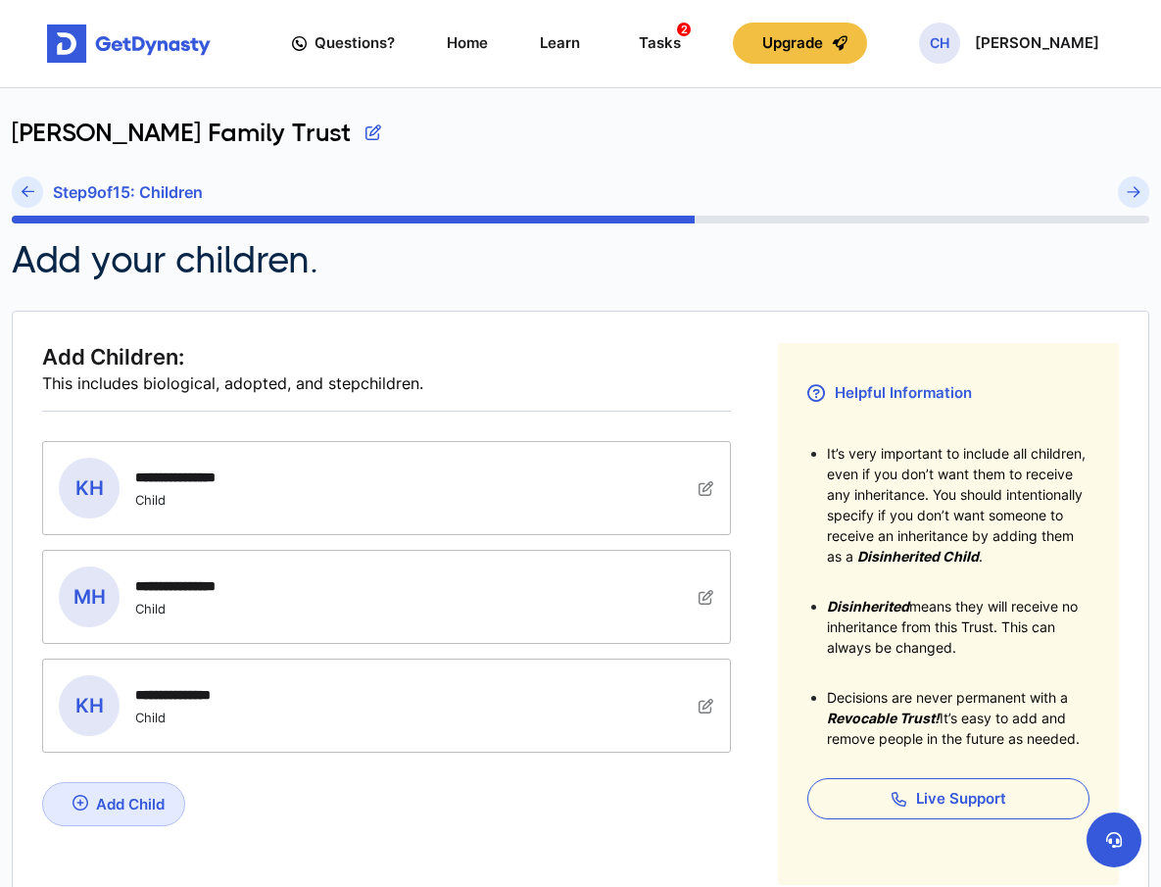
click at [99, 807] on div "Add Child" at bounding box center [130, 804] width 69 height 19
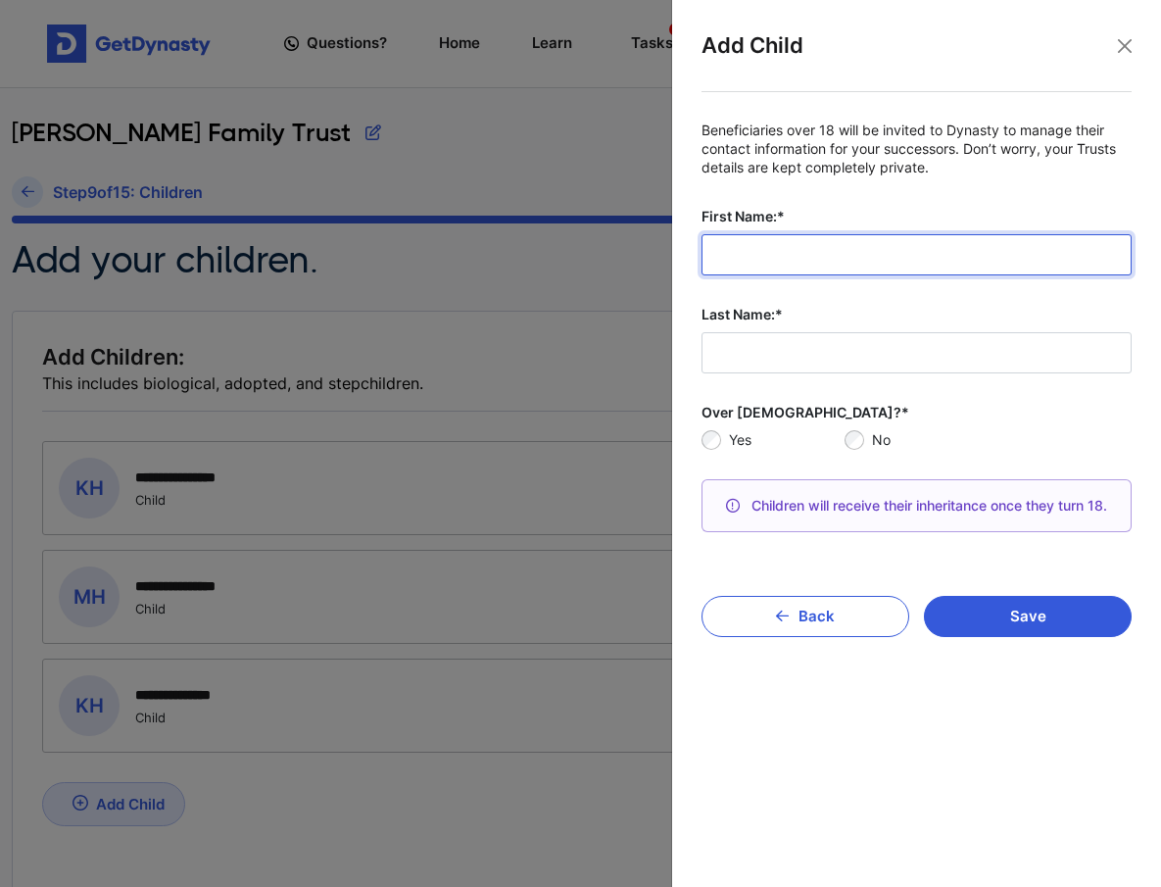
click at [774, 252] on input "First Name:*" at bounding box center [917, 254] width 430 height 41
type input "*******"
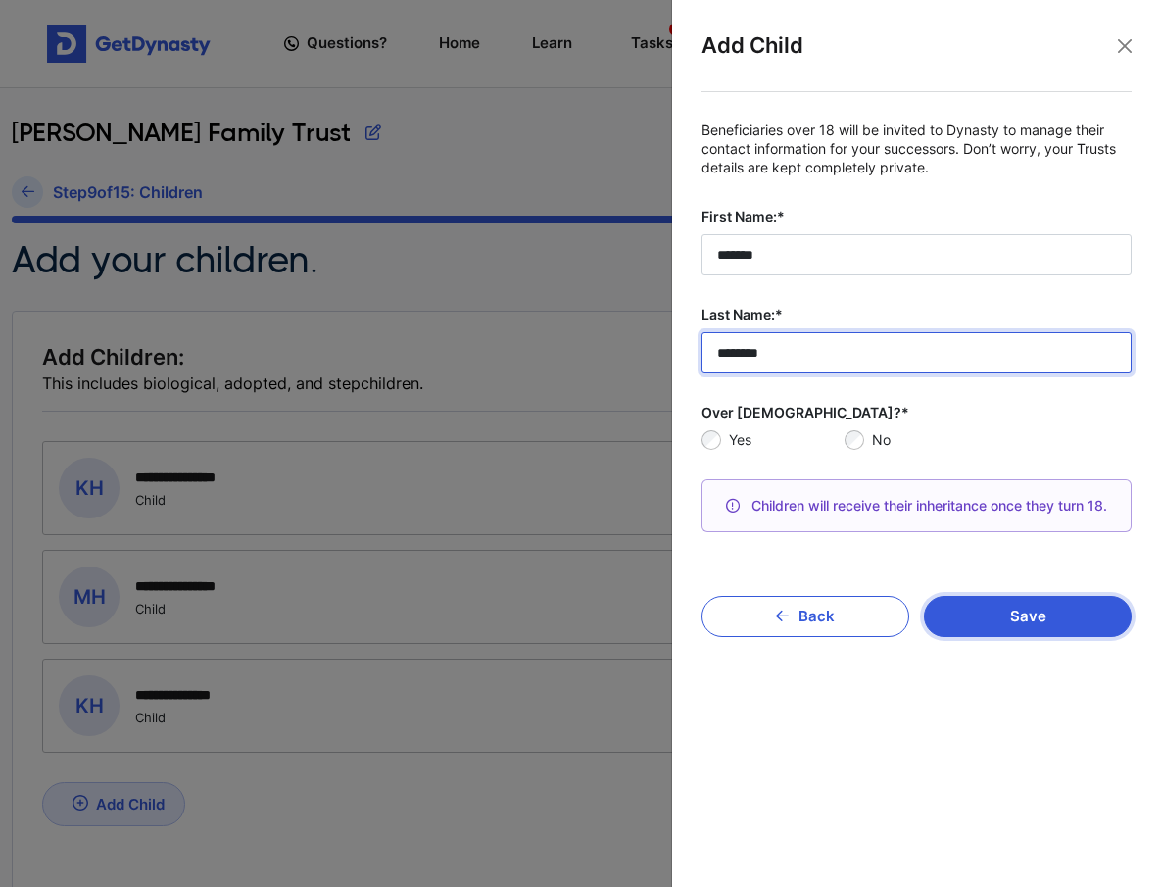
type input "********"
click at [1016, 615] on button "Save" at bounding box center [1028, 616] width 208 height 41
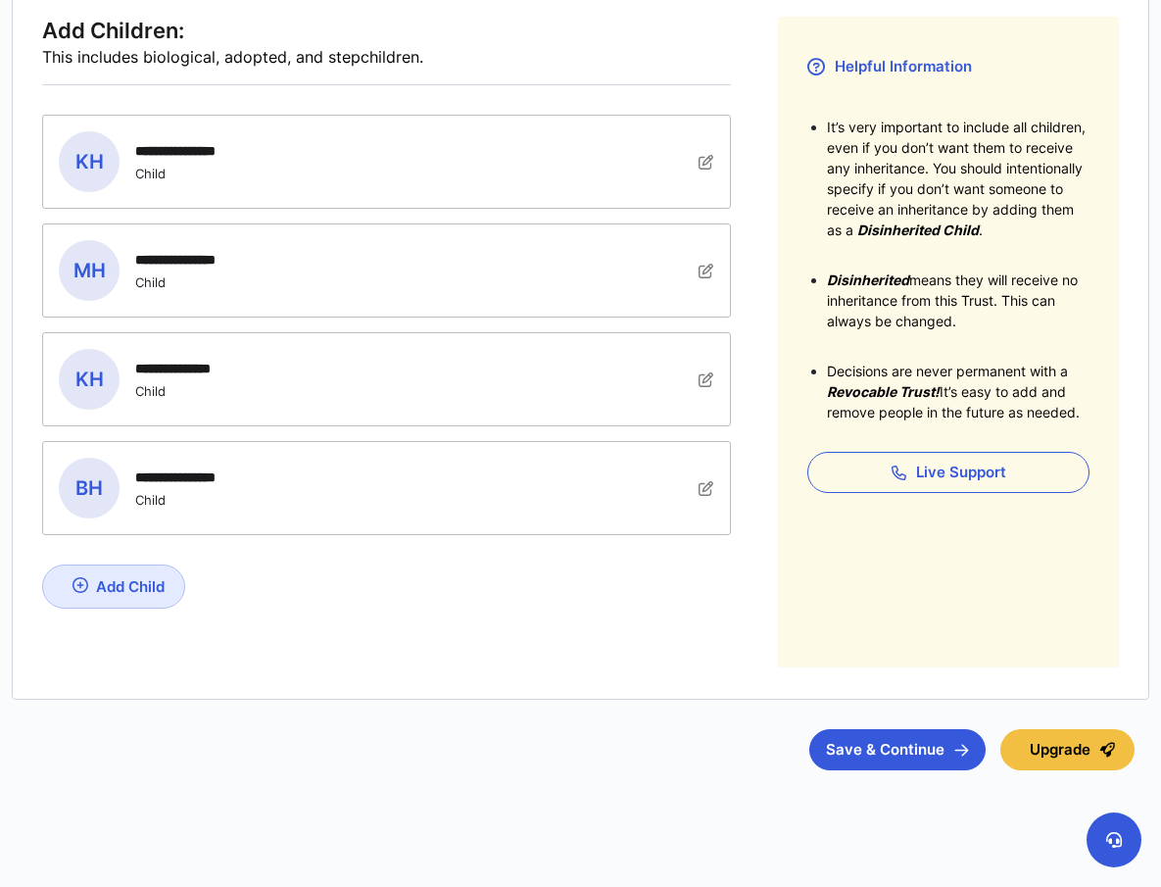
click at [107, 588] on div "Add Child" at bounding box center [130, 586] width 69 height 19
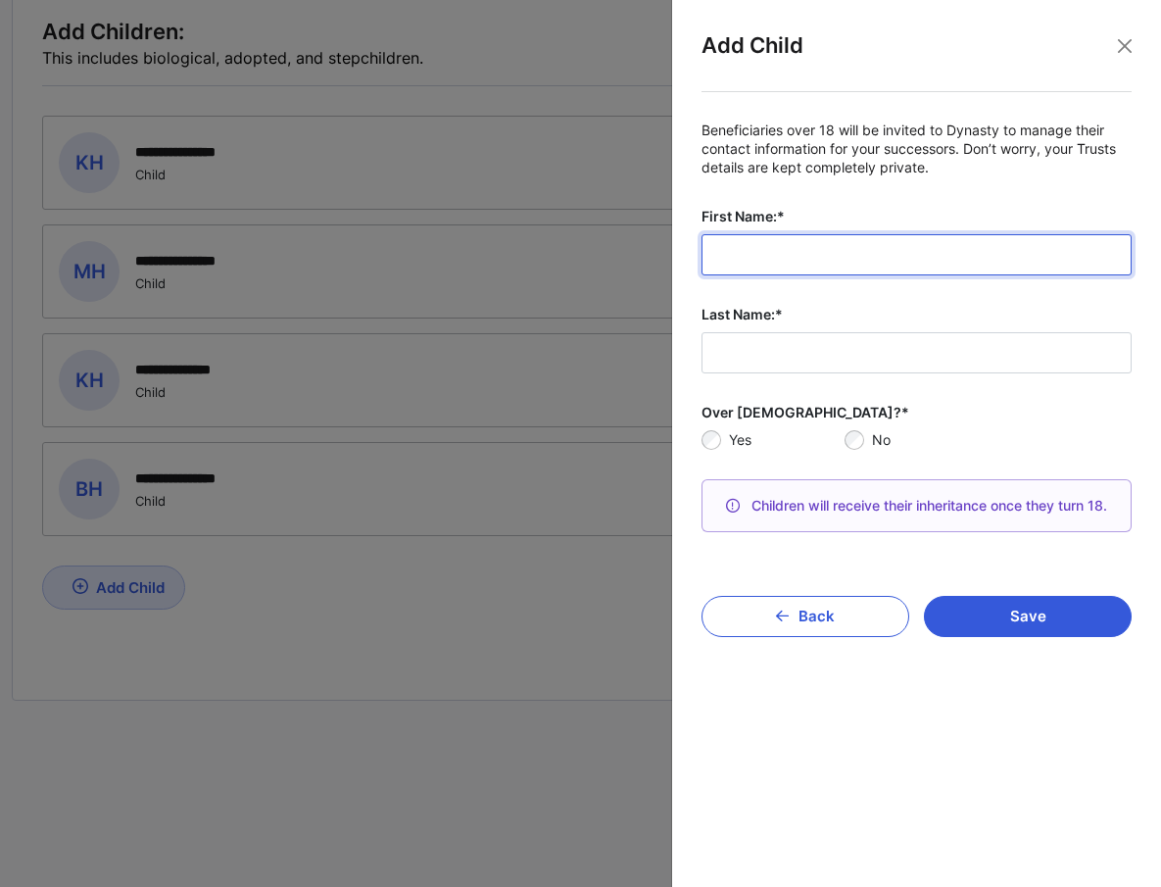
click at [752, 252] on input "First Name:*" at bounding box center [917, 254] width 430 height 41
type input "*****"
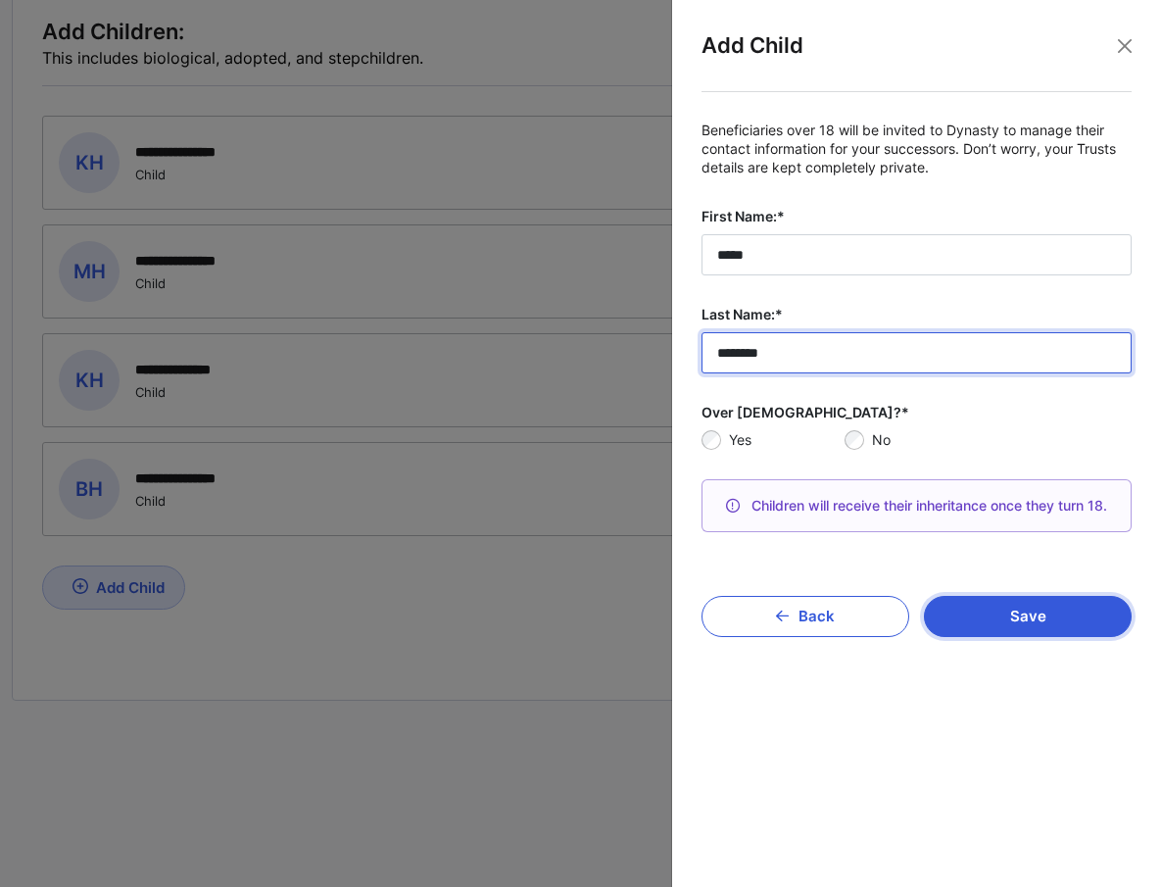
type input "********"
click at [1021, 617] on button "Save" at bounding box center [1028, 616] width 208 height 41
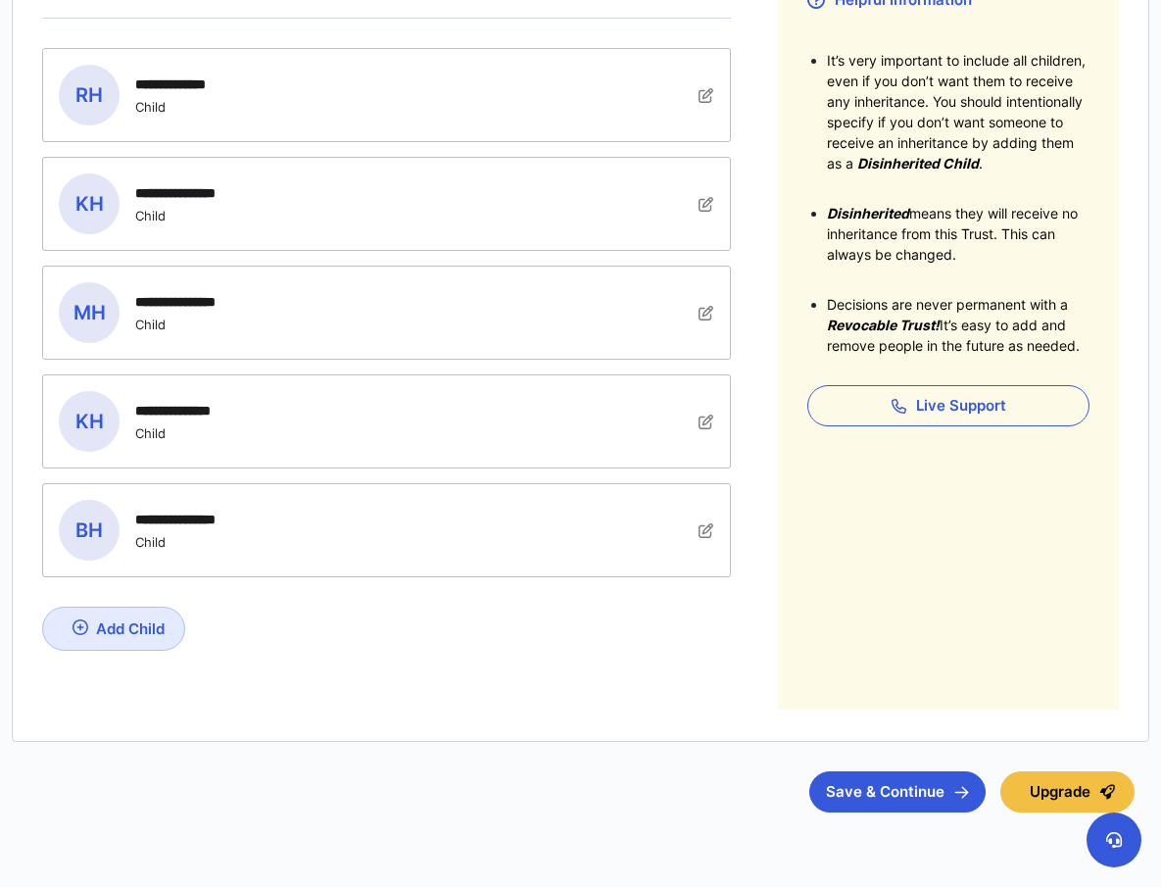
scroll to position [415, 0]
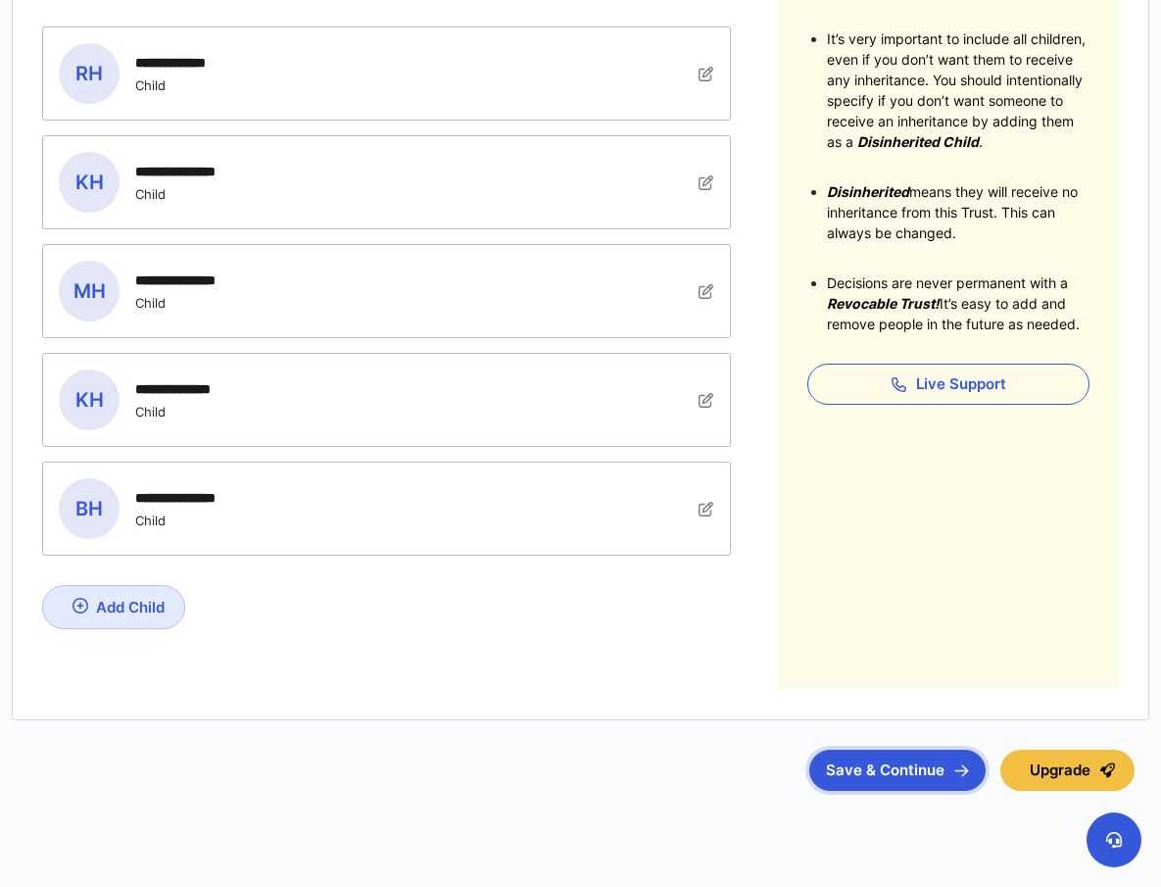
click at [899, 766] on button "Save & Continue" at bounding box center [897, 770] width 176 height 41
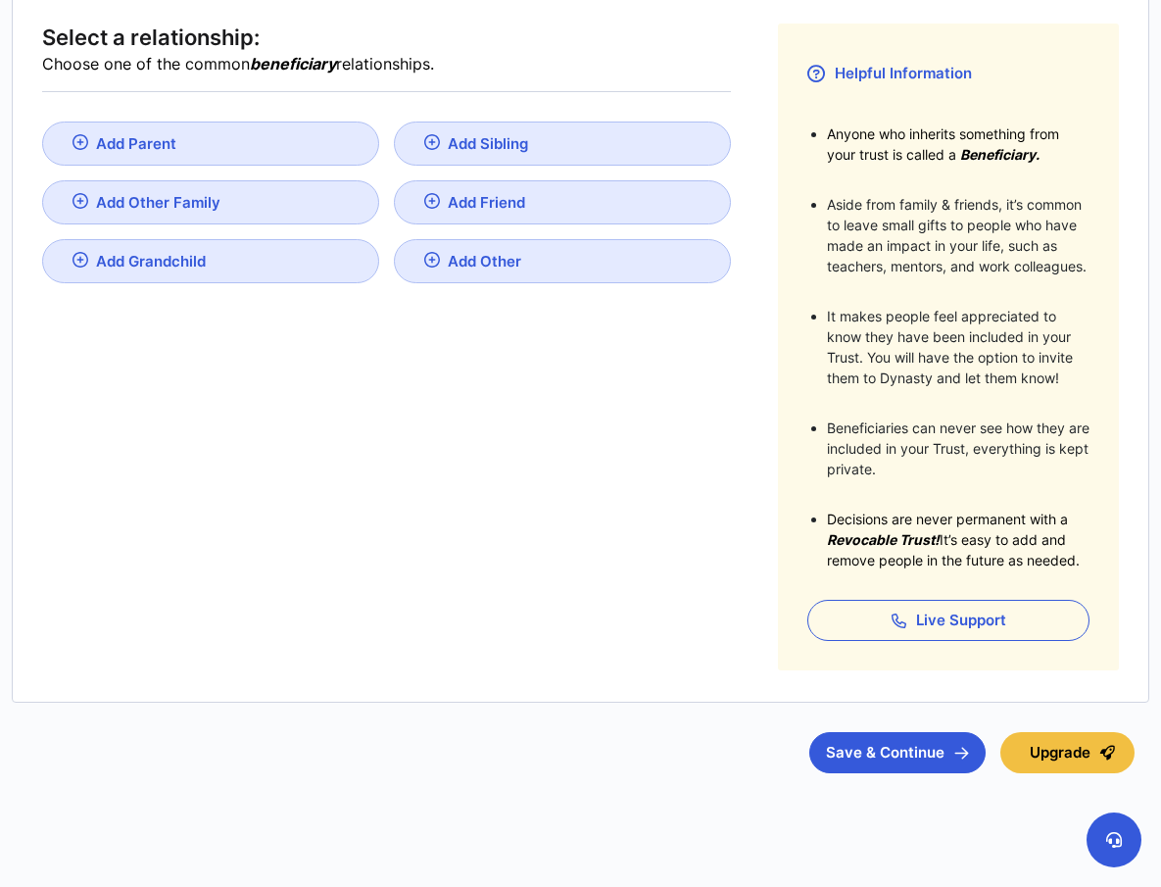
scroll to position [322, 0]
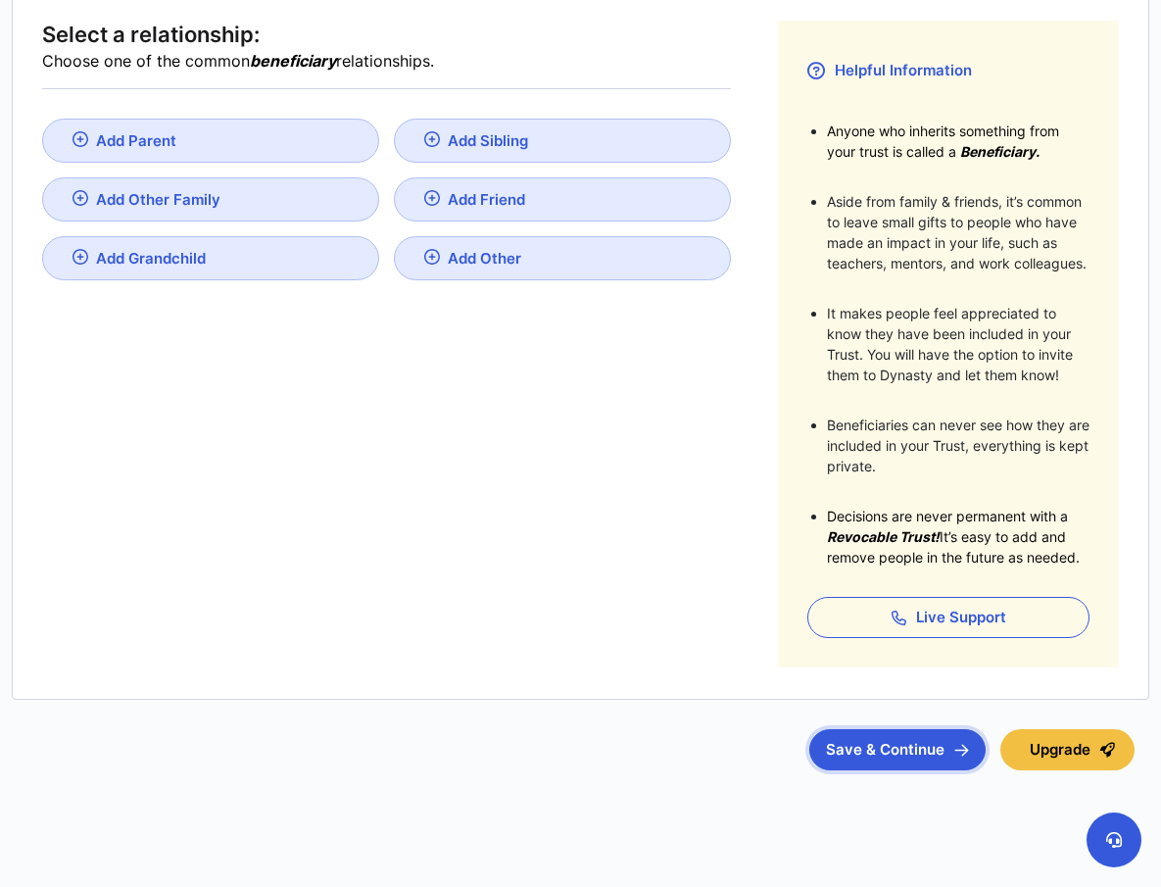
click at [892, 752] on button "Save & Continue" at bounding box center [897, 749] width 176 height 41
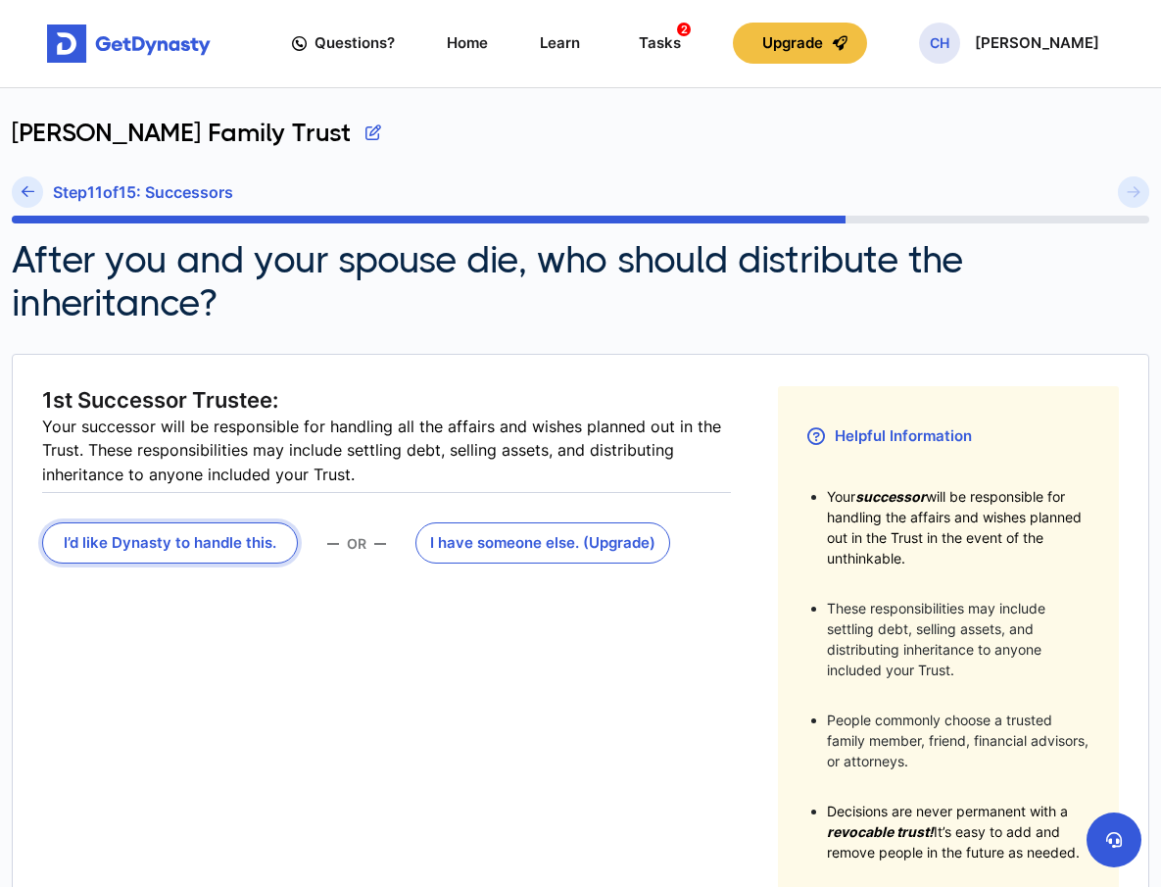
click at [190, 541] on button "I’d like Dynasty to handle this." at bounding box center [170, 542] width 256 height 41
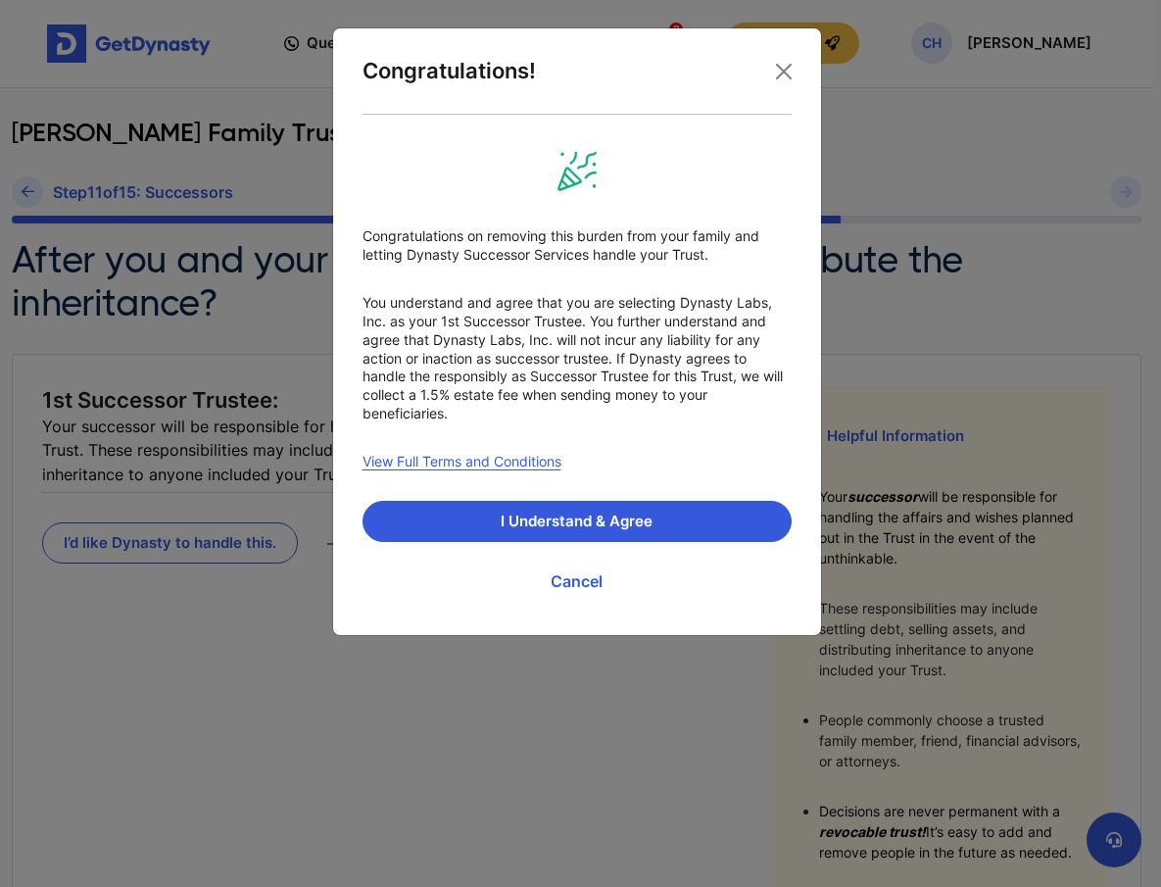
click at [452, 460] on link "View Full Terms and Conditions" at bounding box center [462, 462] width 199 height 19
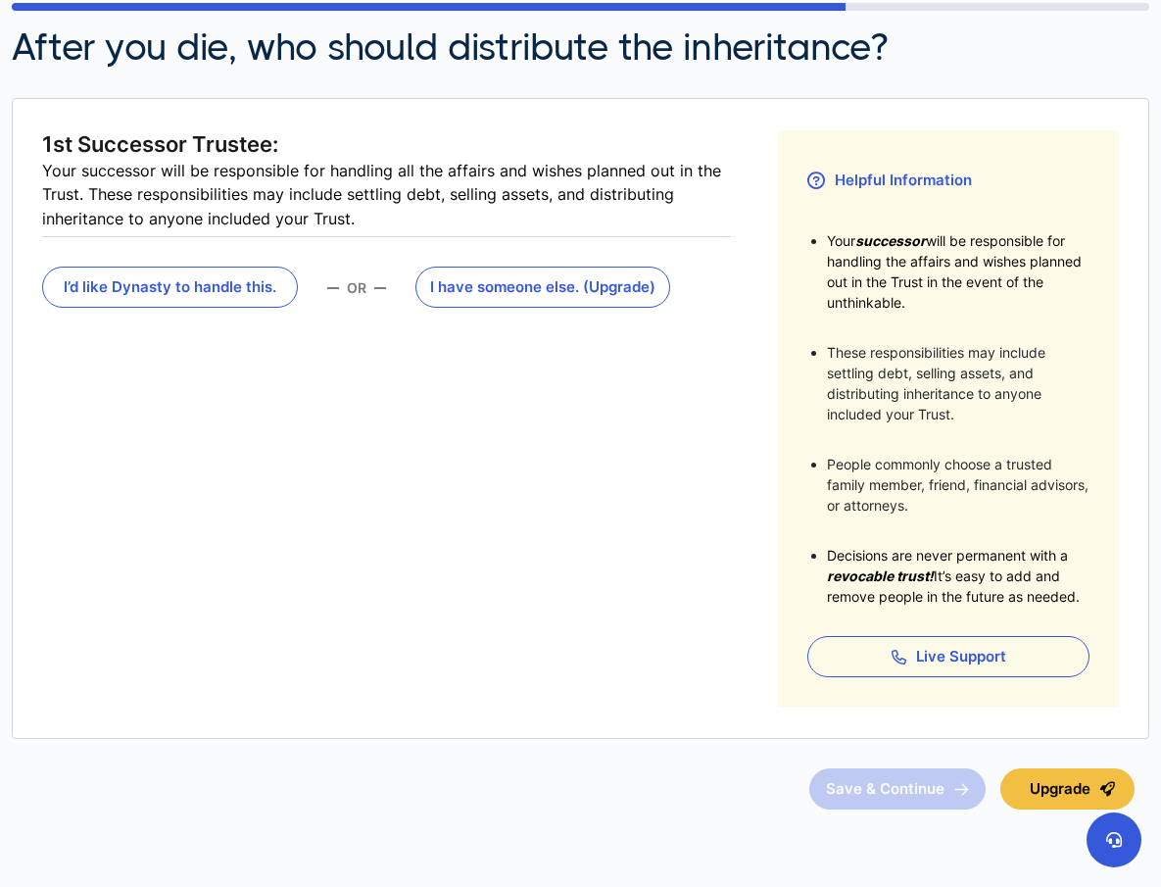
scroll to position [220, 0]
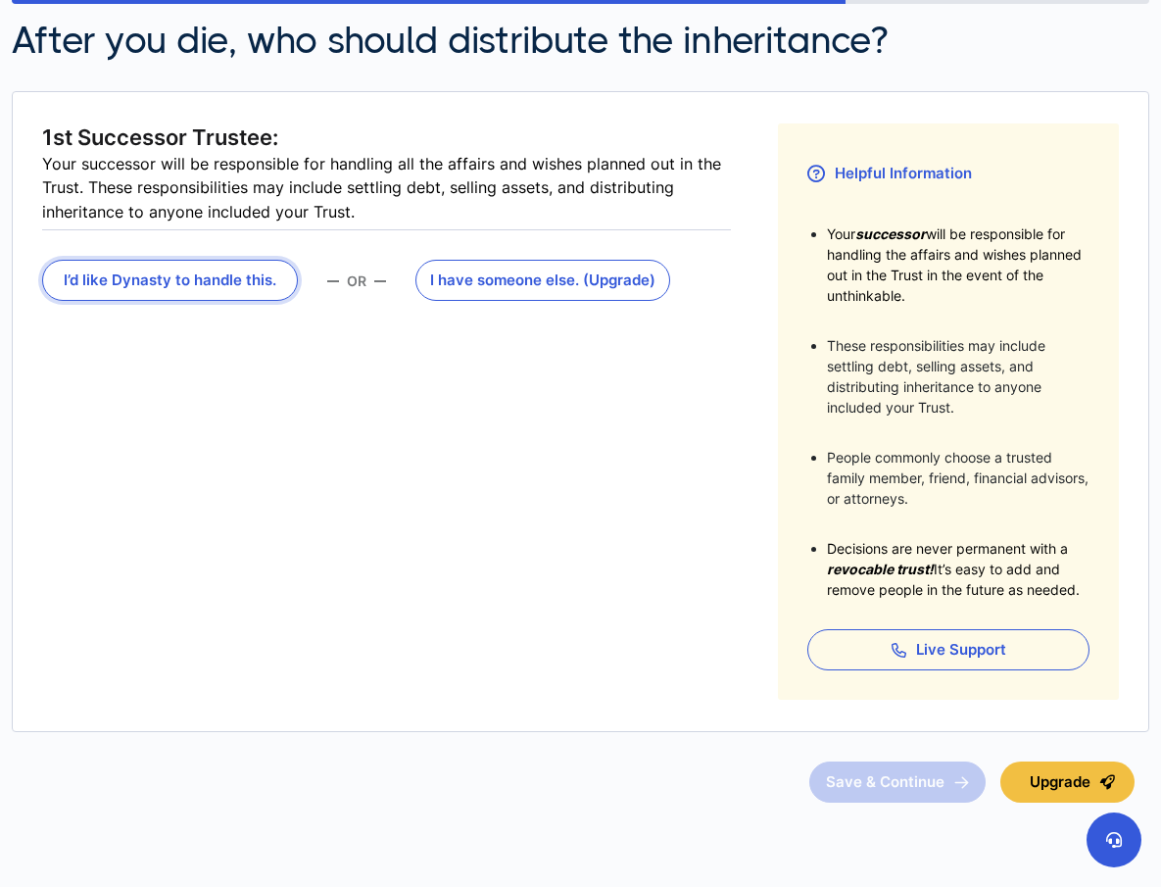
click at [216, 285] on button "I’d like Dynasty to handle this." at bounding box center [170, 280] width 256 height 41
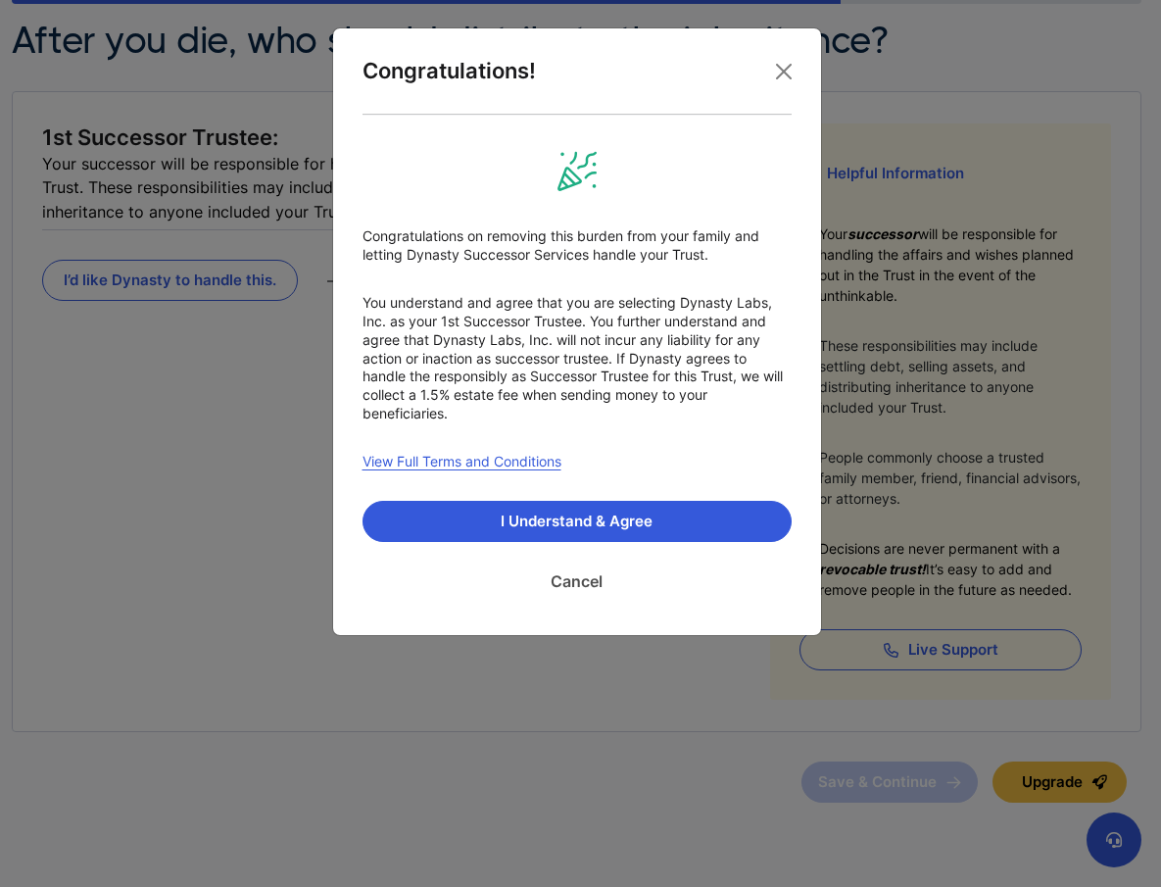
click at [576, 586] on link "Cancel" at bounding box center [577, 581] width 429 height 49
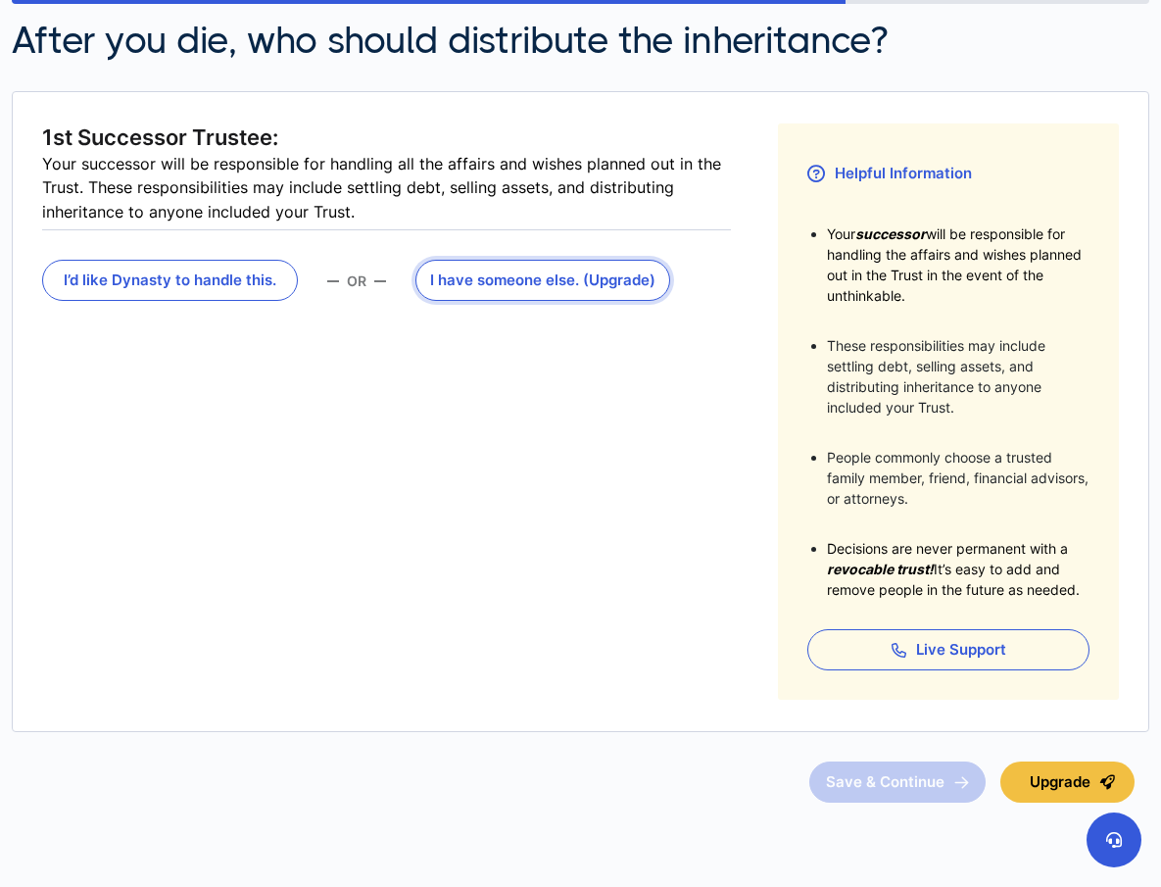
click at [488, 278] on button "I have someone else . (Upgrade)" at bounding box center [544, 280] width 256 height 41
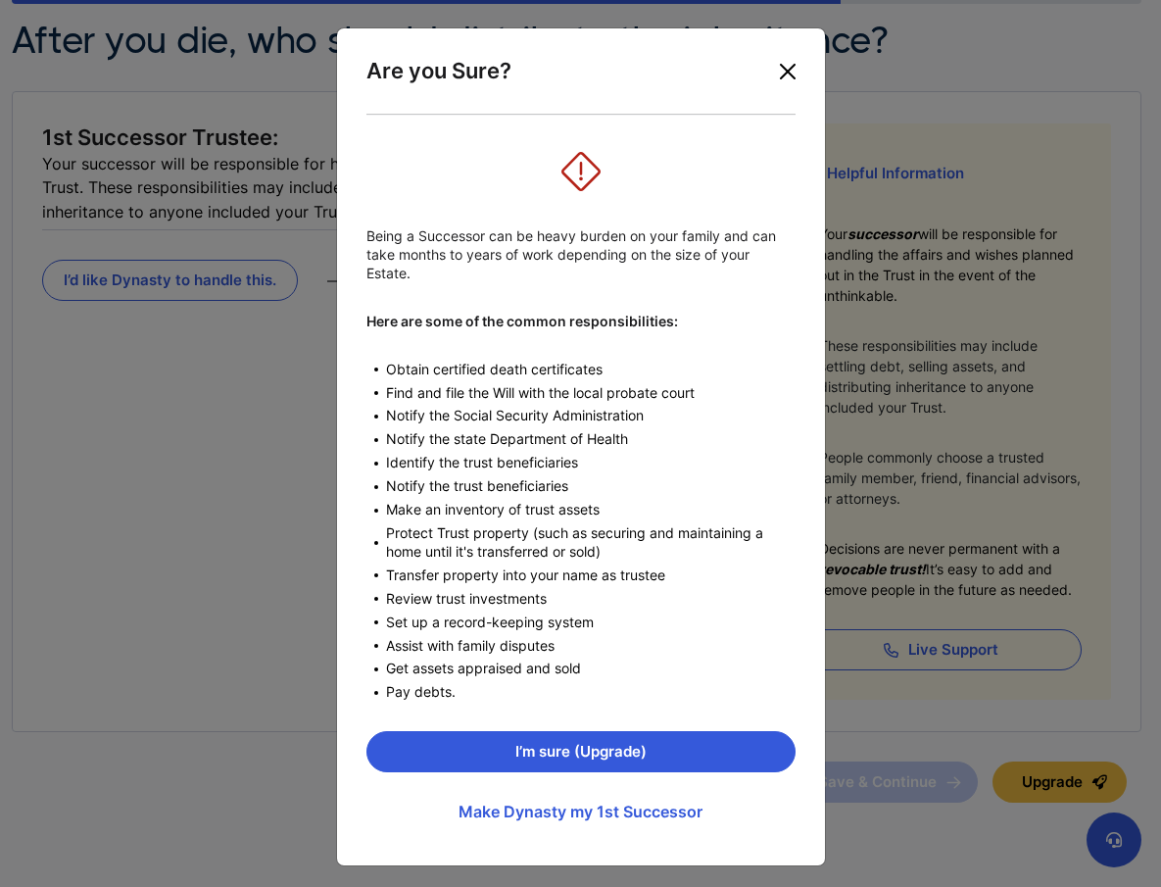
click at [790, 77] on button "Close" at bounding box center [787, 71] width 31 height 31
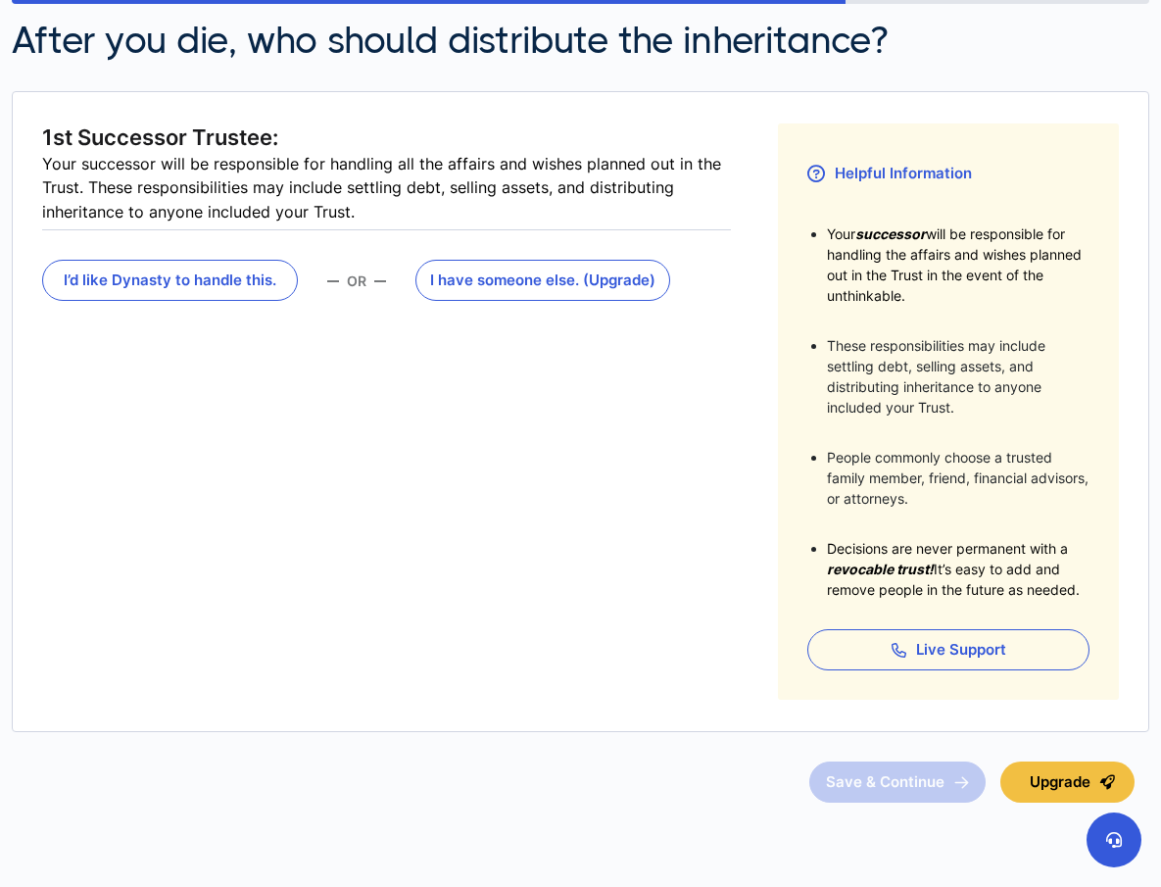
click at [628, 510] on fieldset "1st Successor Trustee: Your successor will be responsible for handling all the …" at bounding box center [386, 411] width 689 height 576
click at [198, 282] on button "I’d like Dynasty to handle this." at bounding box center [170, 280] width 256 height 41
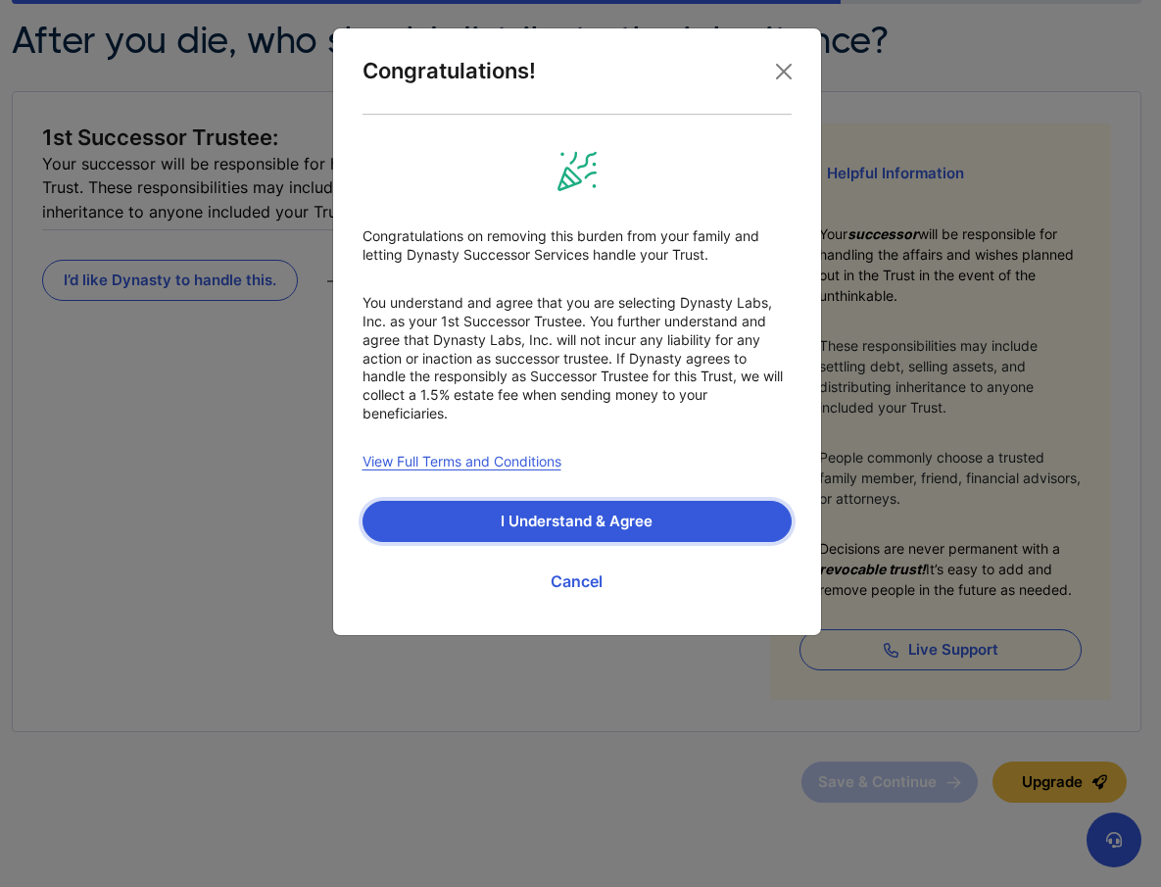
click at [588, 530] on button "I Understand & Agree" at bounding box center [577, 521] width 429 height 41
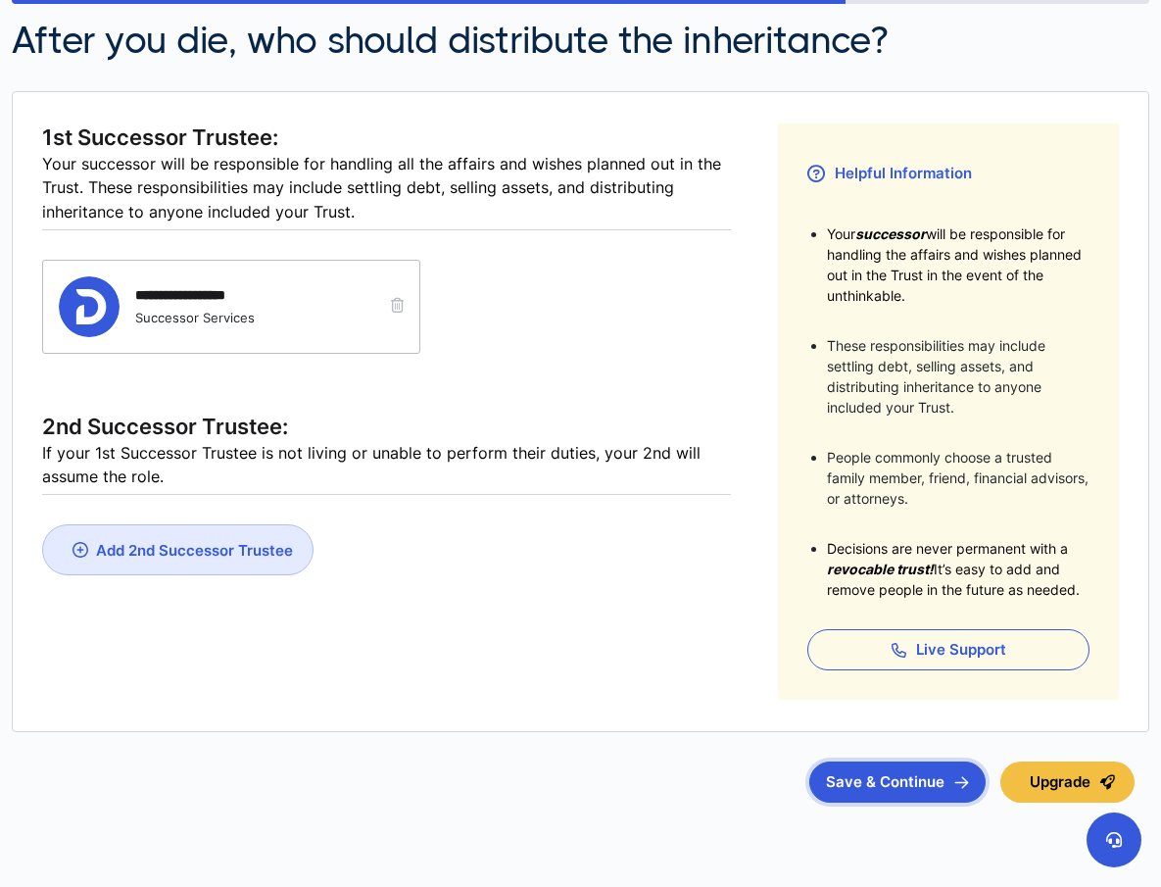
click at [941, 782] on button "Save & Continue" at bounding box center [897, 781] width 176 height 41
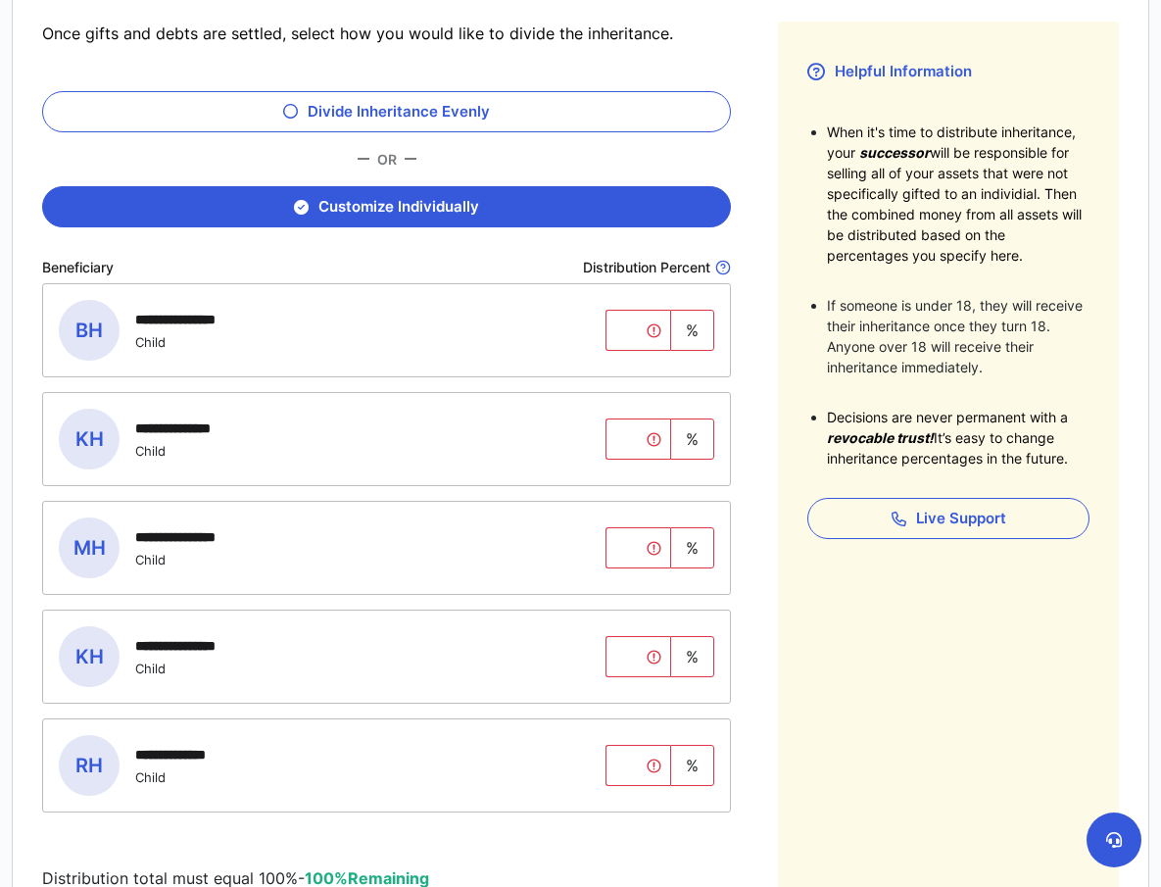
scroll to position [330, 0]
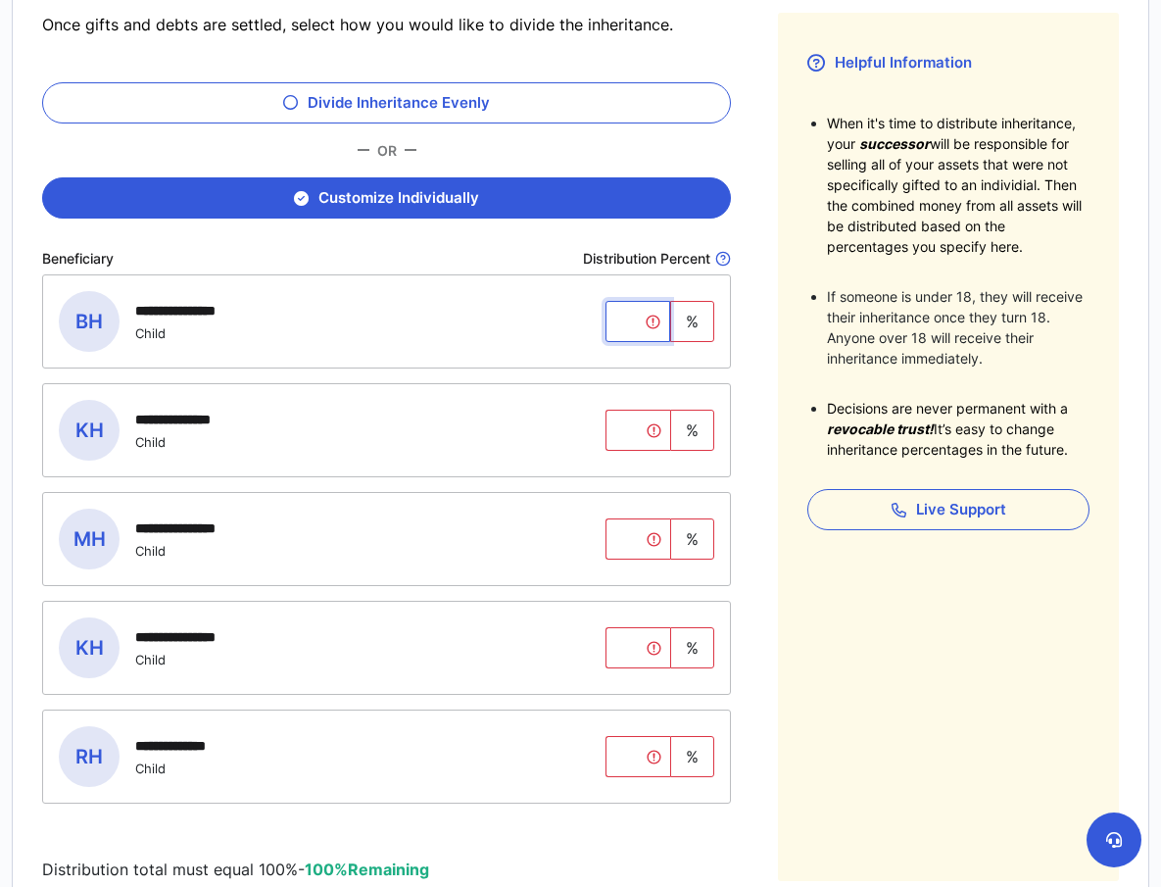
click at [642, 324] on input "tel" at bounding box center [638, 321] width 65 height 41
type input "**"
click at [640, 428] on input "tel" at bounding box center [638, 430] width 65 height 41
type input "**"
click at [647, 541] on input "tel" at bounding box center [638, 538] width 65 height 41
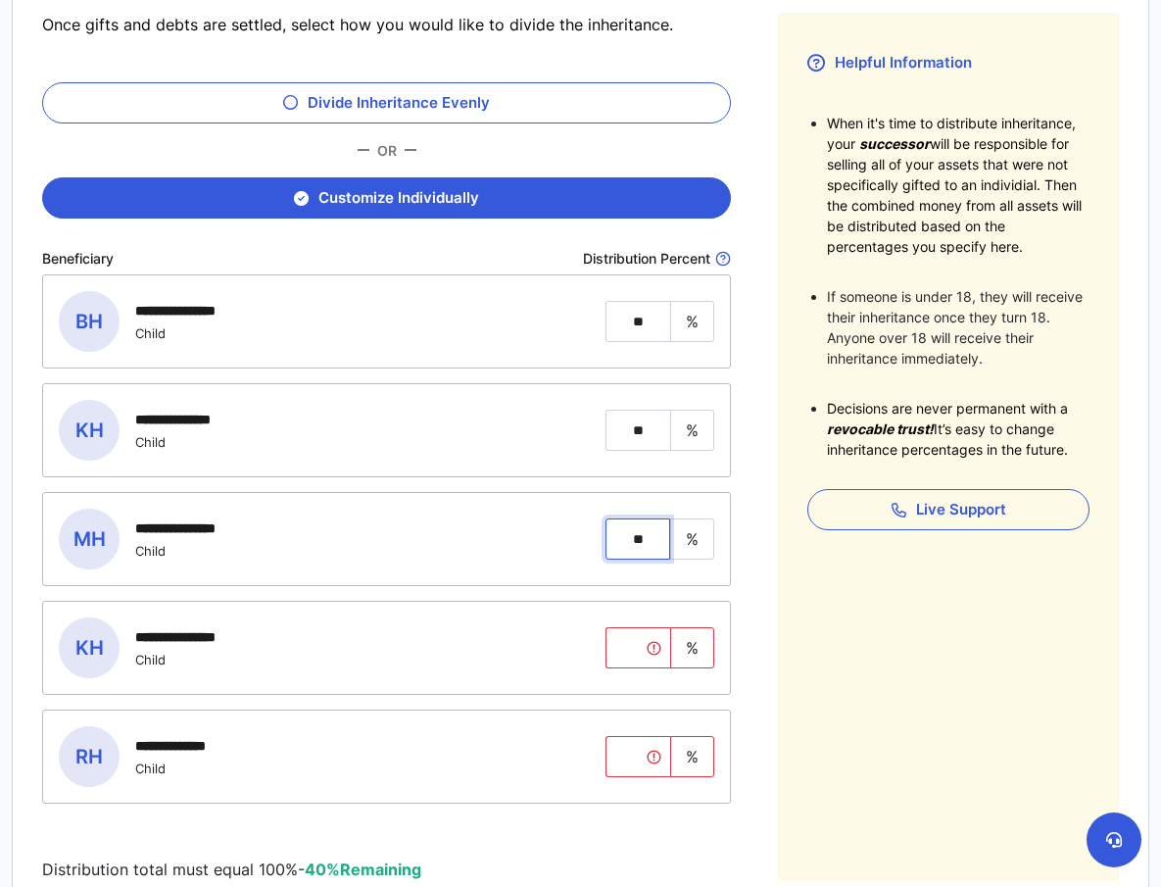
type input "**"
click at [653, 648] on input "tel" at bounding box center [638, 647] width 65 height 41
type input "**"
click at [644, 755] on input "tel" at bounding box center [638, 756] width 65 height 41
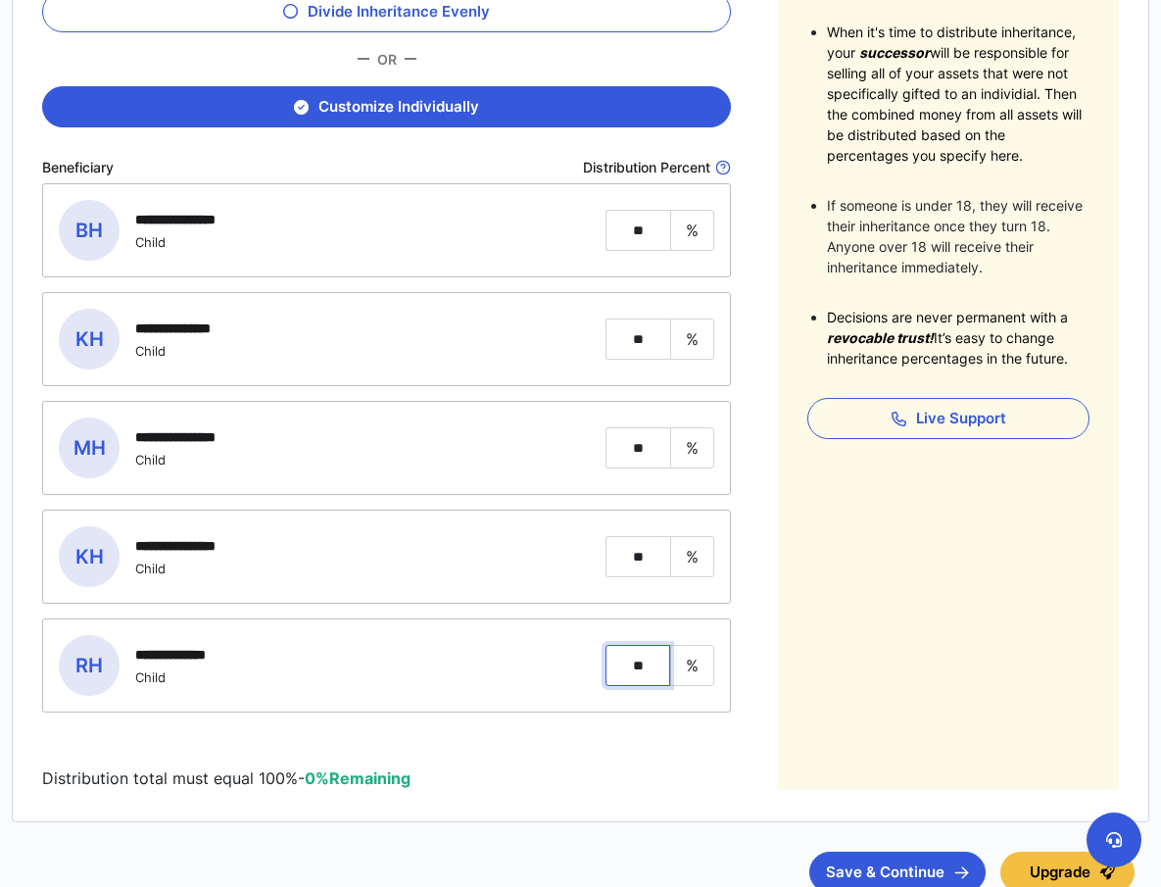
scroll to position [422, 0]
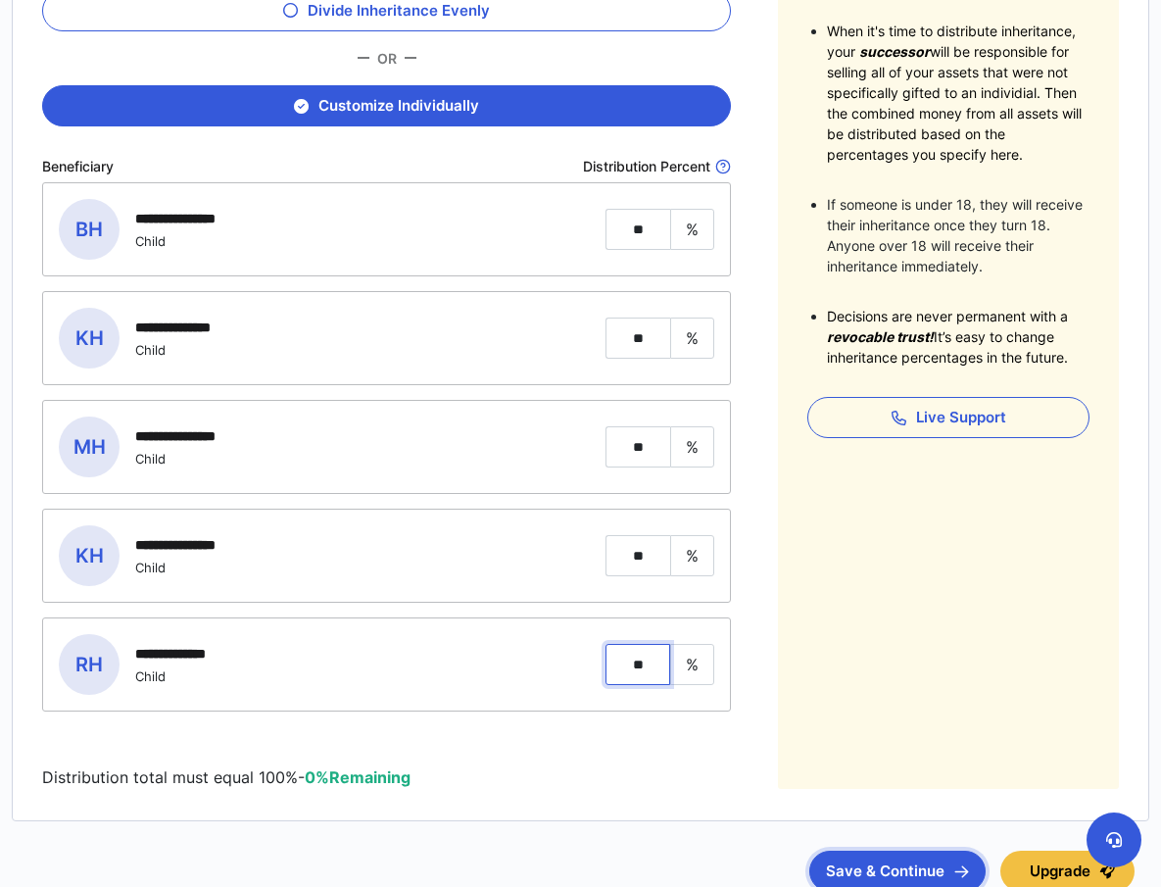
type input "**"
drag, startPoint x: 905, startPoint y: 868, endPoint x: 886, endPoint y: 858, distance: 21.0
click at [905, 868] on button "Save & Continue" at bounding box center [897, 871] width 176 height 41
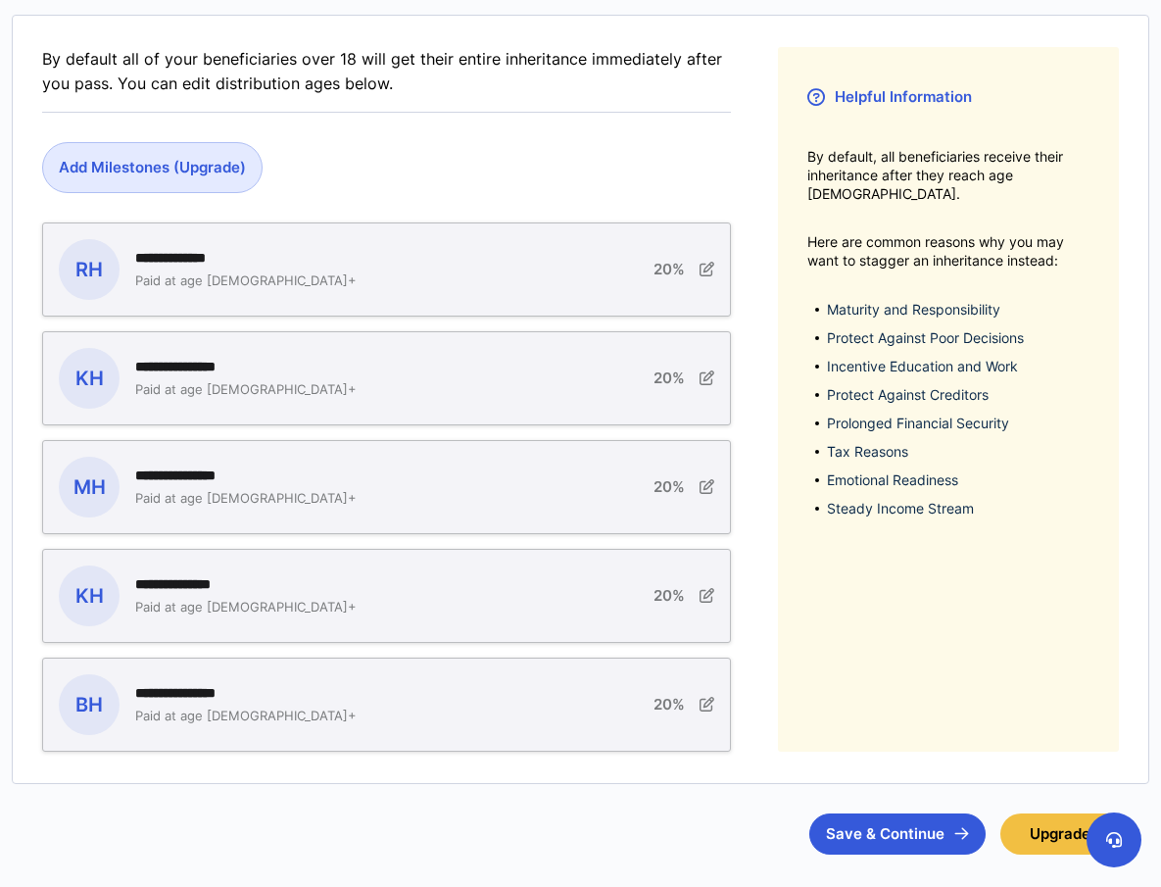
scroll to position [343, 0]
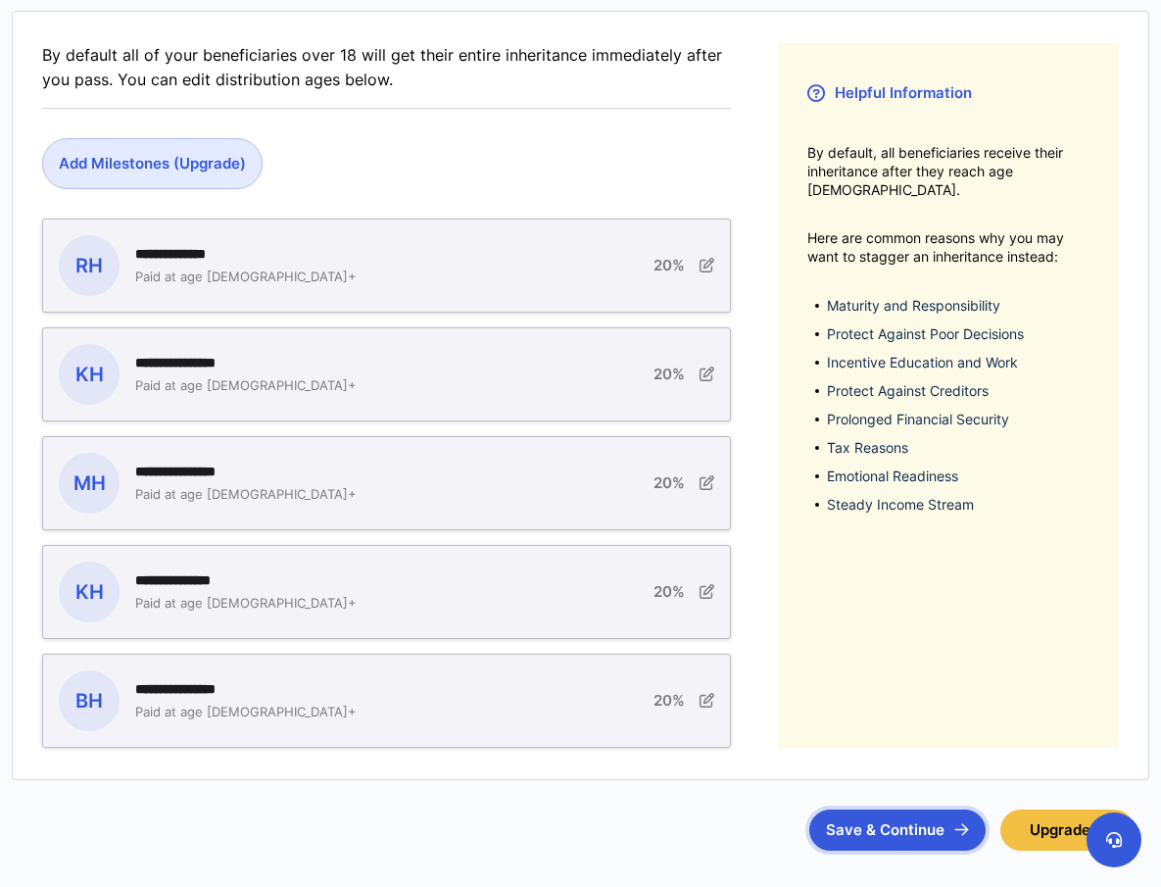
click at [905, 827] on button "Save & Continue" at bounding box center [897, 829] width 176 height 41
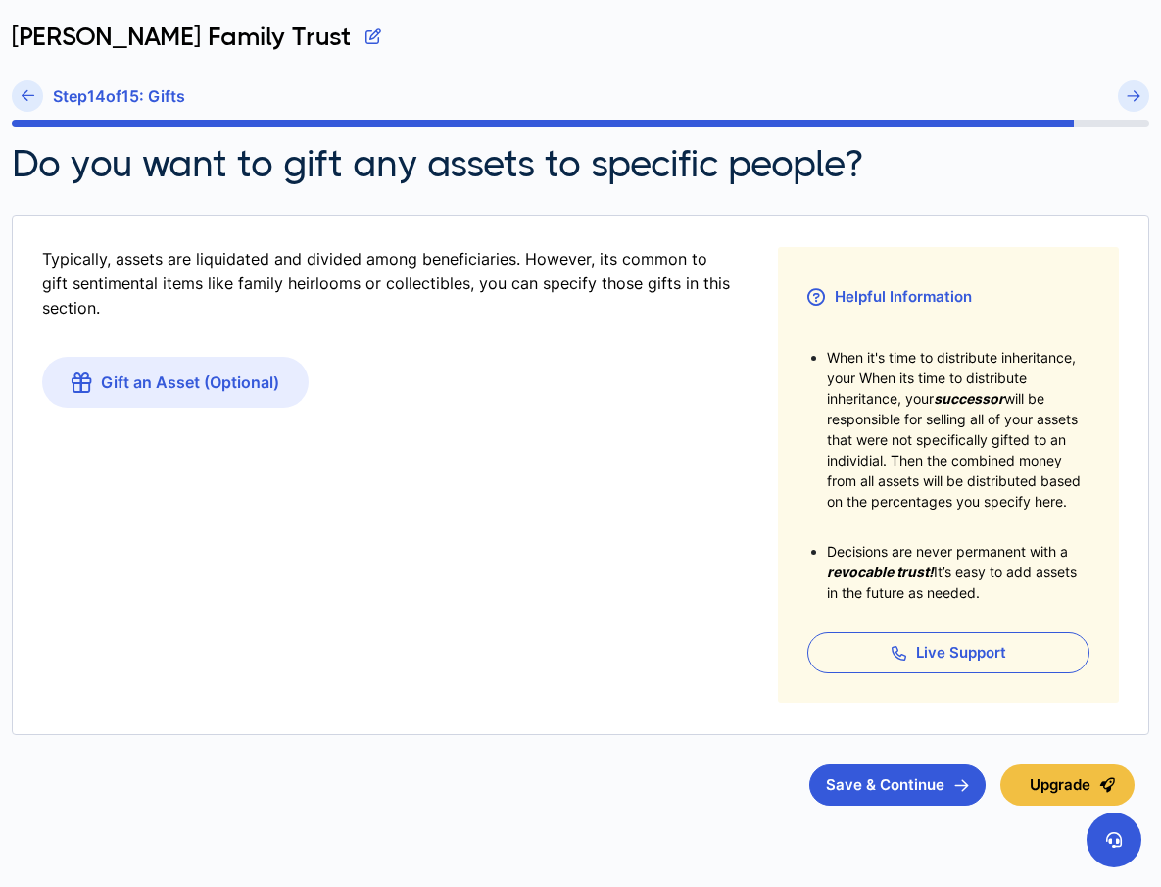
scroll to position [73, 0]
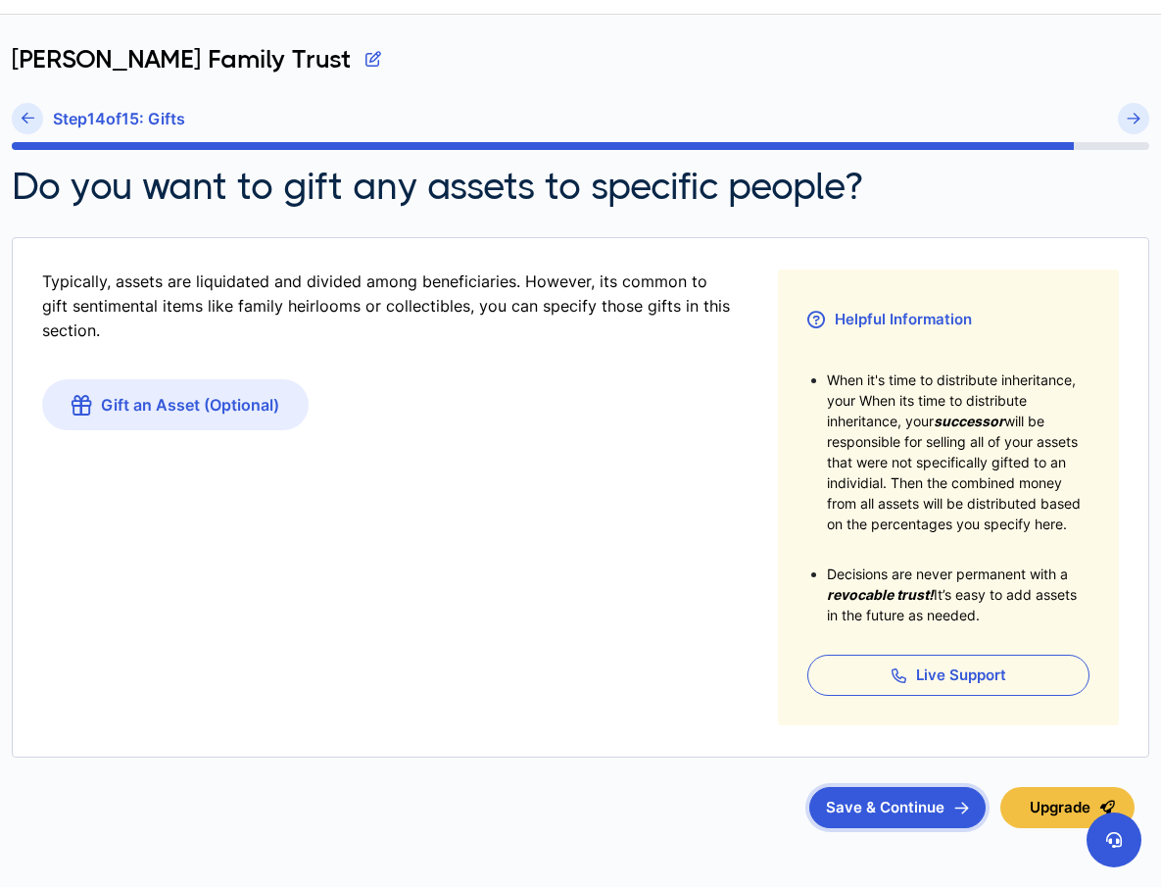
click at [921, 808] on button "Save & Continue" at bounding box center [897, 807] width 176 height 41
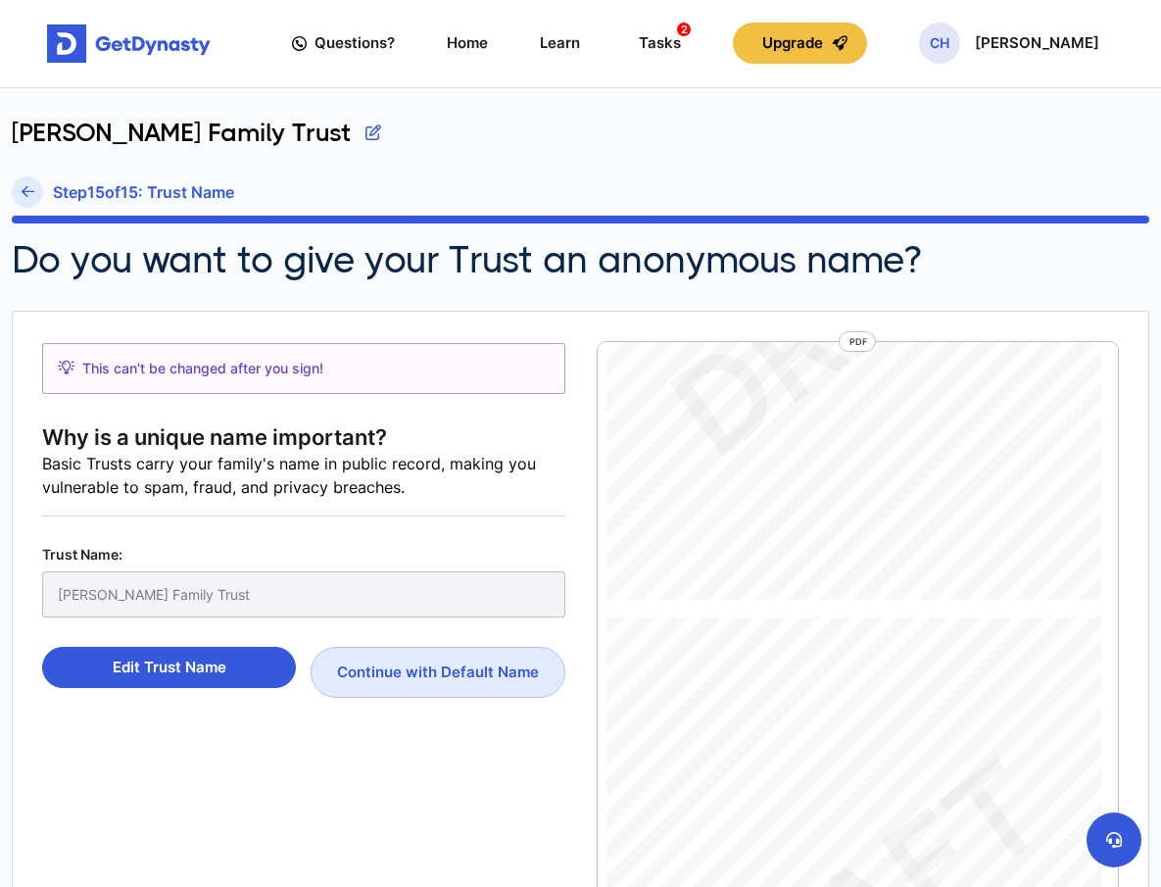
scroll to position [7725, 0]
click at [107, 591] on div "Holladay Family Trust" at bounding box center [303, 594] width 523 height 46
click at [177, 672] on button "Edit Trust Name" at bounding box center [169, 667] width 254 height 41
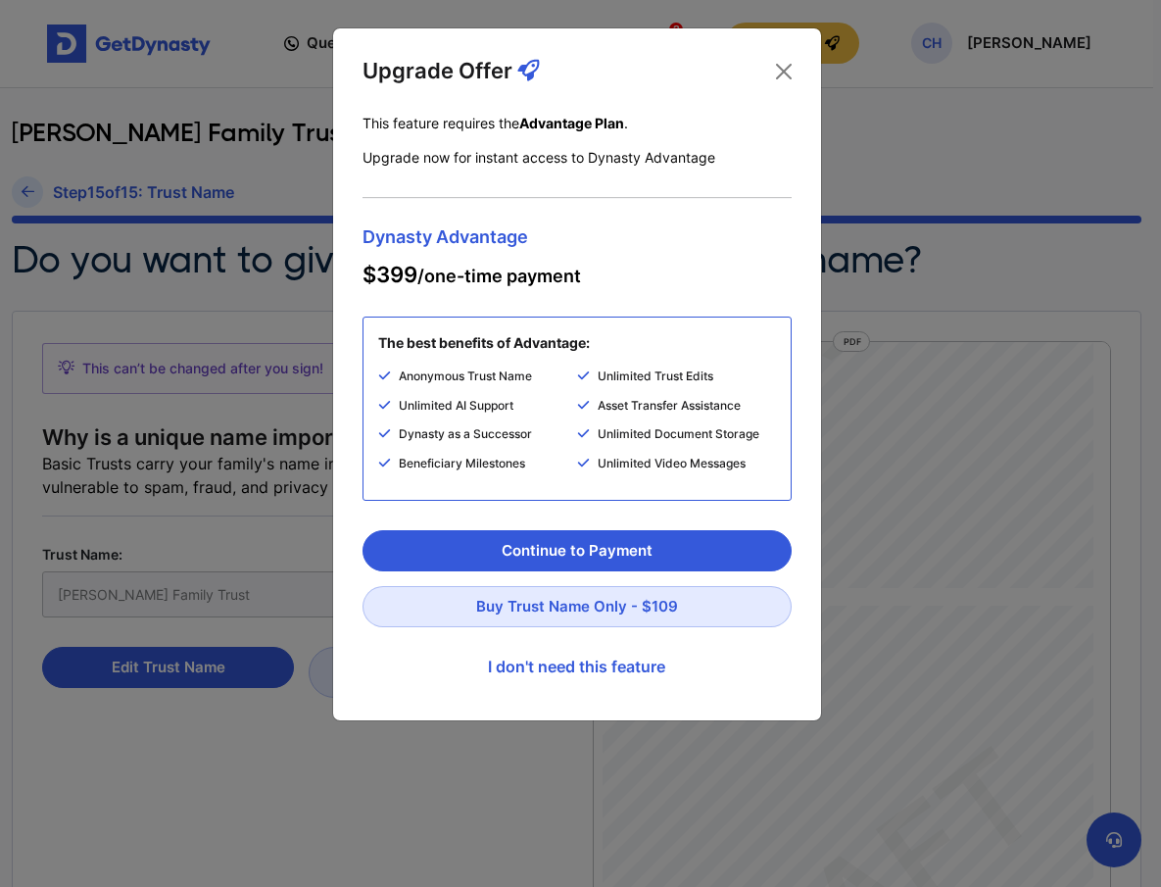
scroll to position [7726, 0]
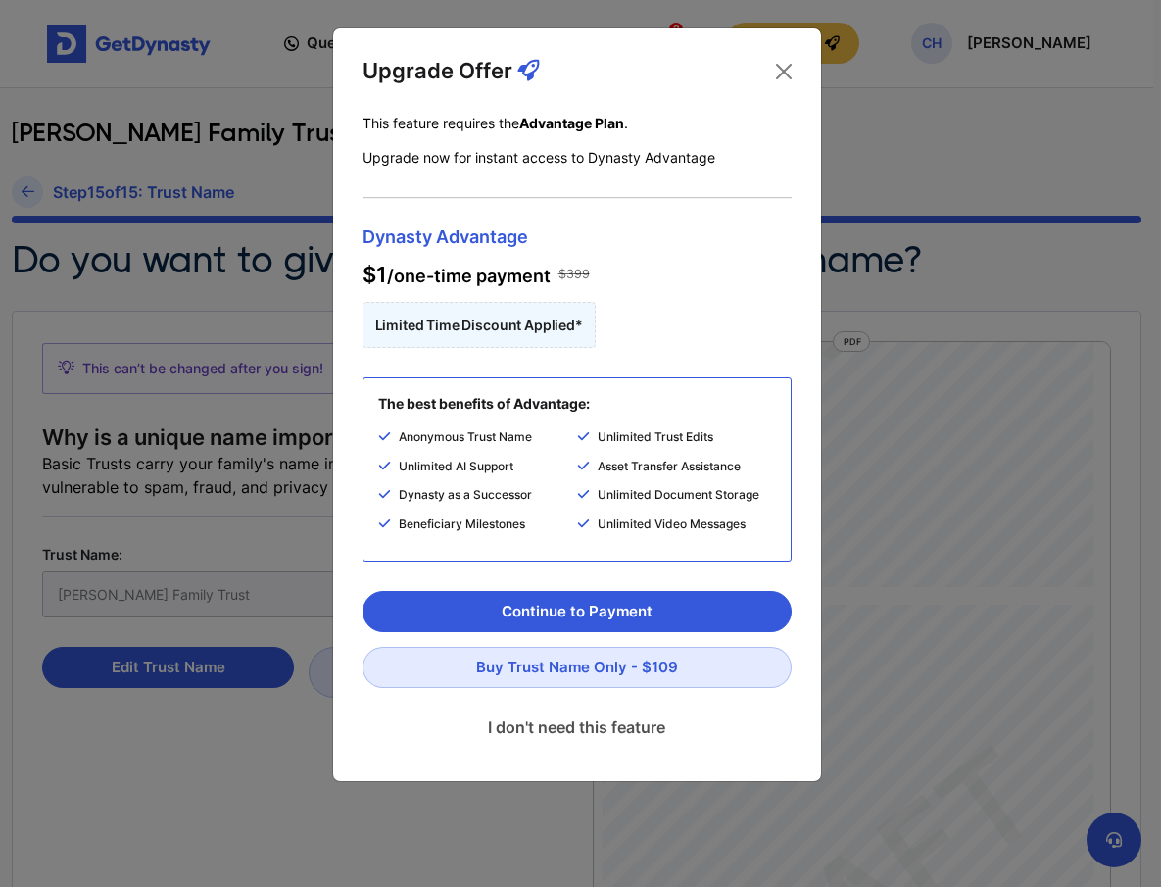
click at [582, 728] on link "I don't need this feature" at bounding box center [577, 727] width 429 height 49
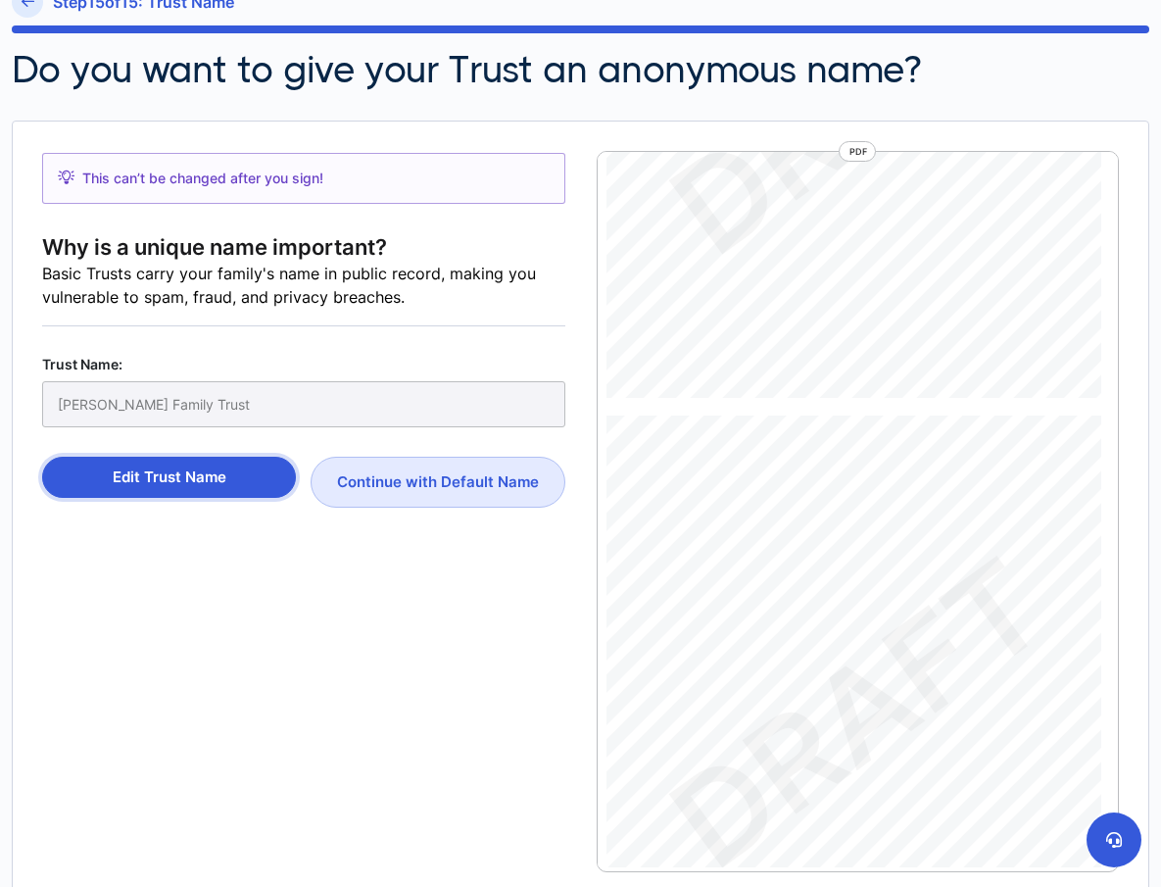
scroll to position [0, 0]
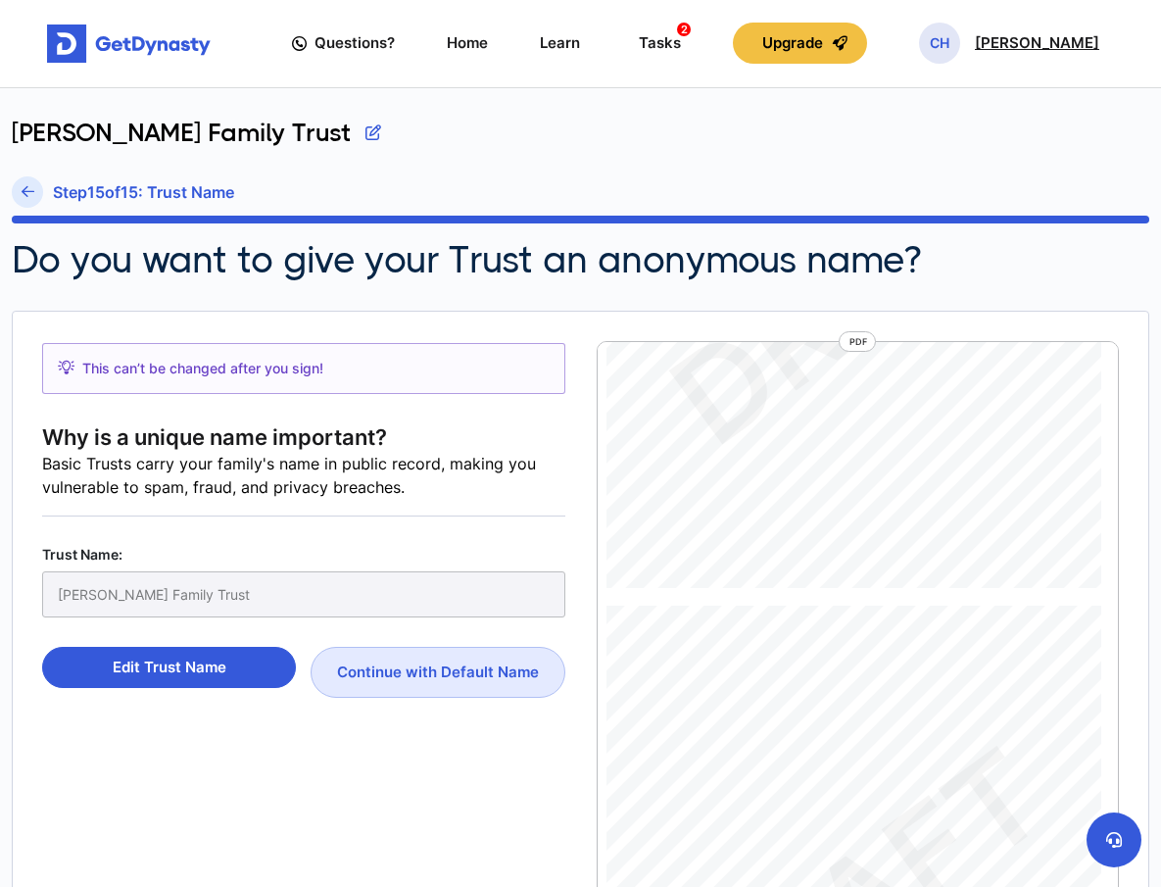
click at [1022, 45] on p "[PERSON_NAME]" at bounding box center [1037, 43] width 124 height 16
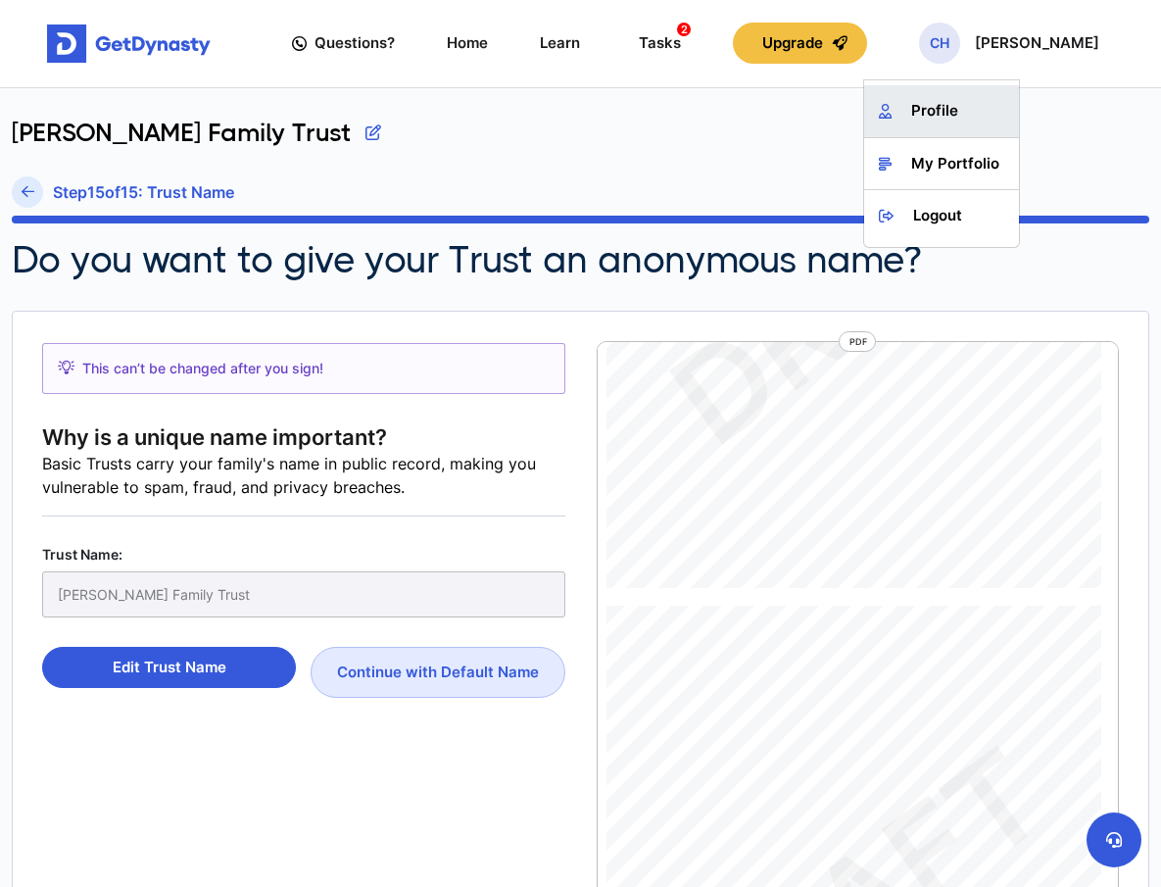
click at [961, 112] on link "Profile" at bounding box center [941, 111] width 155 height 52
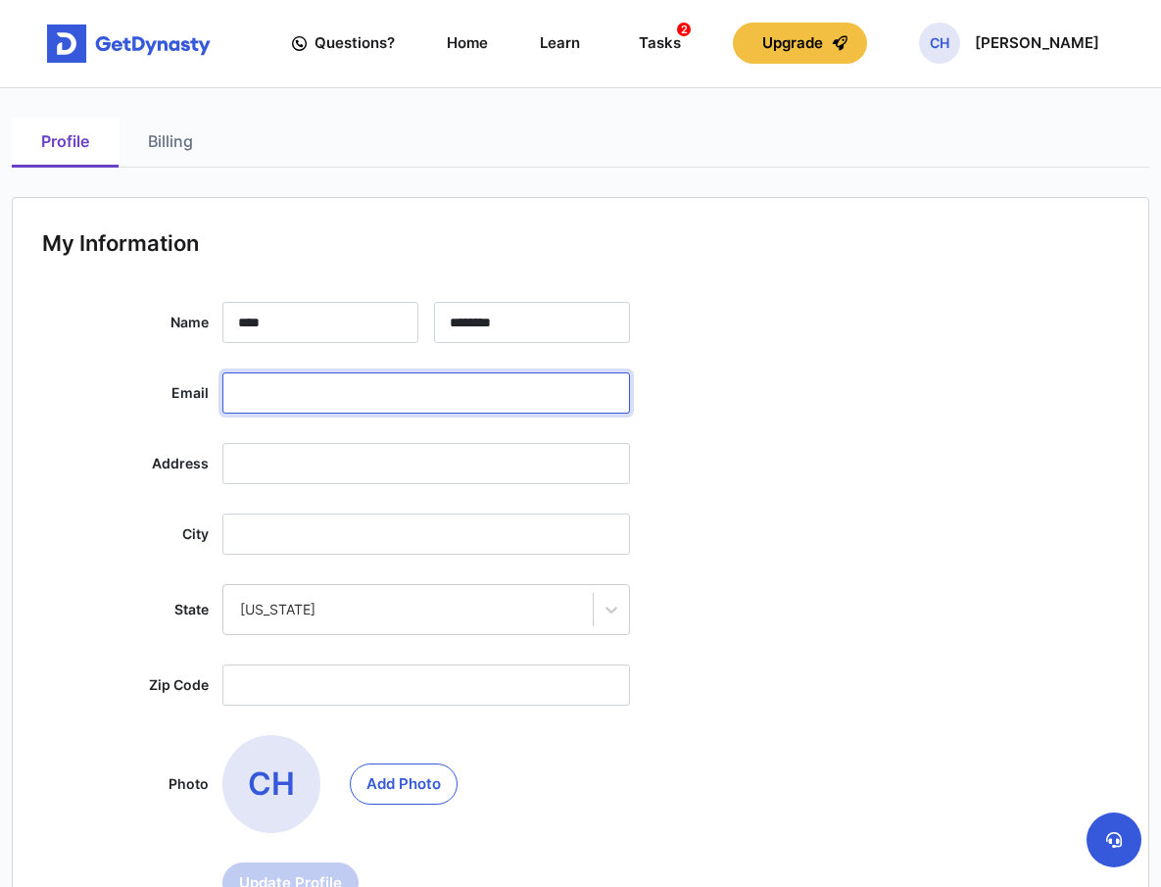
click at [304, 395] on input "text" at bounding box center [426, 392] width 408 height 41
type input "**********"
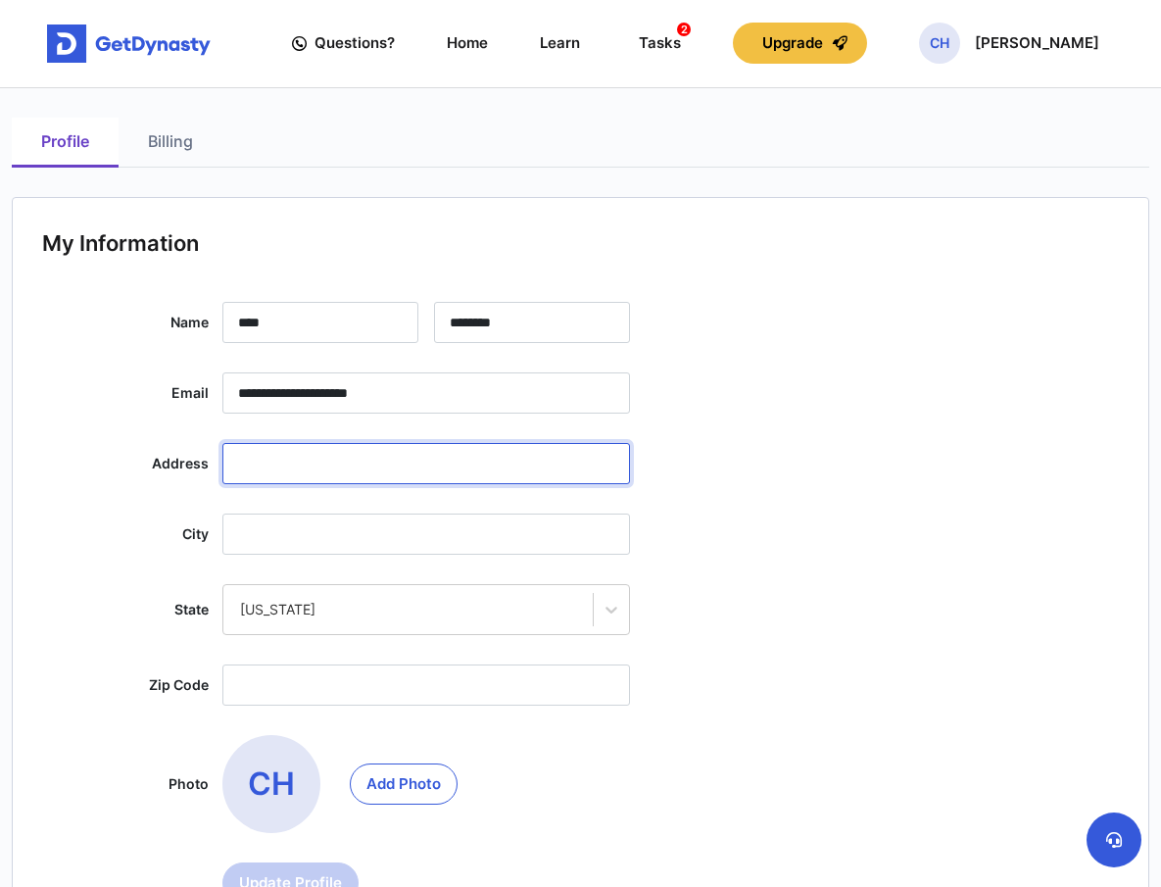
type input "**********"
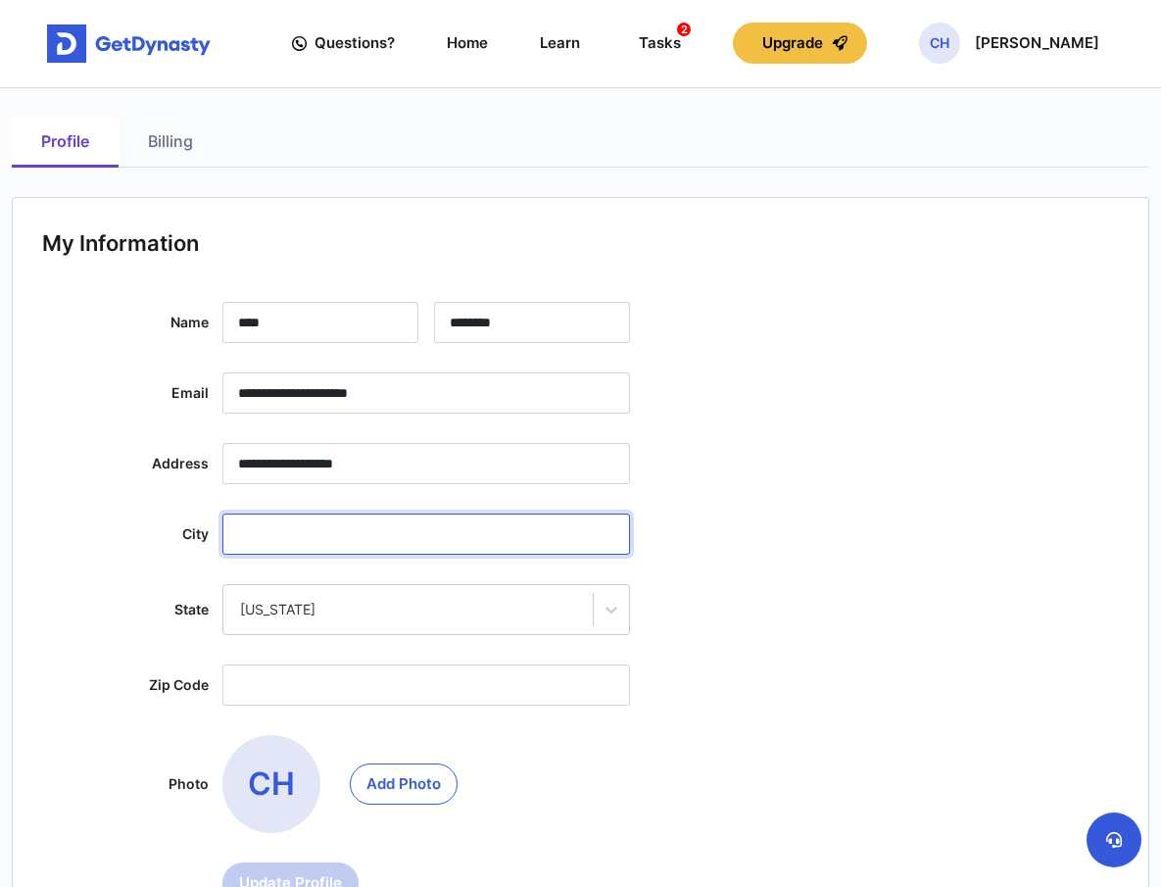
type input "*********"
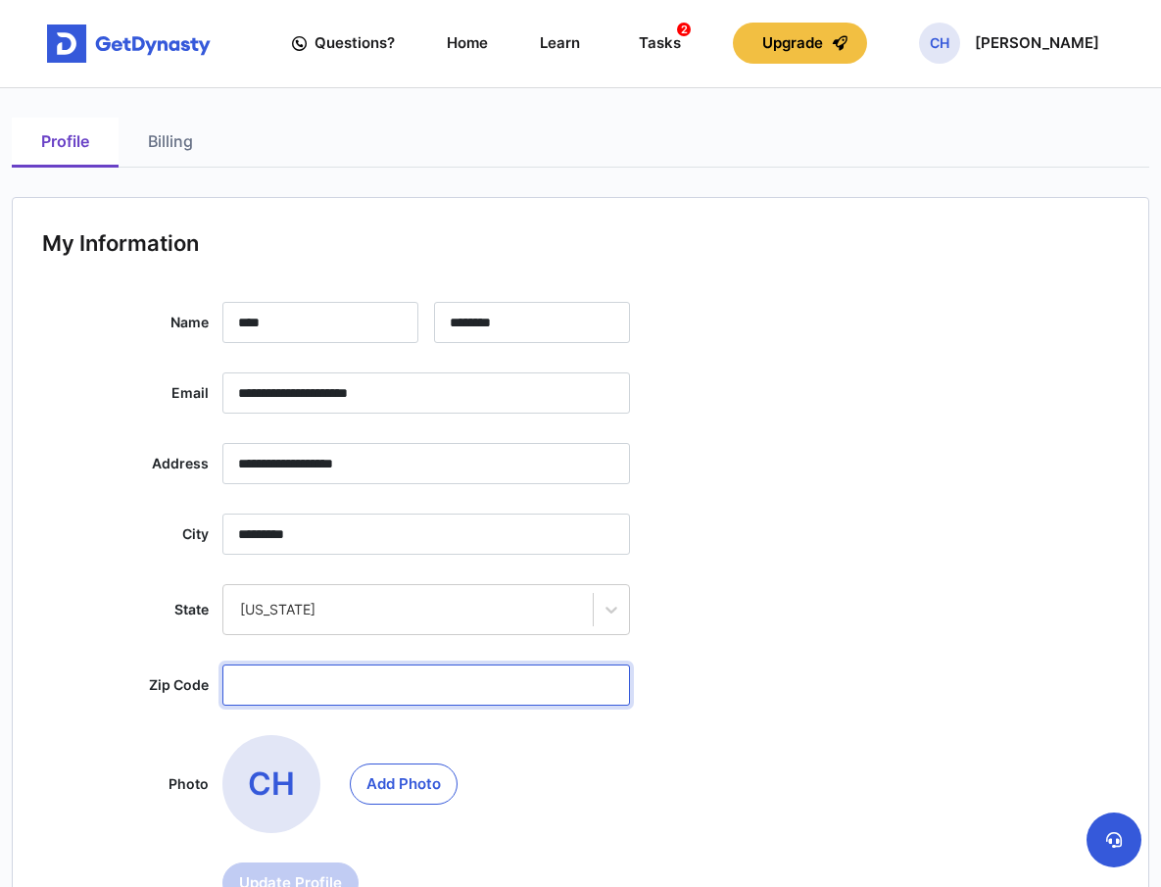
type input "*****"
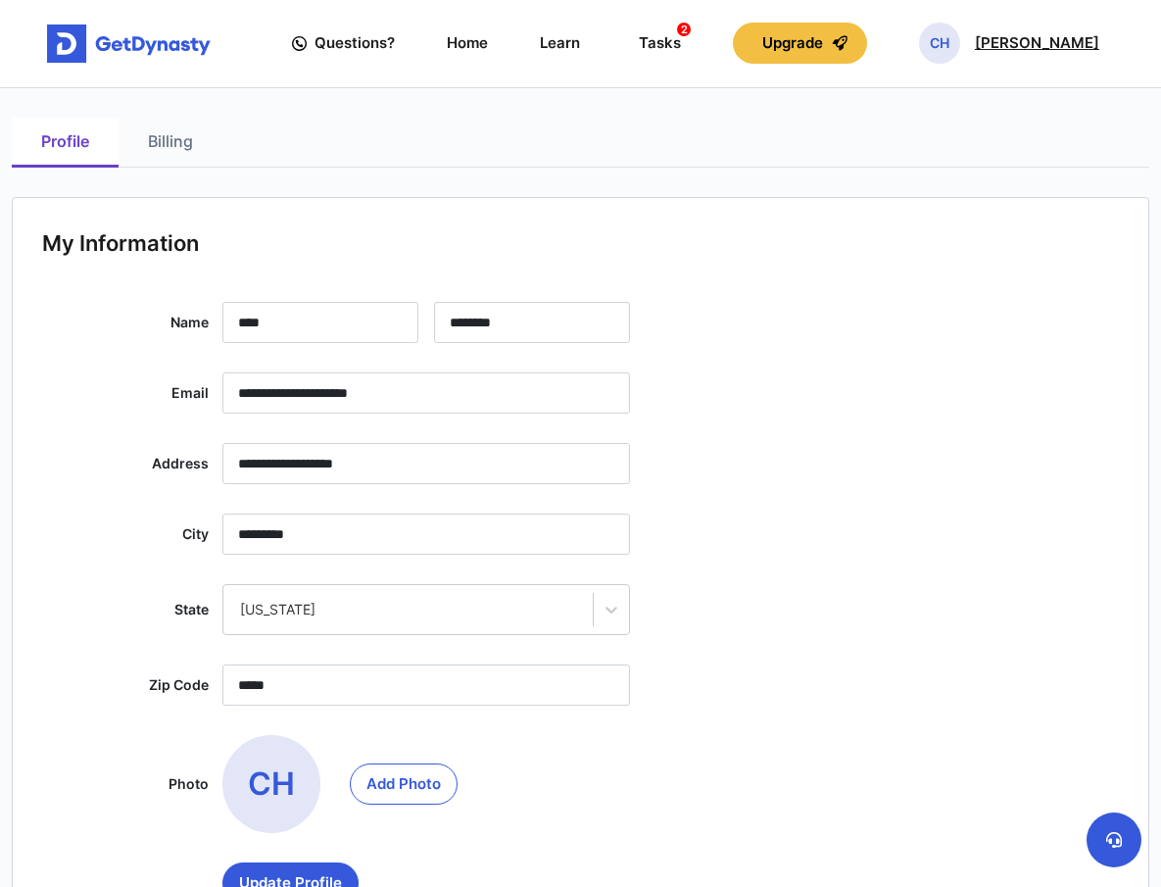
click at [1009, 47] on p "[PERSON_NAME]" at bounding box center [1037, 43] width 124 height 16
click at [941, 223] on link "Logout" at bounding box center [941, 216] width 155 height 52
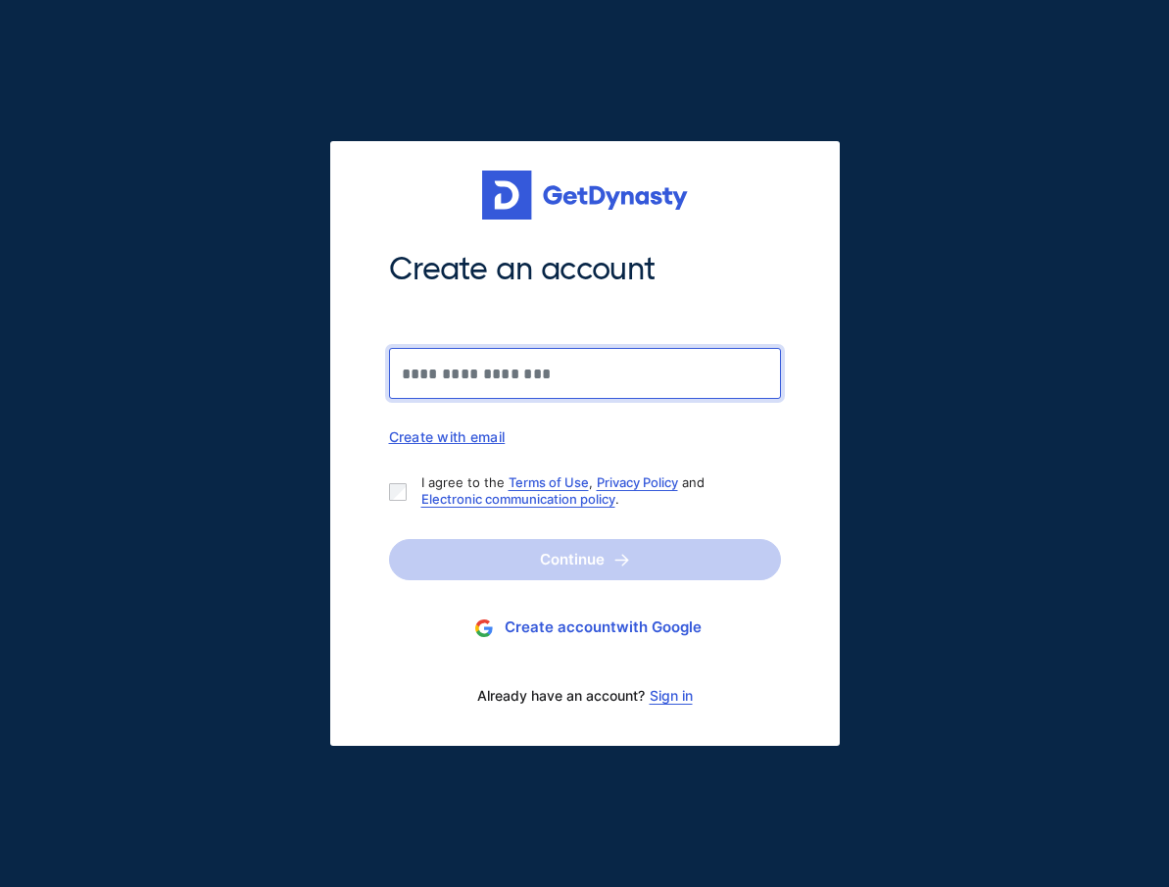
click at [508, 368] on input "Create an account" at bounding box center [585, 373] width 392 height 51
